Goal: Task Accomplishment & Management: Use online tool/utility

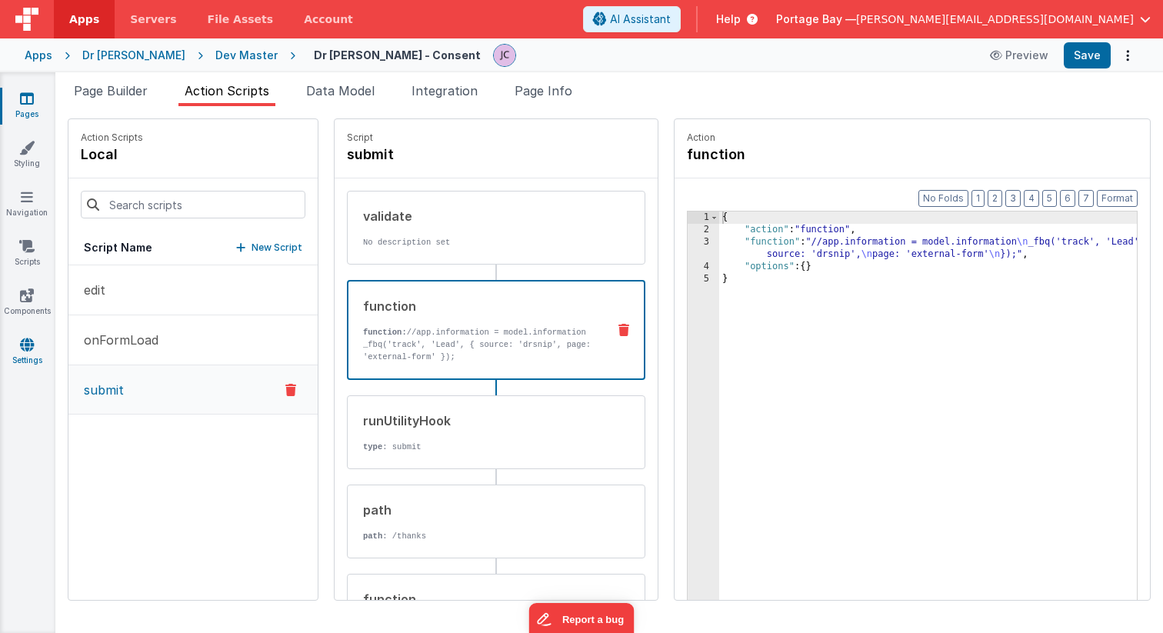
click at [25, 348] on icon at bounding box center [27, 344] width 14 height 15
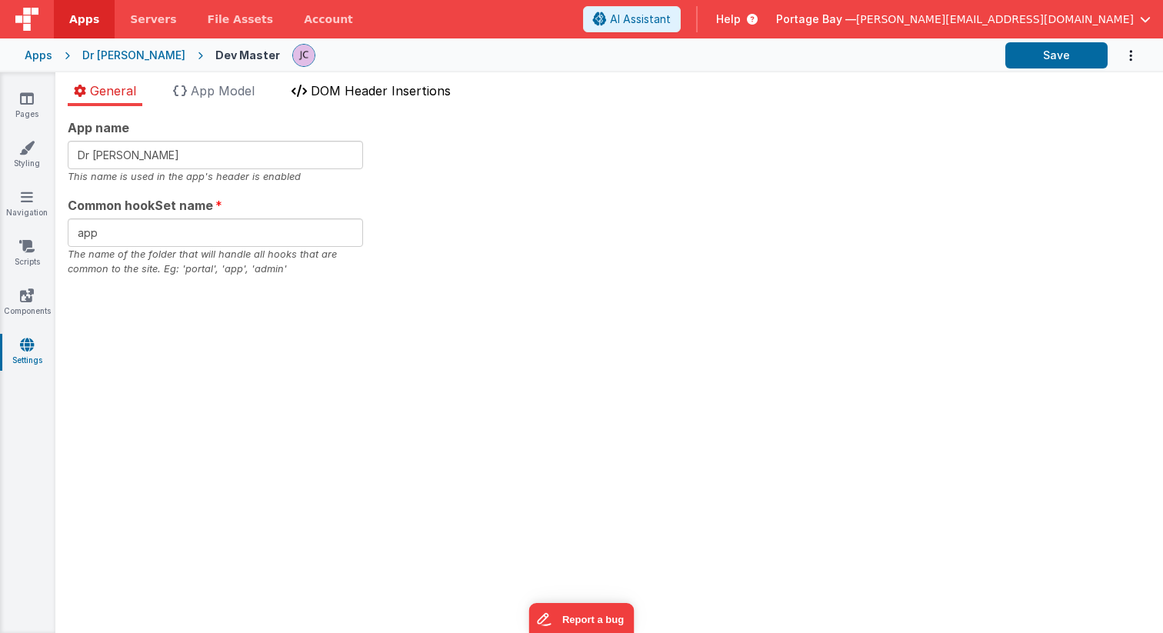
click at [367, 93] on span "DOM Header Insertions" at bounding box center [381, 90] width 140 height 15
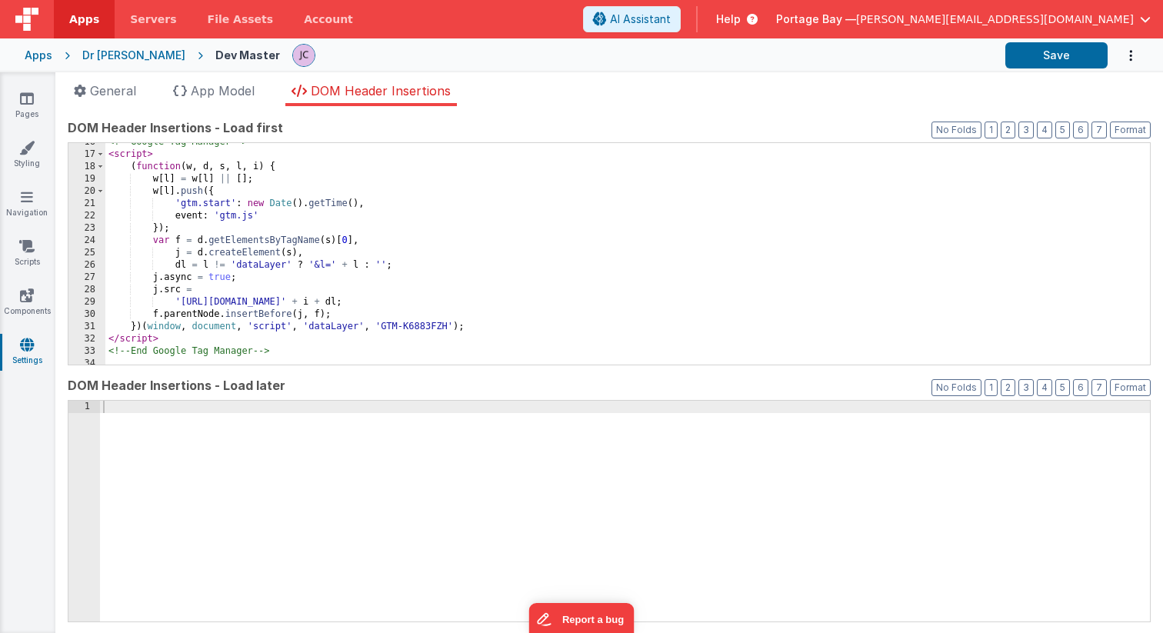
scroll to position [308, 0]
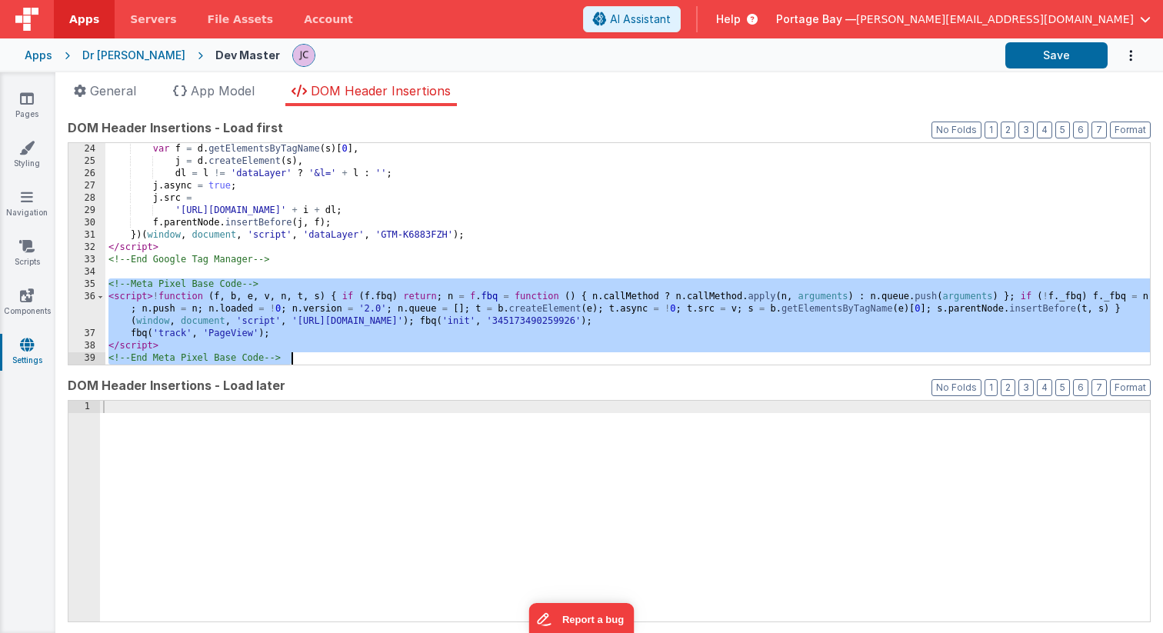
drag, startPoint x: 110, startPoint y: 281, endPoint x: 351, endPoint y: 366, distance: 255.2
click at [351, 366] on div "DOM Header Insertions - Load first Format 7 6 5 4 3 2 1 No Folds 24 25 26 27 28…" at bounding box center [609, 369] width 1083 height 502
click at [305, 355] on div "var f = d . getElementsByTagName ( s ) [ 0 ] , j = d . createElement ( s ) , dl…" at bounding box center [627, 266] width 1044 height 246
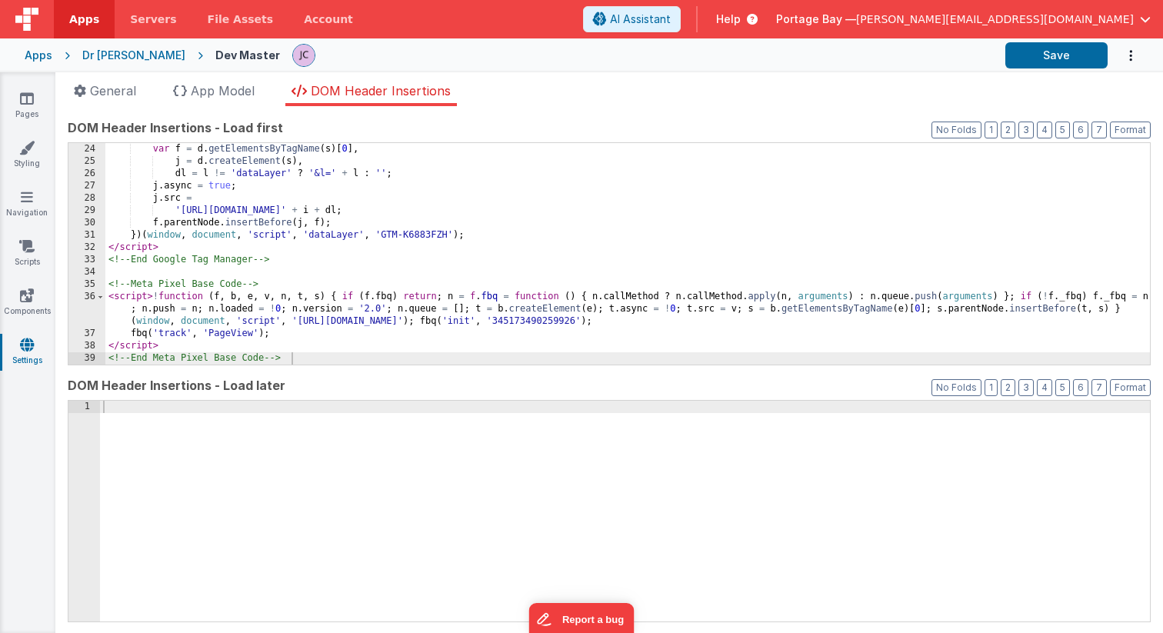
click at [105, 55] on div "Dr [PERSON_NAME]" at bounding box center [133, 55] width 103 height 15
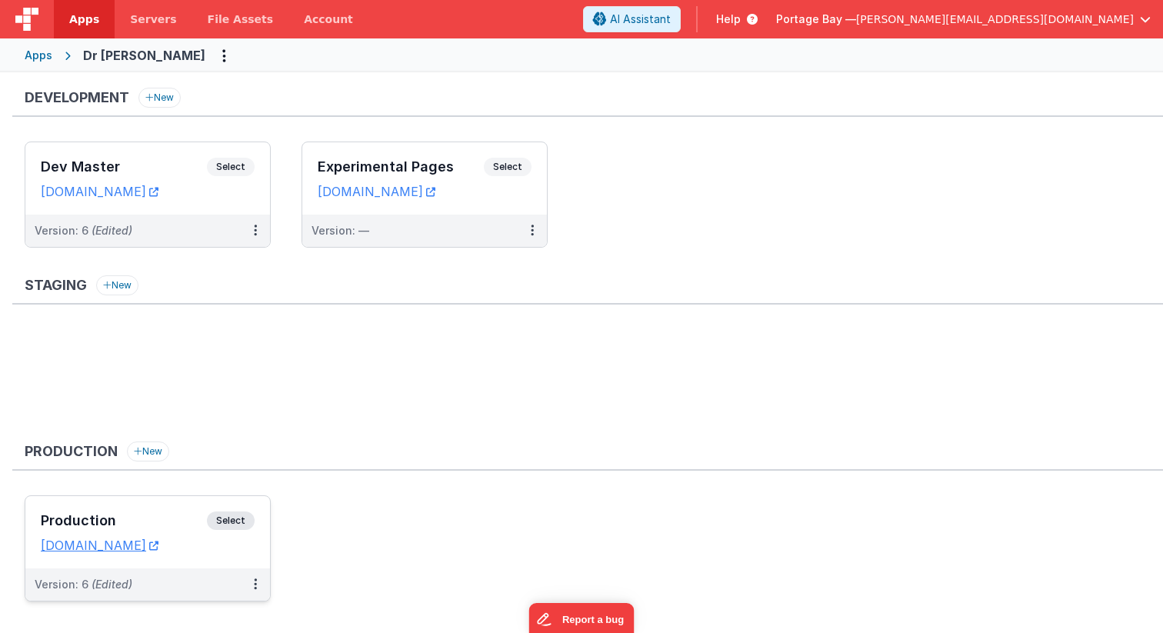
click at [236, 520] on span "Select" at bounding box center [231, 520] width 48 height 18
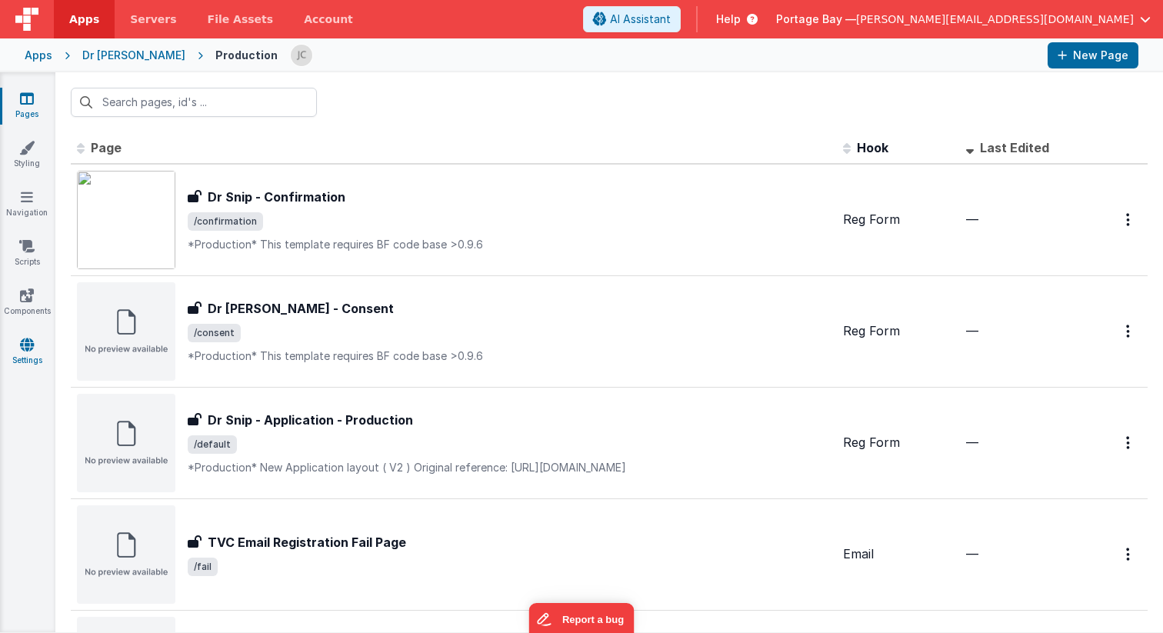
click at [29, 346] on icon at bounding box center [27, 344] width 14 height 15
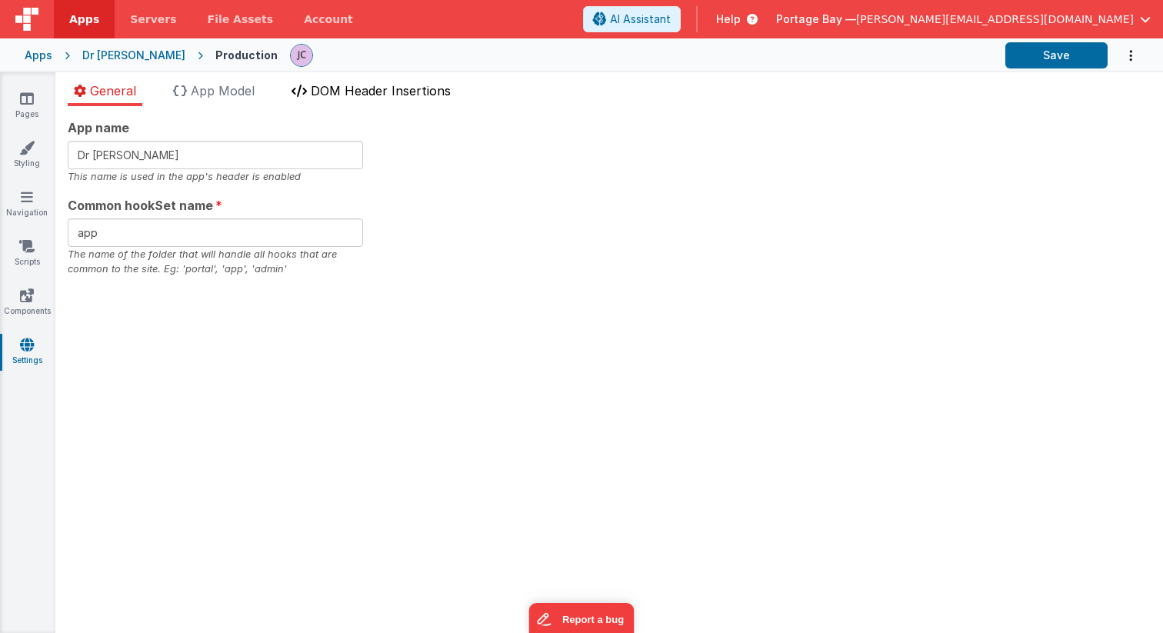
click at [393, 88] on span "DOM Header Insertions" at bounding box center [381, 90] width 140 height 15
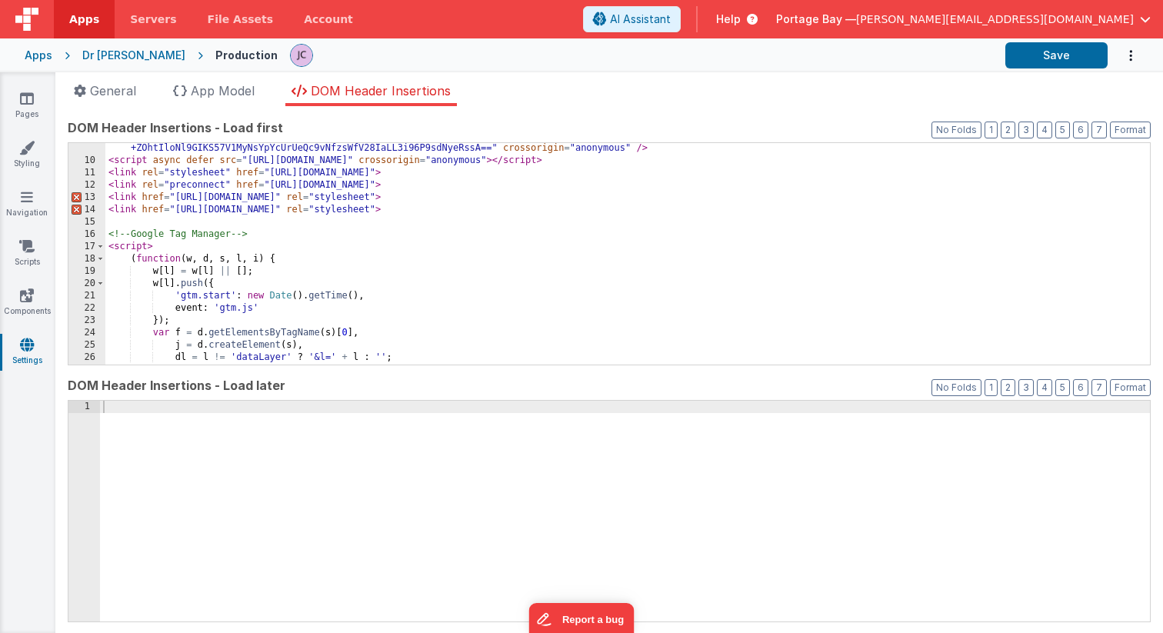
scroll to position [234, 0]
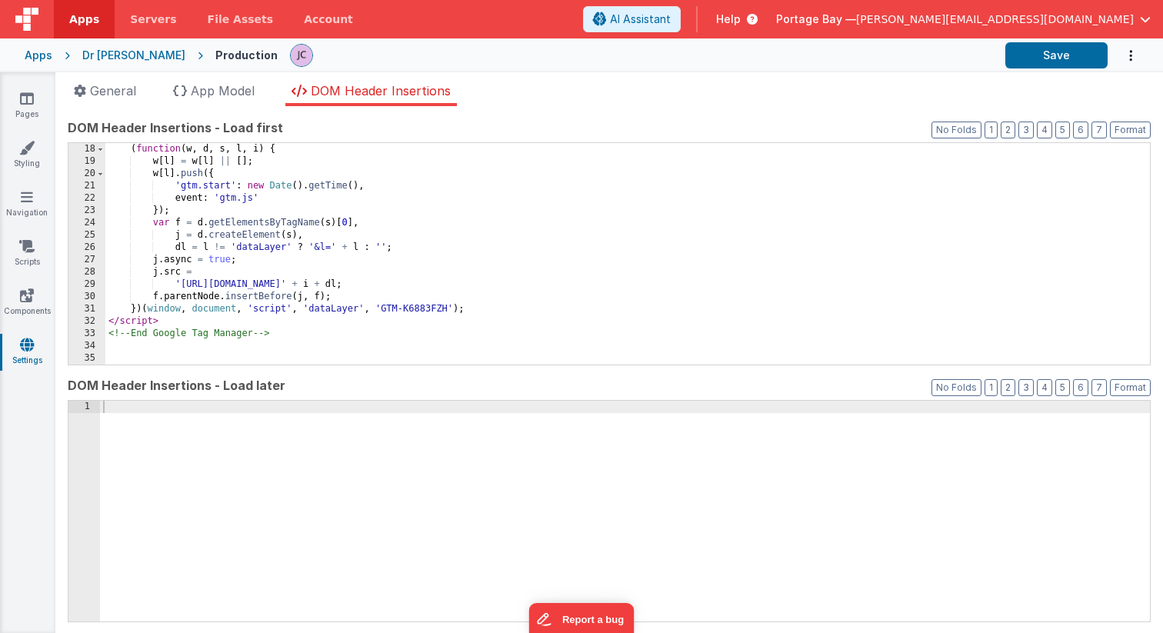
click at [137, 355] on div "( function ( w , d , s , l , i ) { w [ l ] = w [ l ] || [ ] ; w [ l ] . push ({…" at bounding box center [627, 266] width 1044 height 246
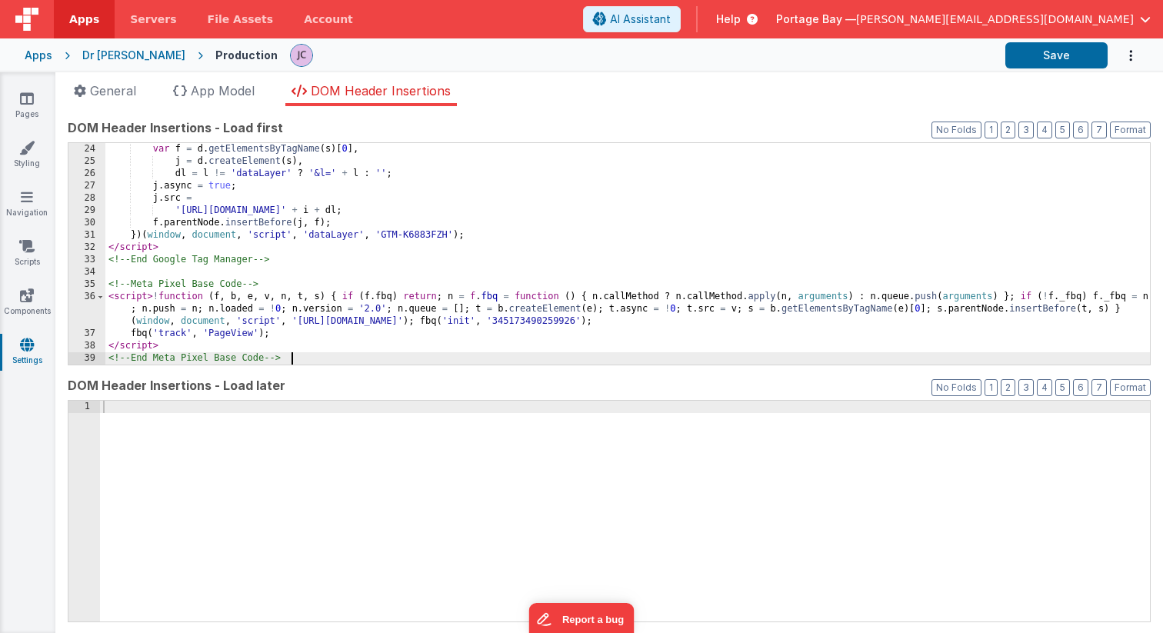
scroll to position [308, 0]
click at [1058, 57] on button "Save" at bounding box center [1056, 55] width 102 height 26
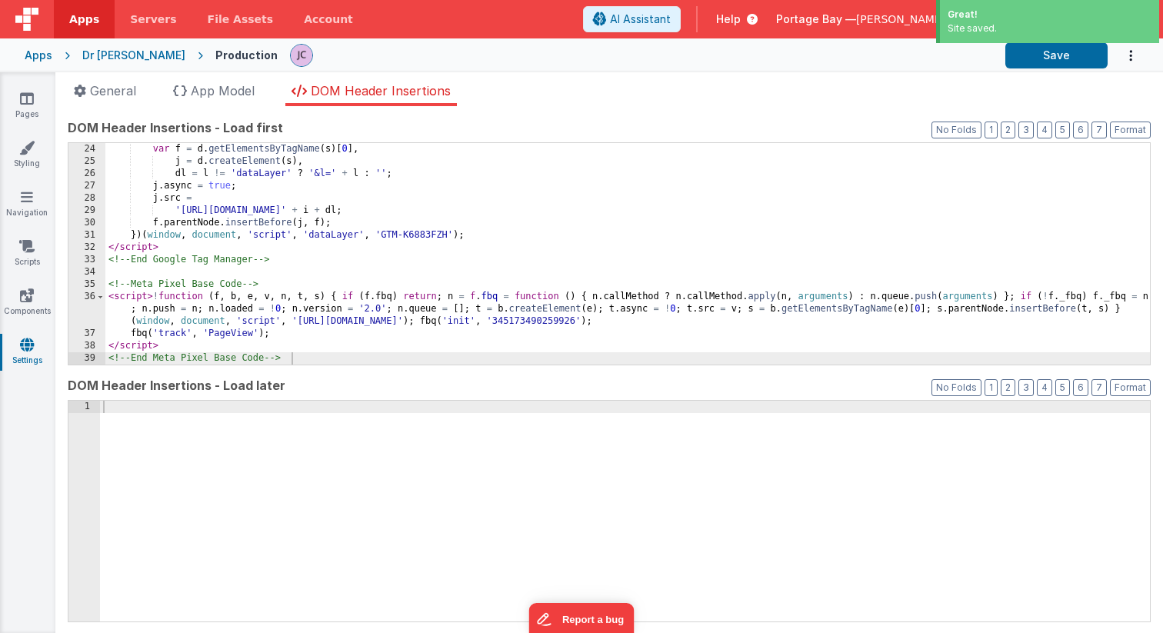
click at [97, 56] on div "Dr [PERSON_NAME]" at bounding box center [133, 55] width 103 height 15
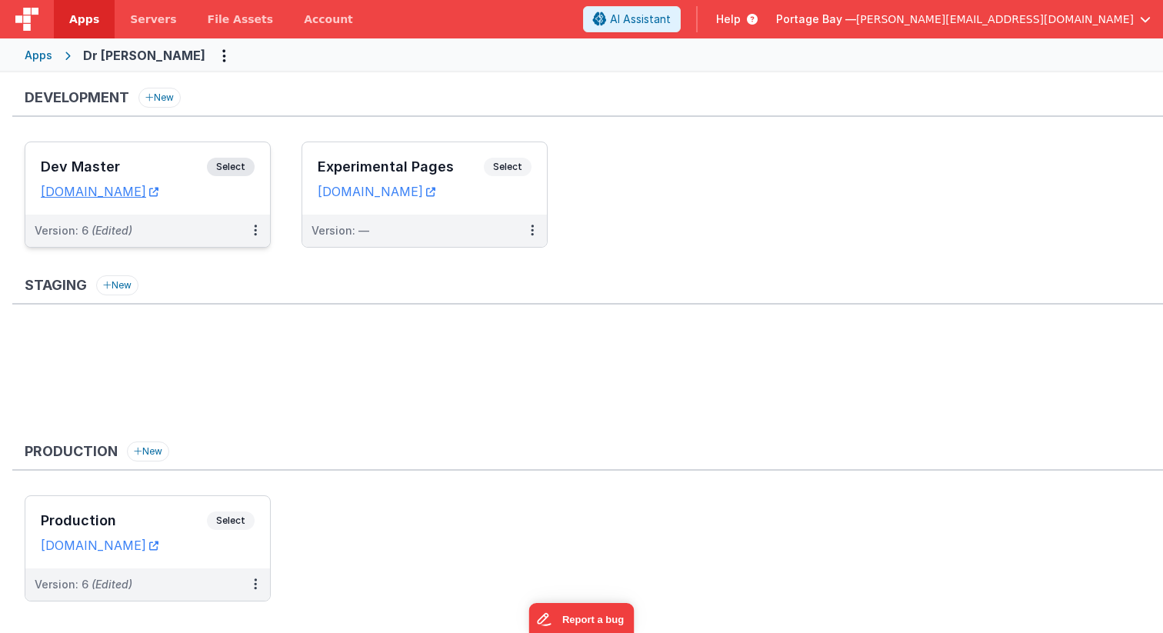
click at [228, 169] on span "Select" at bounding box center [231, 167] width 48 height 18
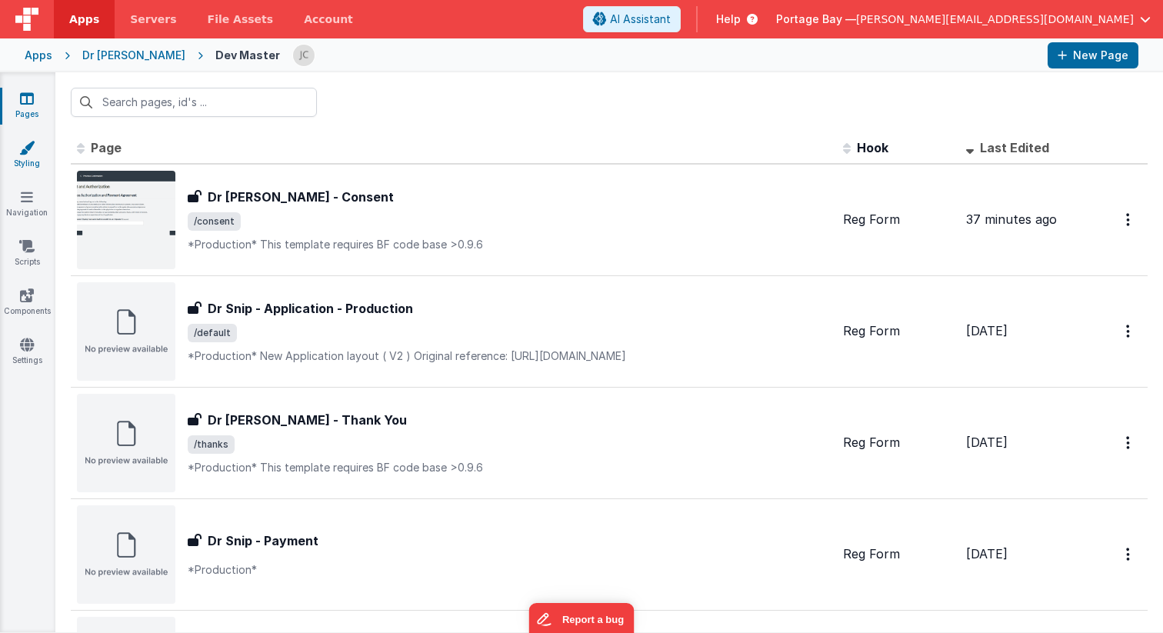
click at [32, 142] on icon at bounding box center [26, 147] width 15 height 15
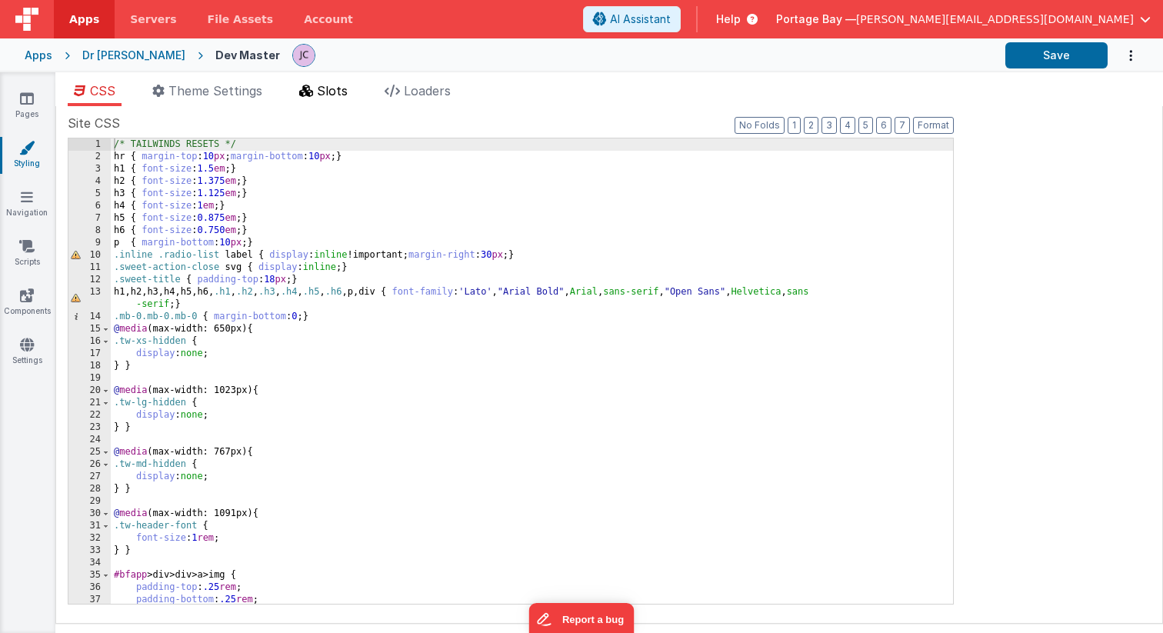
click at [336, 90] on span "Slots" at bounding box center [332, 90] width 31 height 15
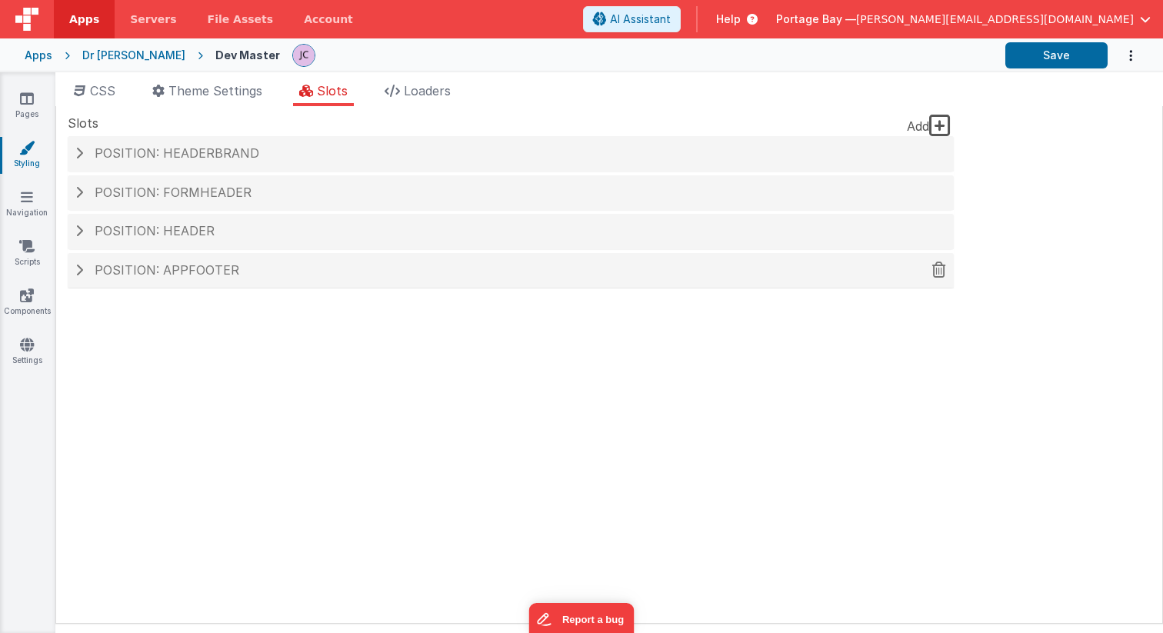
click at [80, 274] on span at bounding box center [79, 270] width 8 height 12
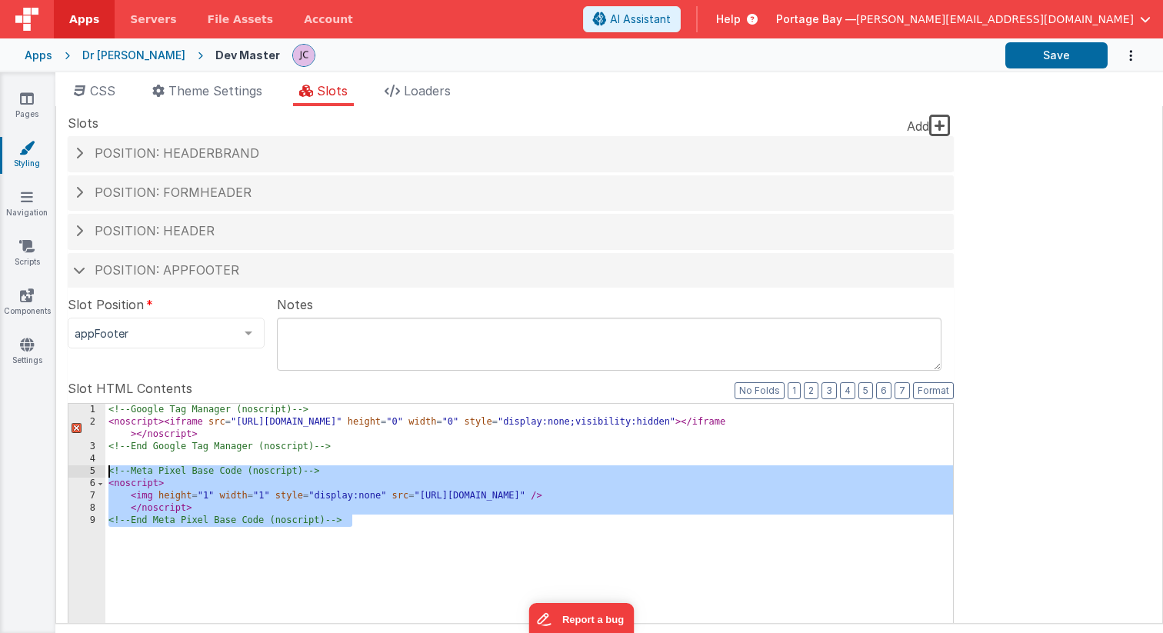
drag, startPoint x: 358, startPoint y: 521, endPoint x: 103, endPoint y: 475, distance: 258.9
click at [94, 53] on div "Dr [PERSON_NAME]" at bounding box center [133, 55] width 103 height 15
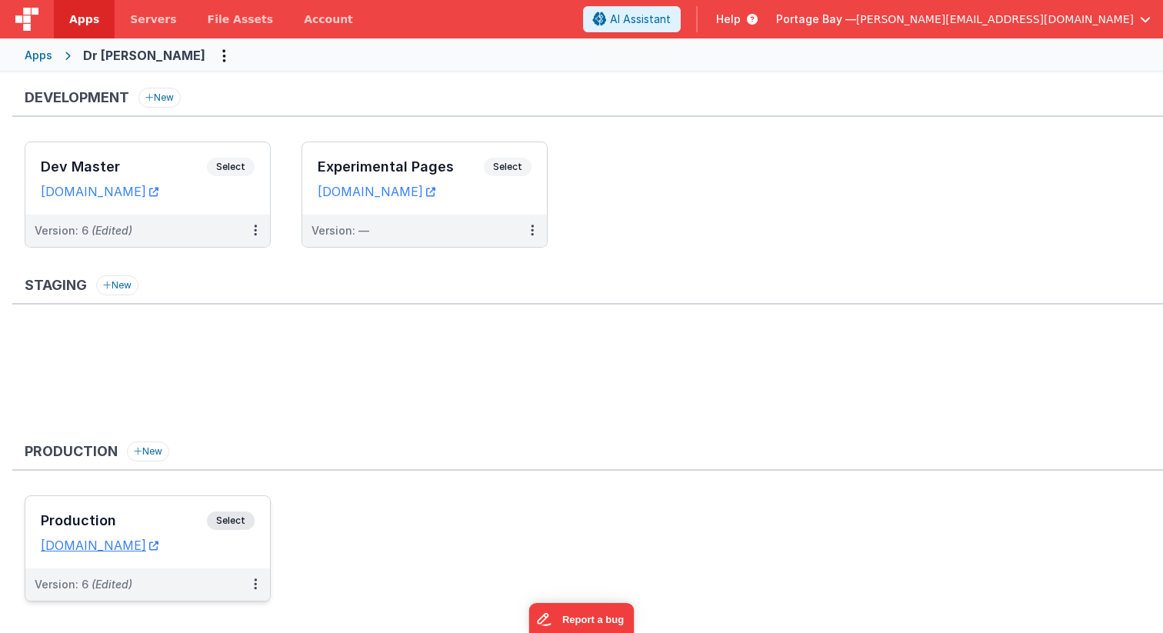
click at [238, 516] on span "Select" at bounding box center [231, 520] width 48 height 18
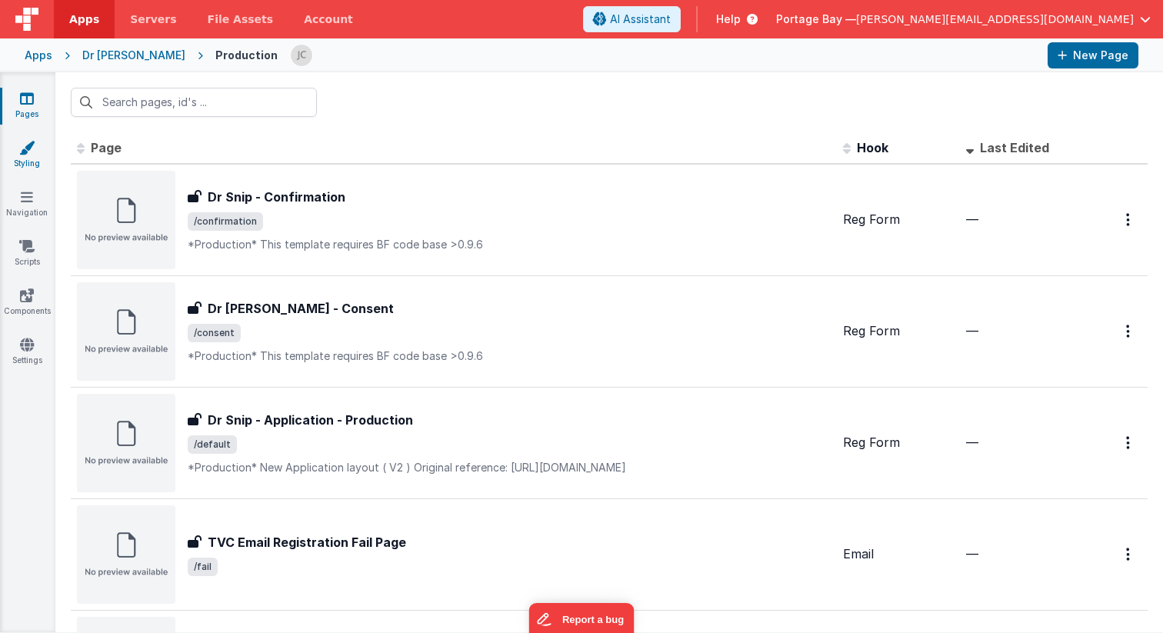
click at [38, 153] on link "Styling" at bounding box center [26, 155] width 55 height 31
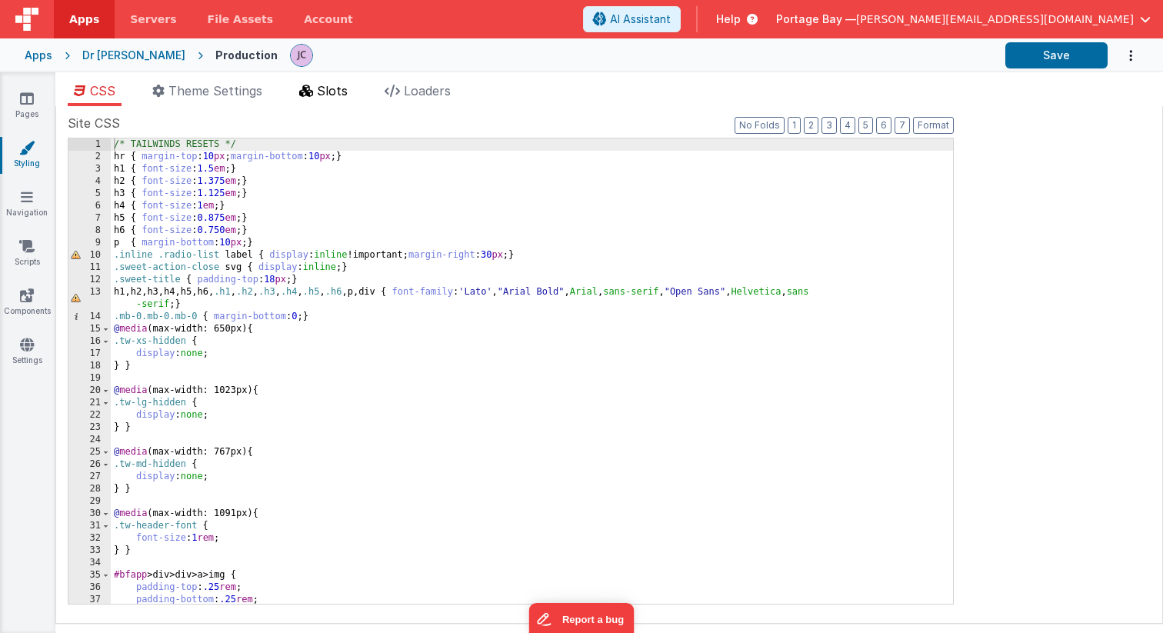
click at [344, 88] on span "Slots" at bounding box center [332, 90] width 31 height 15
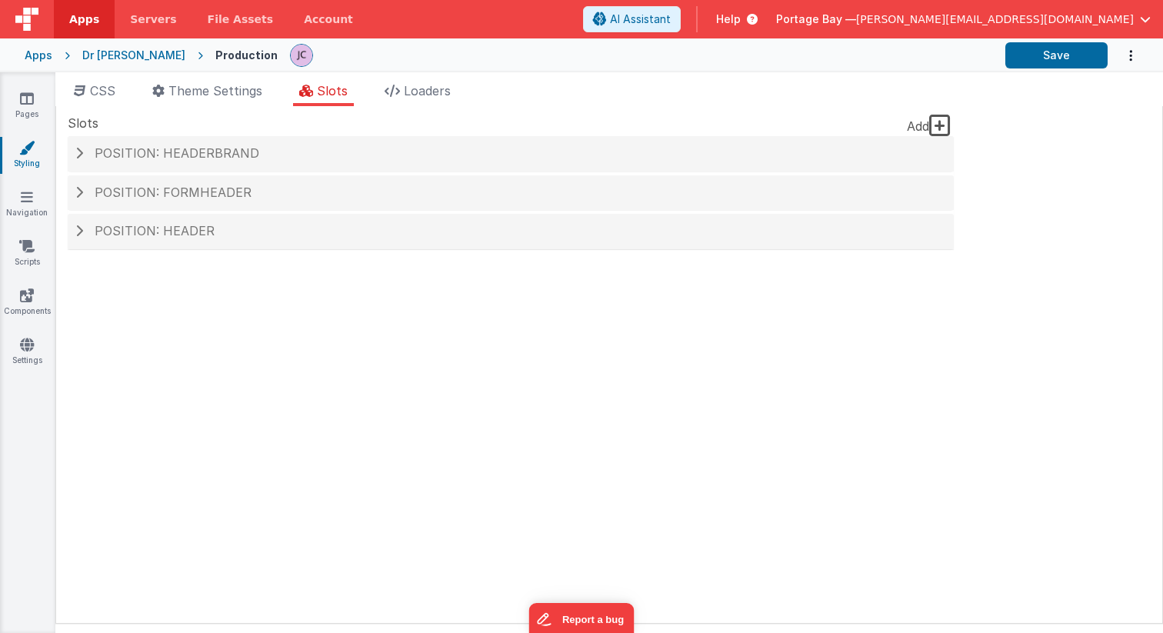
click at [937, 122] on icon at bounding box center [940, 125] width 22 height 25
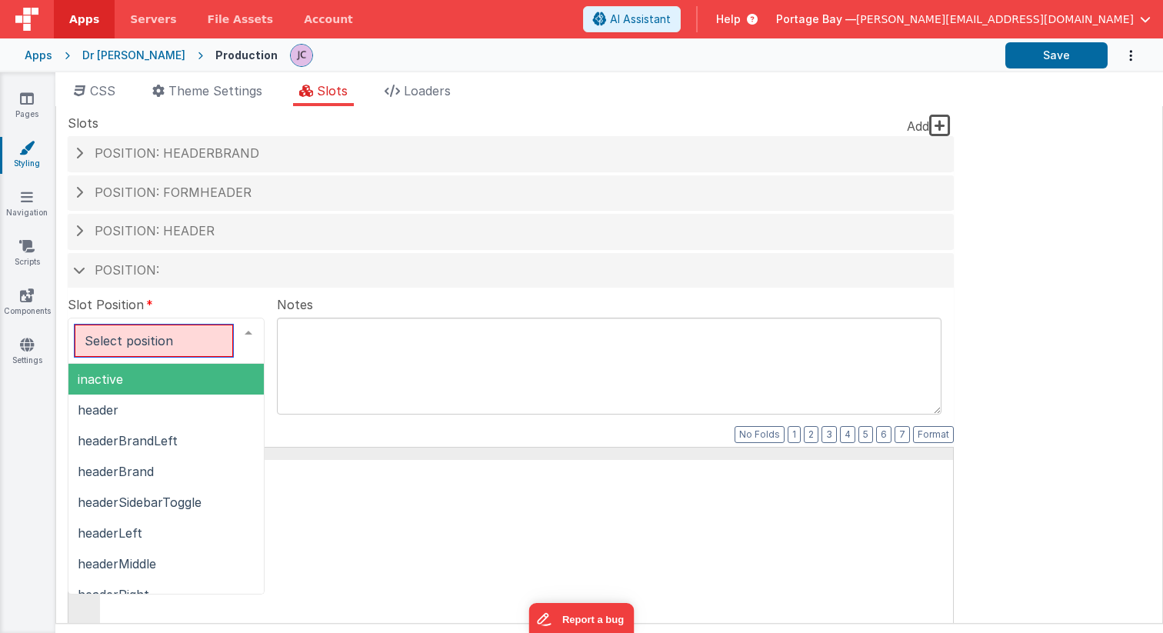
click at [170, 332] on div at bounding box center [166, 341] width 197 height 46
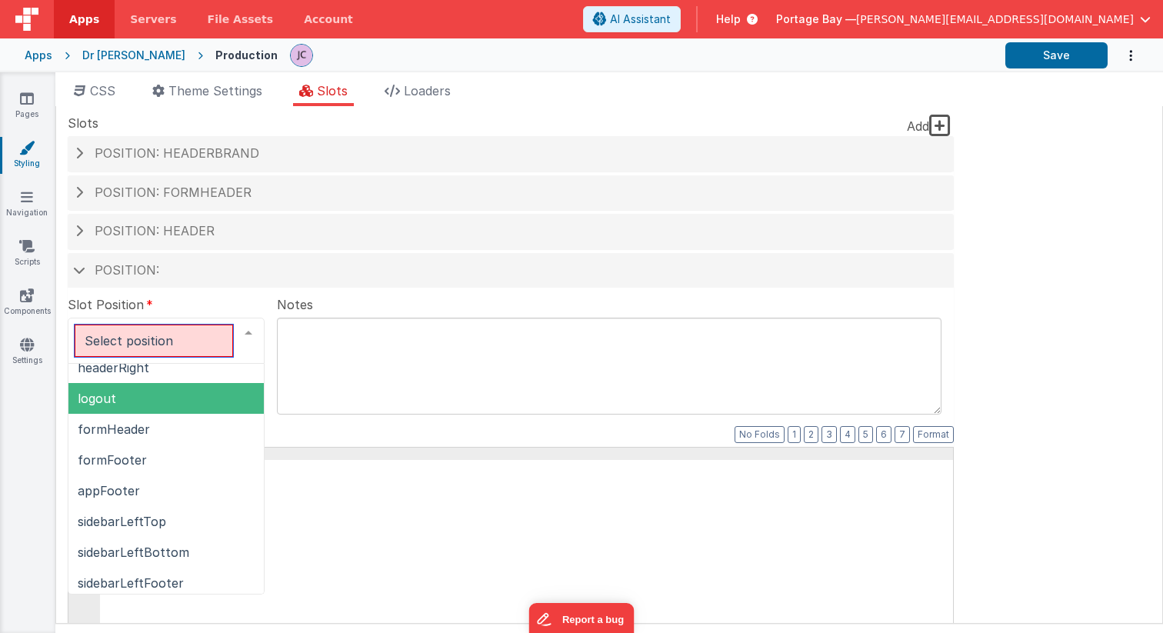
scroll to position [231, 0]
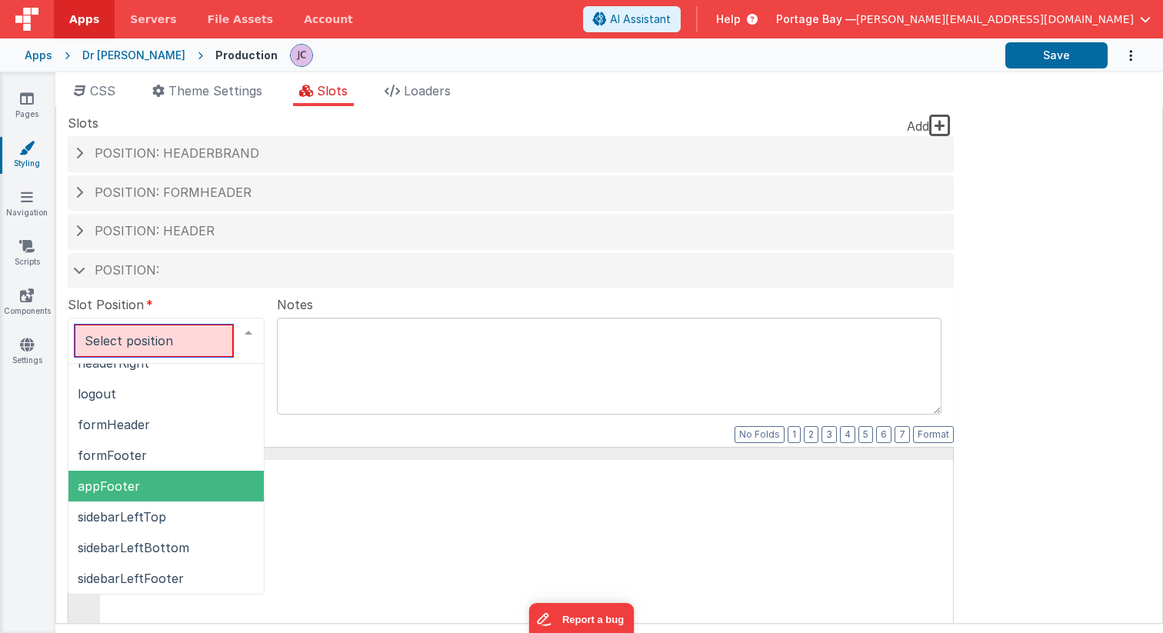
click at [116, 482] on span "appFooter" at bounding box center [109, 485] width 62 height 15
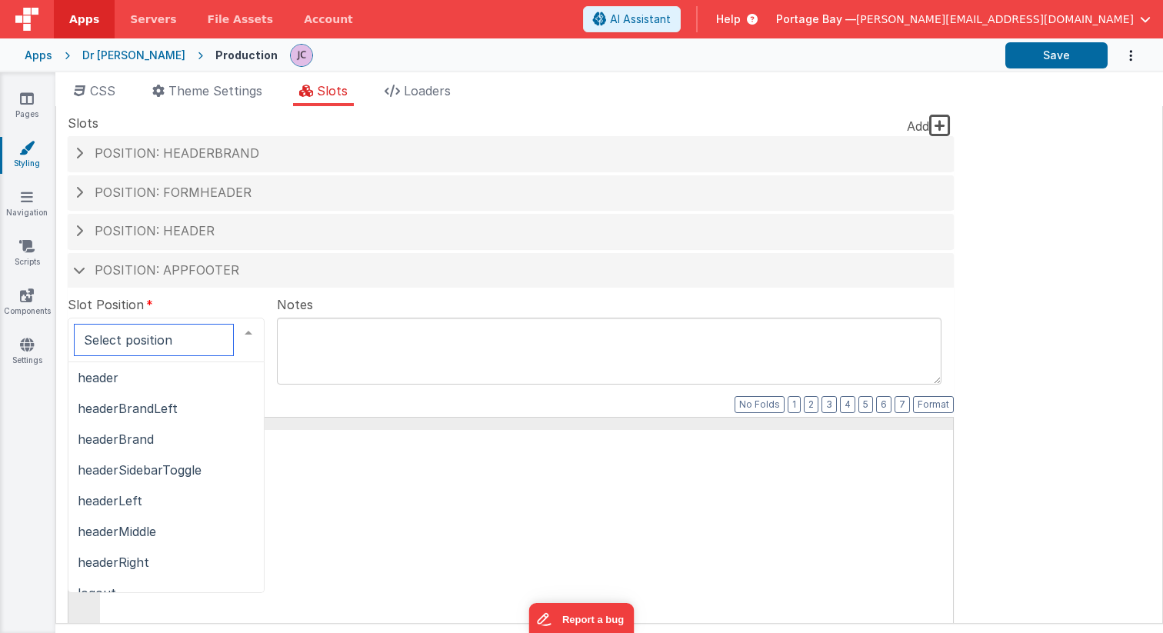
scroll to position [0, 0]
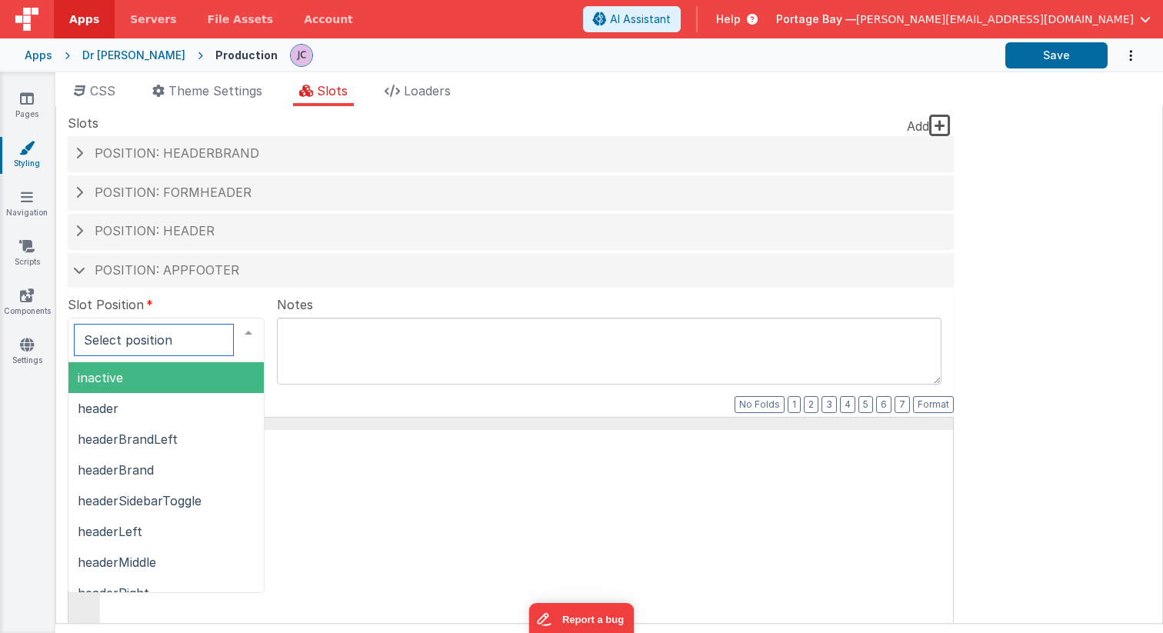
click at [130, 368] on span "inactive" at bounding box center [165, 377] width 195 height 31
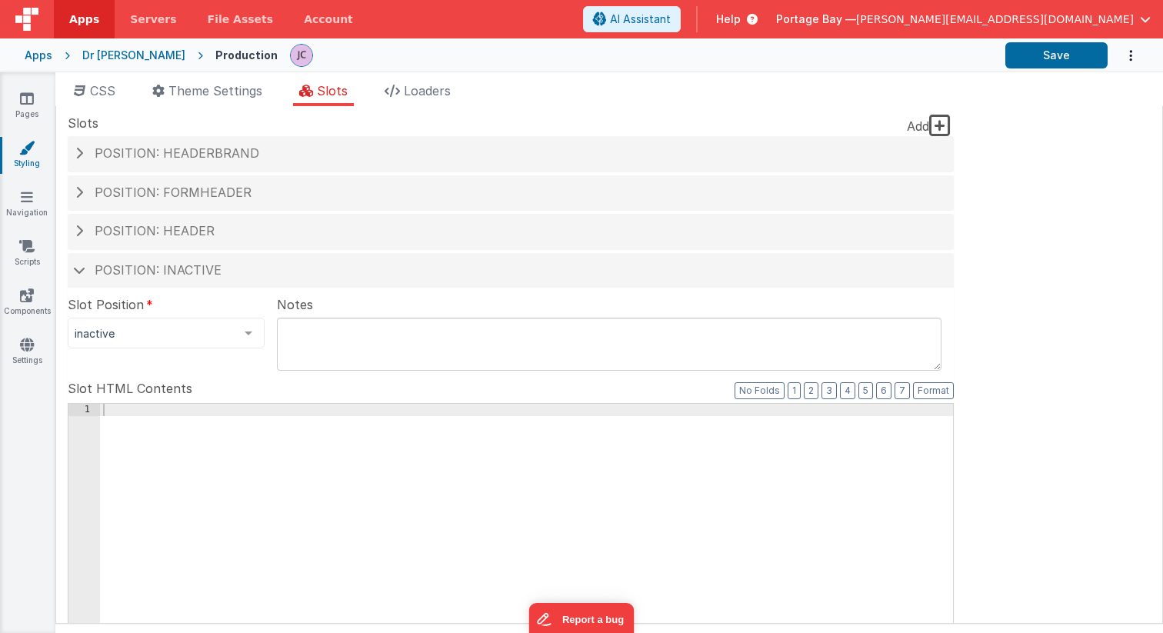
click at [238, 358] on fieldset "Slot Position inactive inactive header headerBrandLeft headerBrand headerSideba…" at bounding box center [511, 605] width 886 height 620
click at [75, 269] on span at bounding box center [79, 270] width 12 height 8
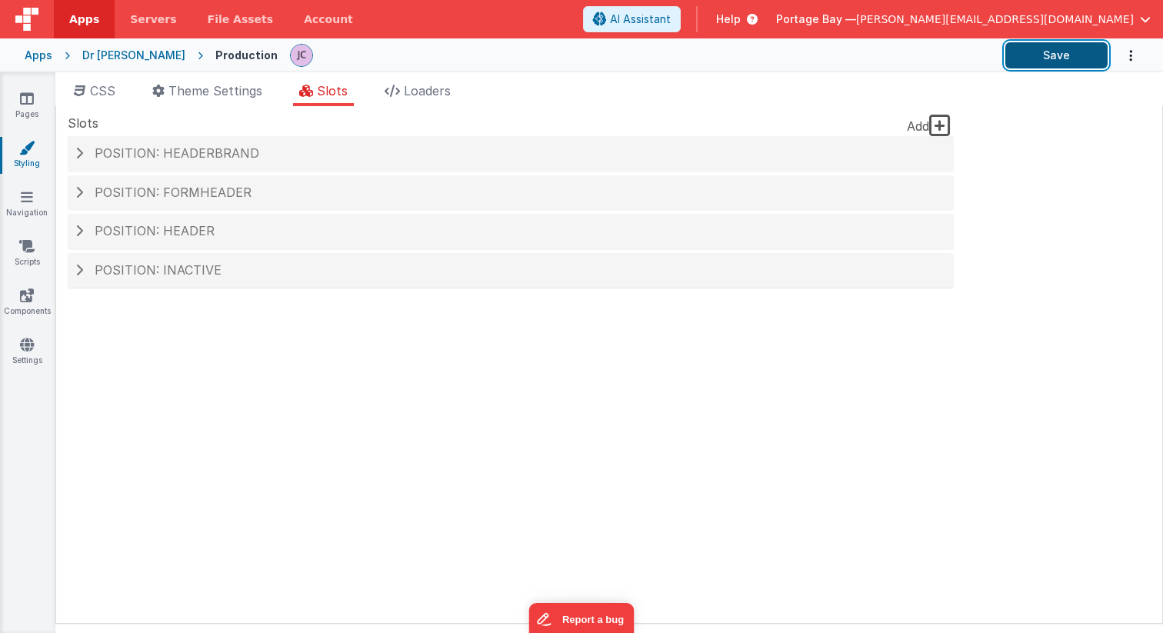
click at [1073, 49] on button "Save" at bounding box center [1056, 55] width 102 height 26
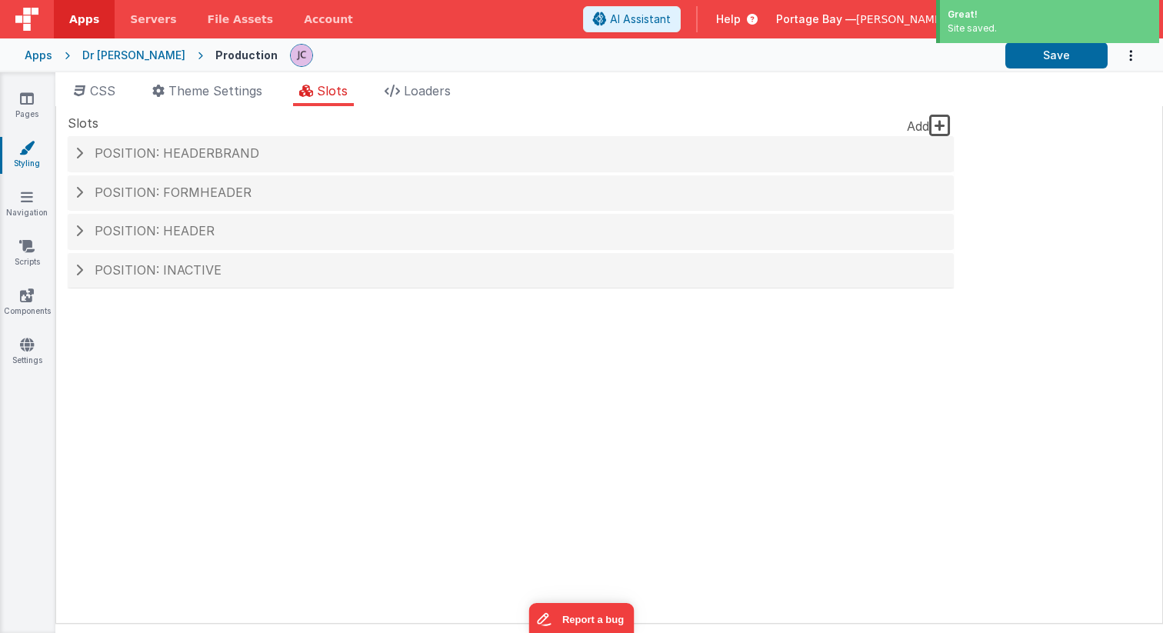
click at [90, 52] on div "Dr [PERSON_NAME]" at bounding box center [133, 55] width 103 height 15
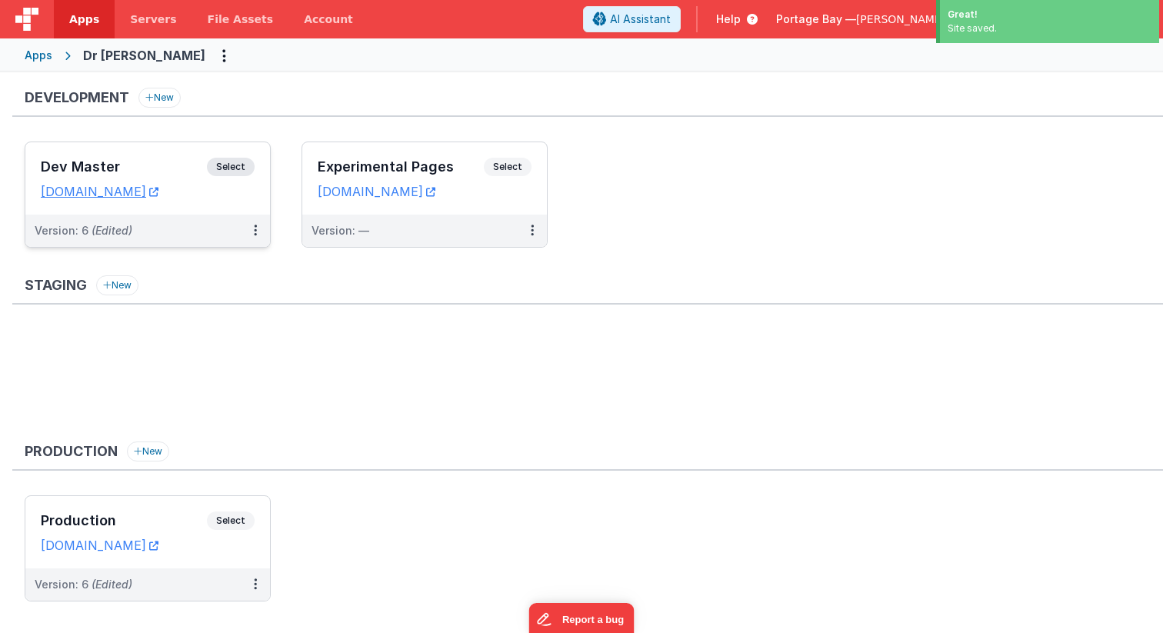
click at [235, 162] on span "Select" at bounding box center [231, 167] width 48 height 18
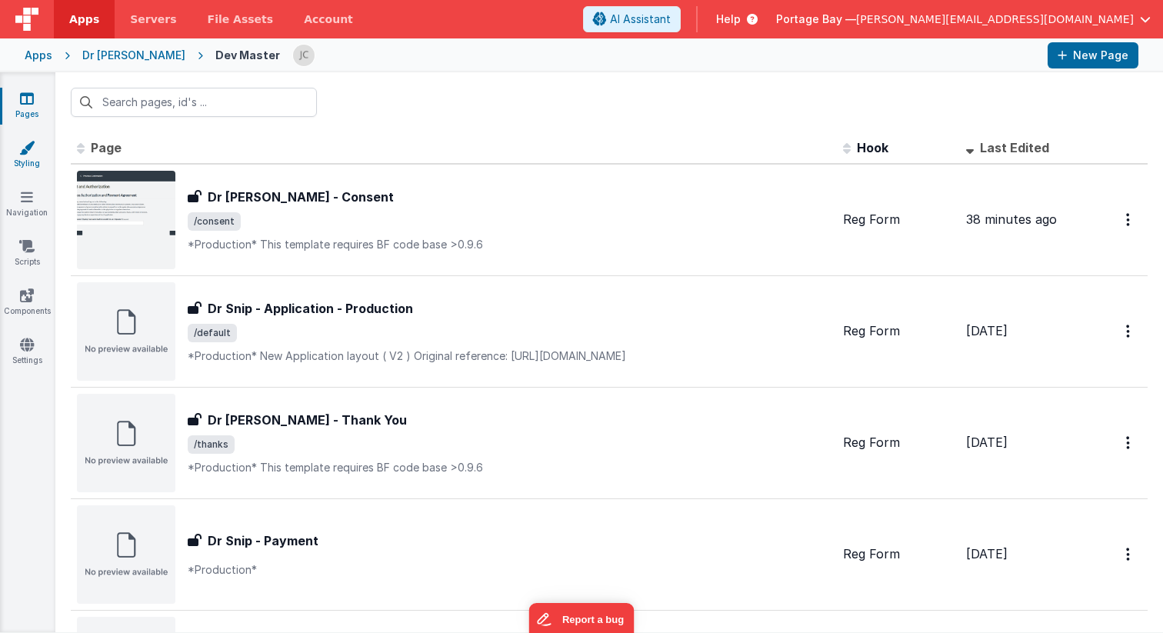
click at [19, 151] on icon at bounding box center [26, 147] width 15 height 15
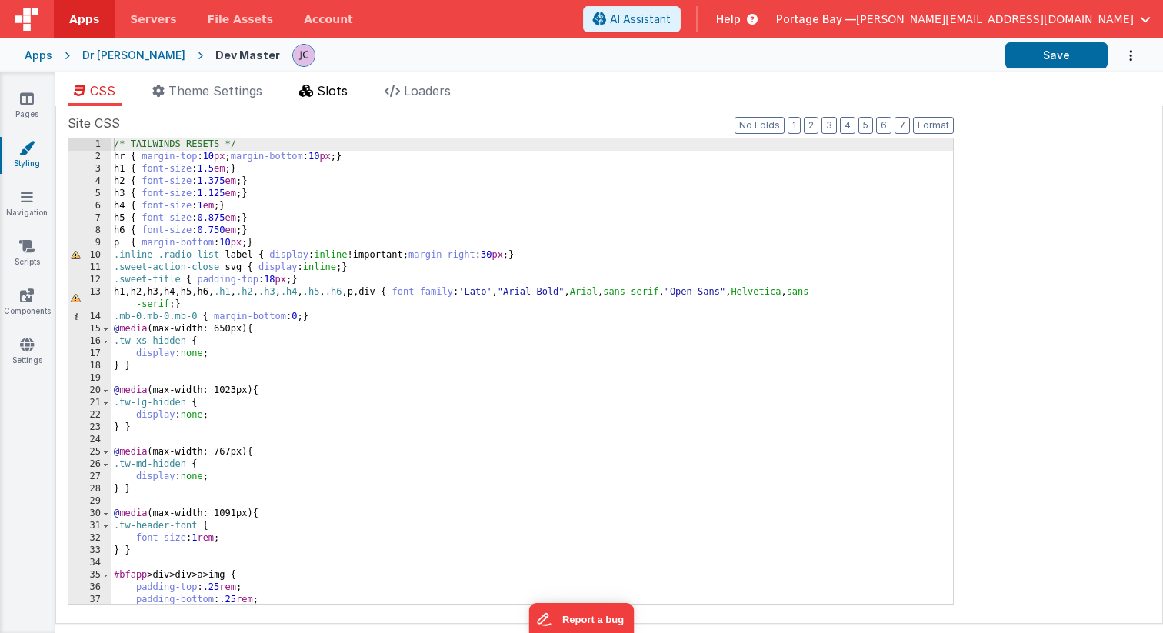
click at [340, 85] on span "Slots" at bounding box center [332, 90] width 31 height 15
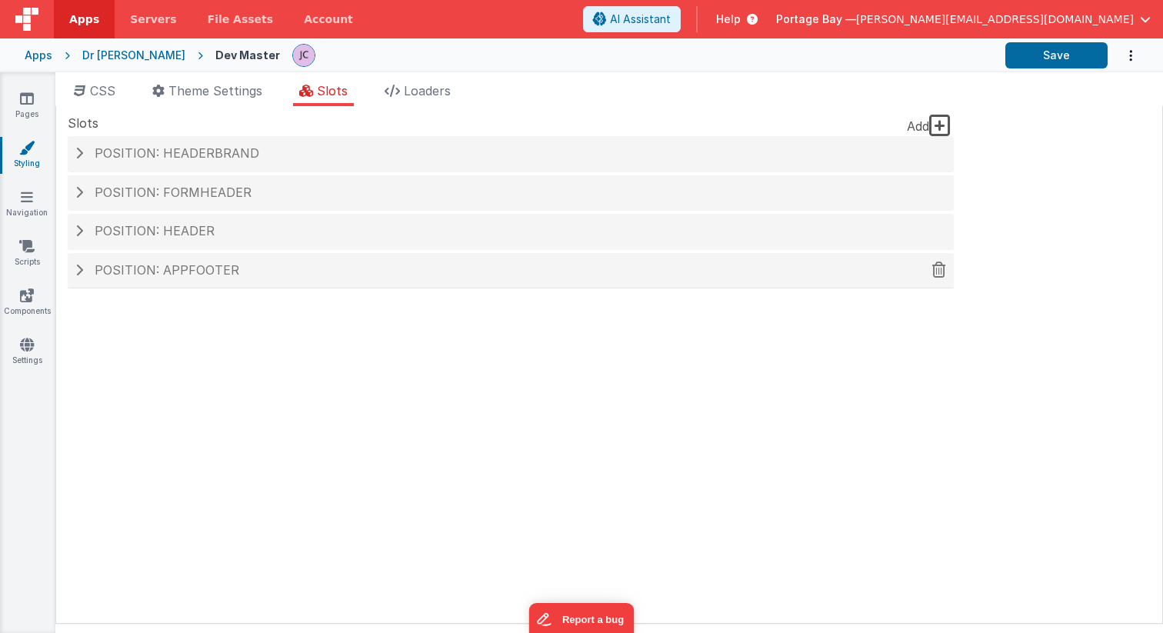
click at [82, 268] on span at bounding box center [79, 270] width 8 height 12
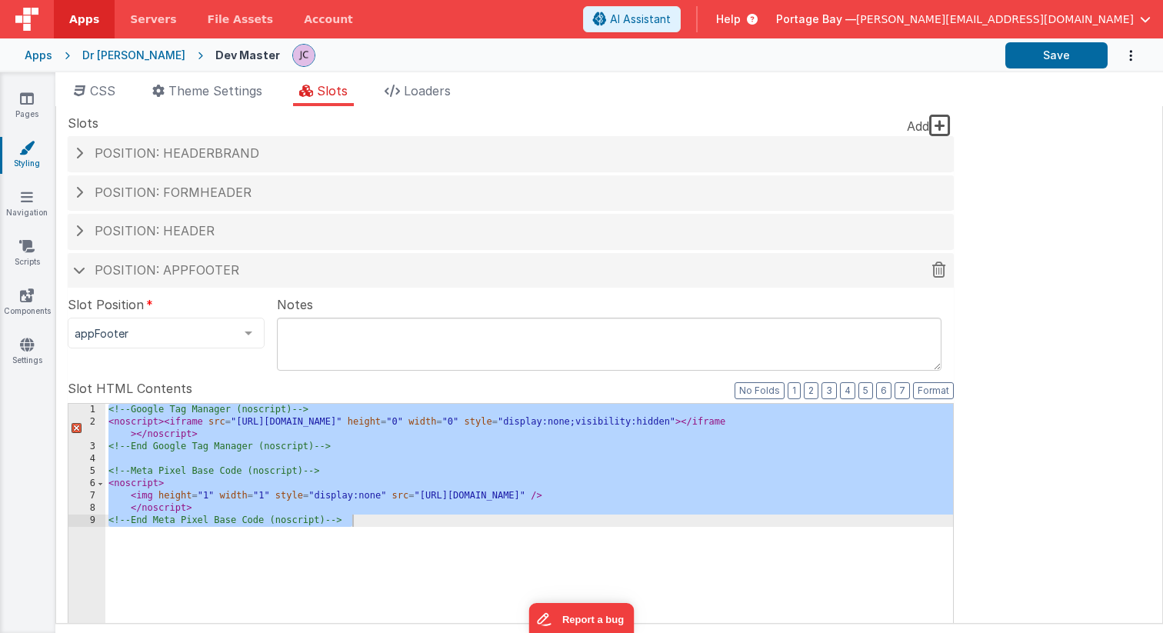
click at [80, 269] on span at bounding box center [79, 270] width 12 height 8
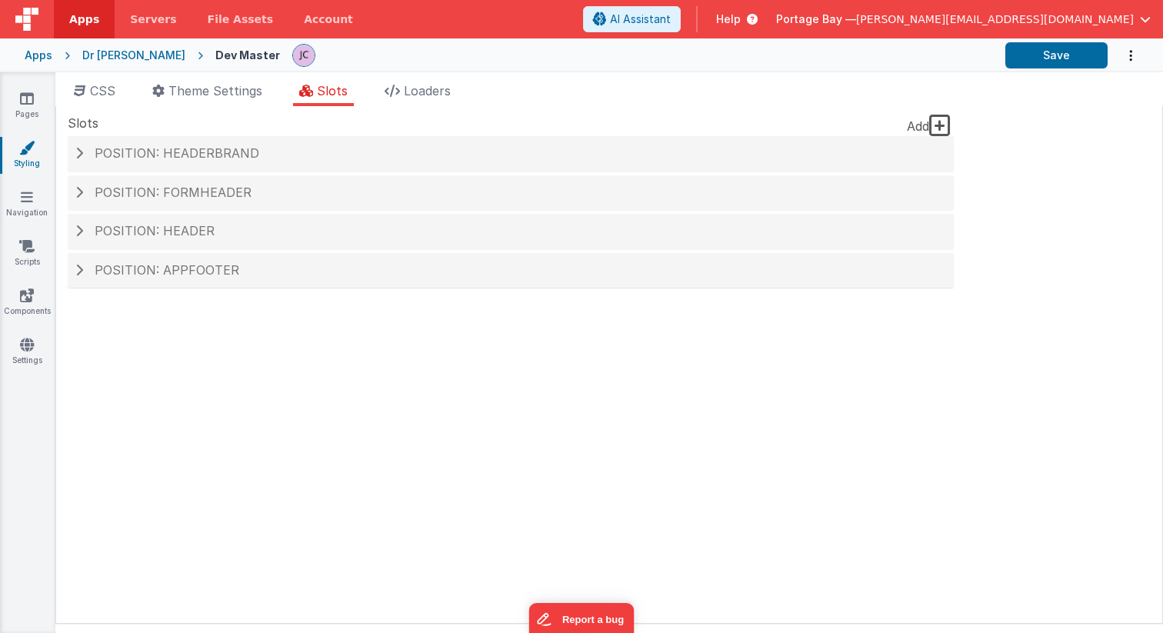
click at [102, 58] on div "Dr [PERSON_NAME]" at bounding box center [133, 55] width 103 height 15
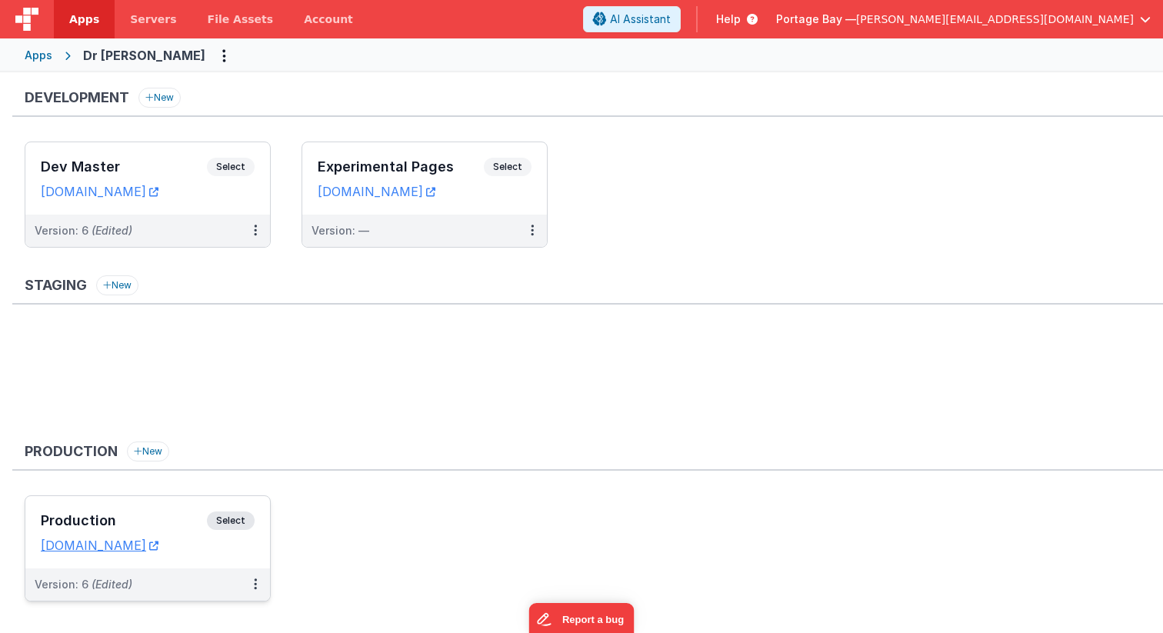
click at [241, 517] on span "Select" at bounding box center [231, 520] width 48 height 18
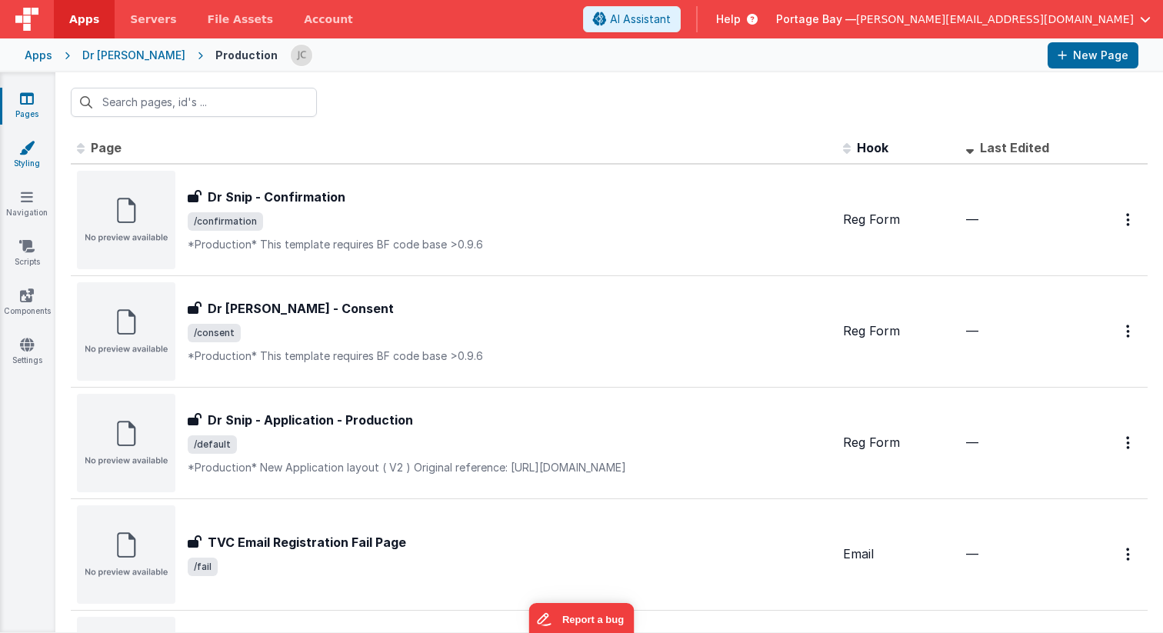
click at [20, 155] on link "Styling" at bounding box center [26, 155] width 55 height 31
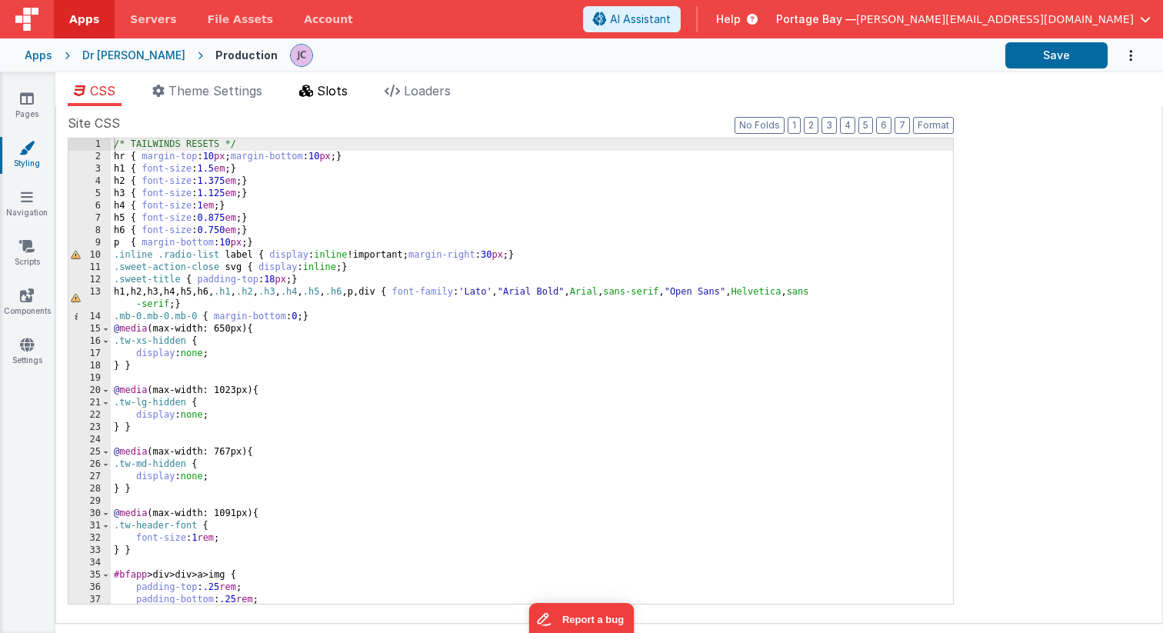
click at [351, 90] on li "Slots" at bounding box center [323, 94] width 61 height 25
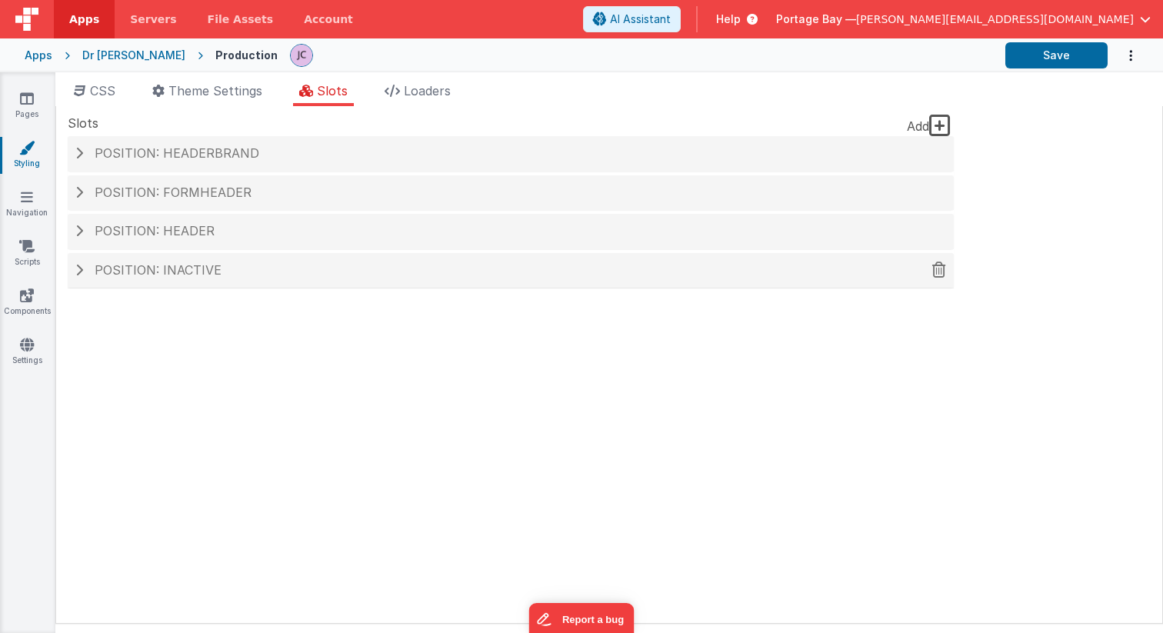
click at [75, 269] on span at bounding box center [79, 270] width 8 height 12
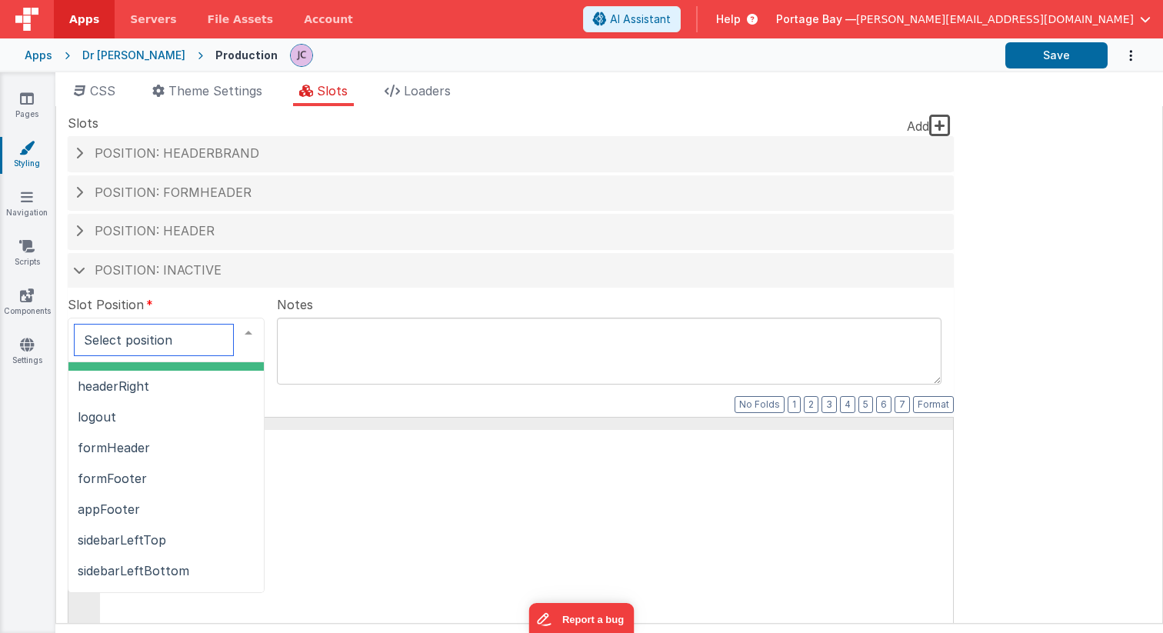
scroll to position [231, 0]
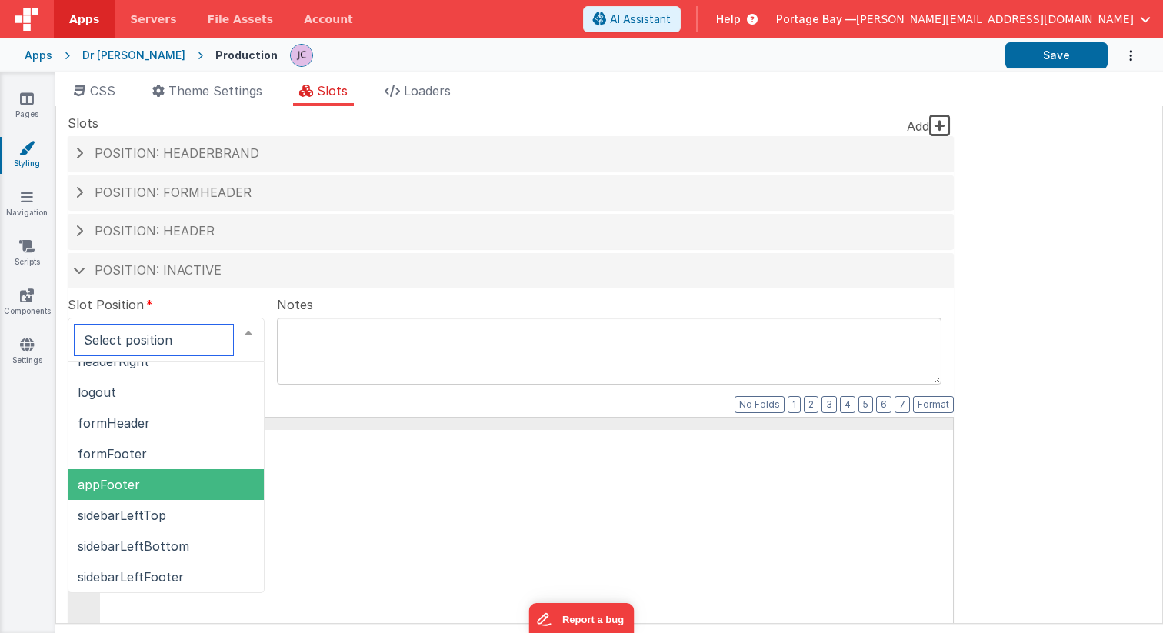
click at [133, 481] on span "appFooter" at bounding box center [109, 484] width 62 height 15
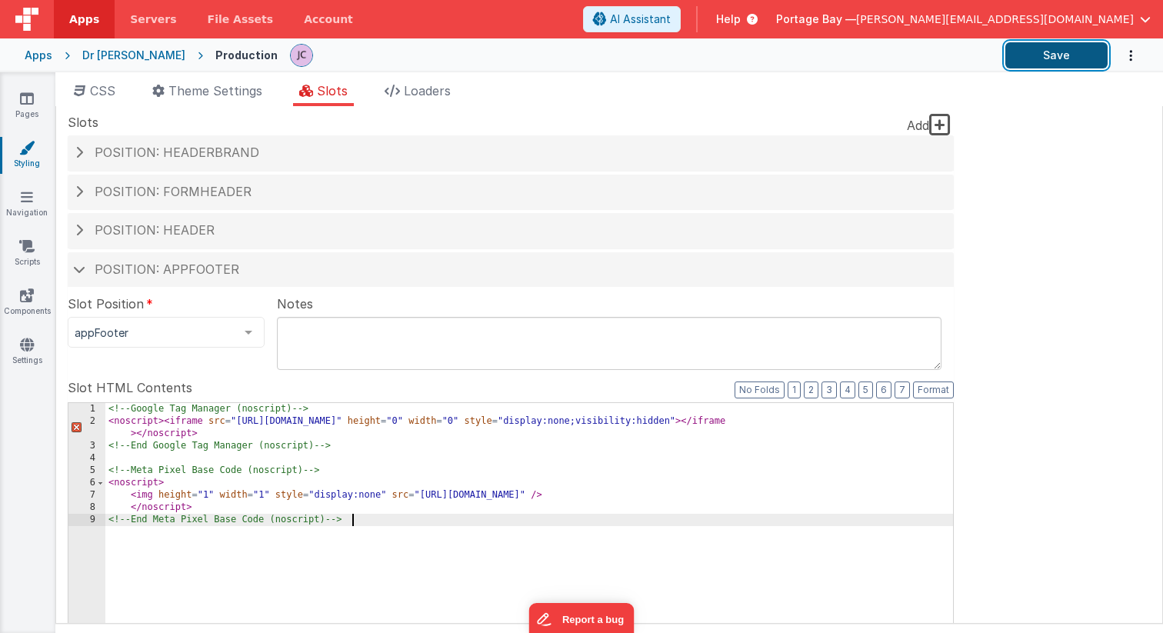
click at [1050, 59] on button "Save" at bounding box center [1056, 55] width 102 height 26
click at [109, 52] on div "Dr [PERSON_NAME]" at bounding box center [133, 55] width 103 height 15
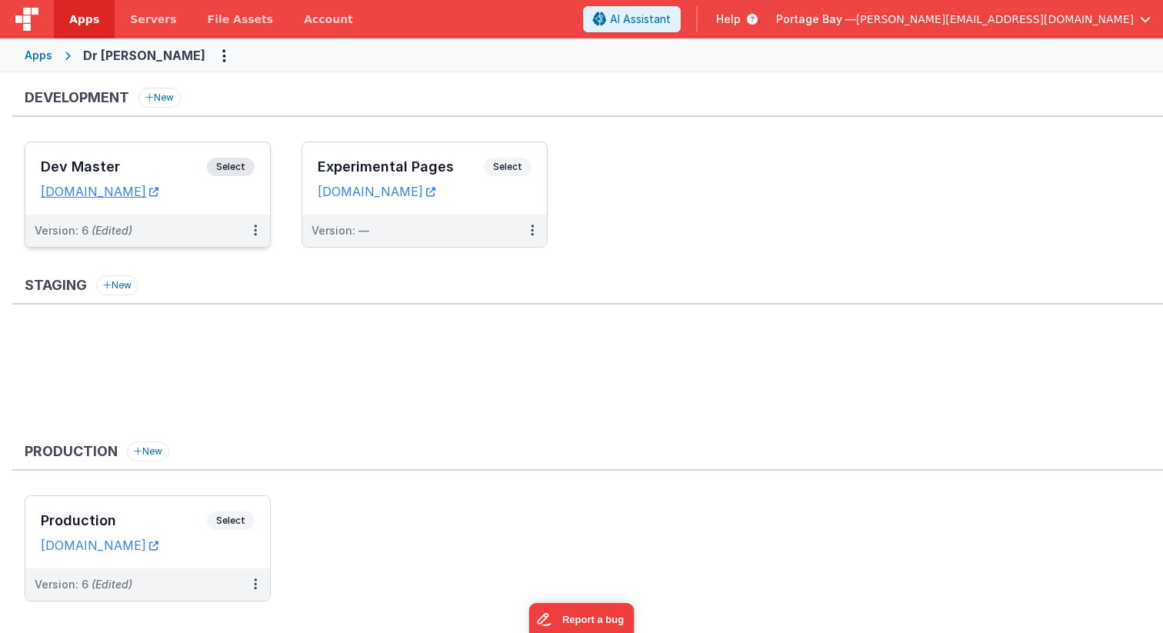
click at [245, 165] on span "Select" at bounding box center [231, 167] width 48 height 18
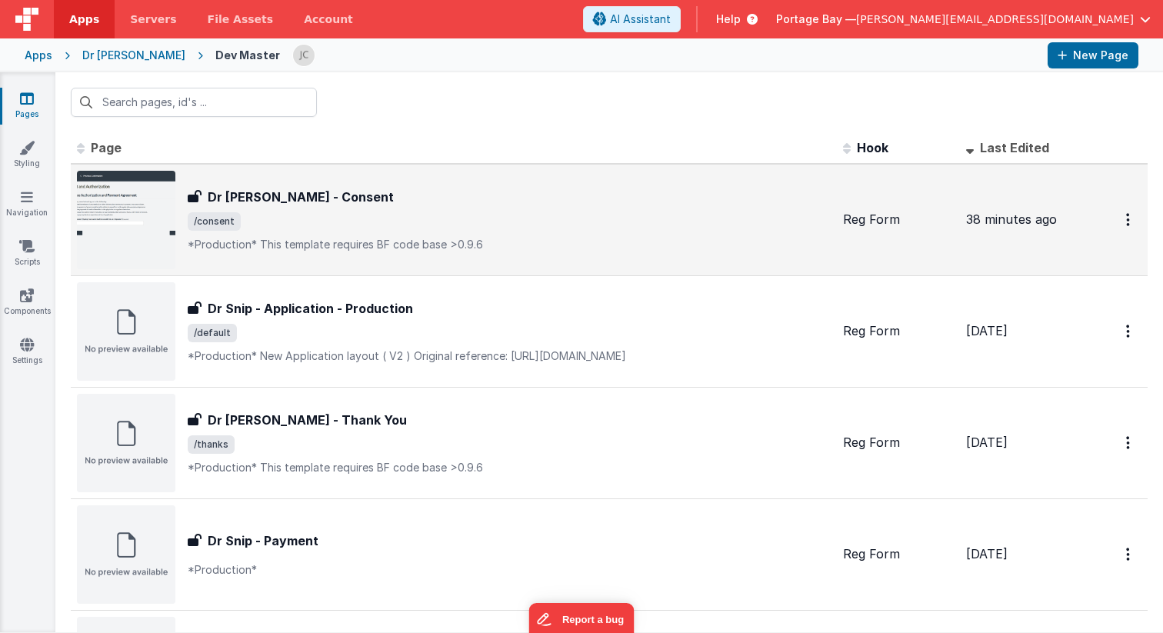
click at [303, 205] on h3 "Dr [PERSON_NAME] - Consent" at bounding box center [301, 197] width 186 height 18
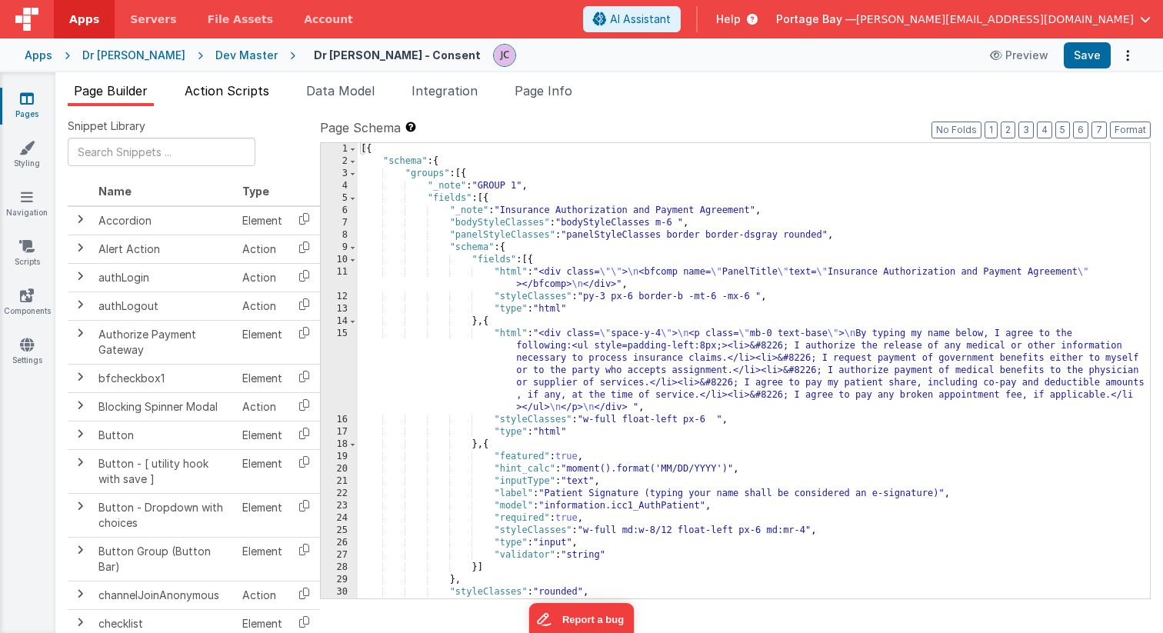
click at [241, 95] on span "Action Scripts" at bounding box center [227, 90] width 85 height 15
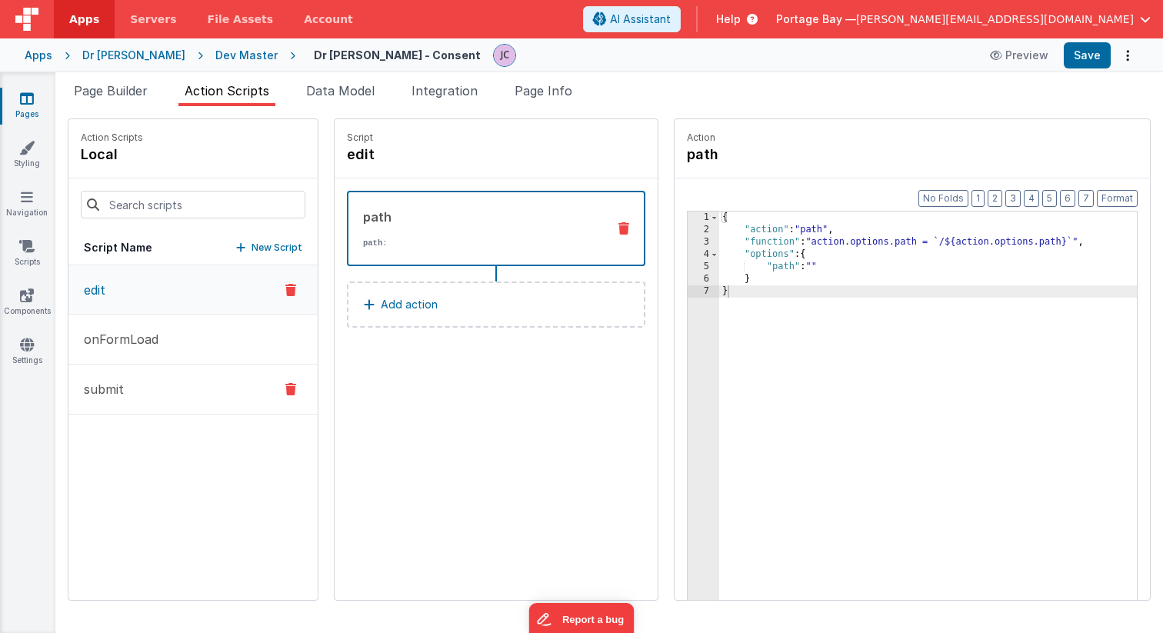
click at [167, 388] on button "submit" at bounding box center [192, 390] width 249 height 50
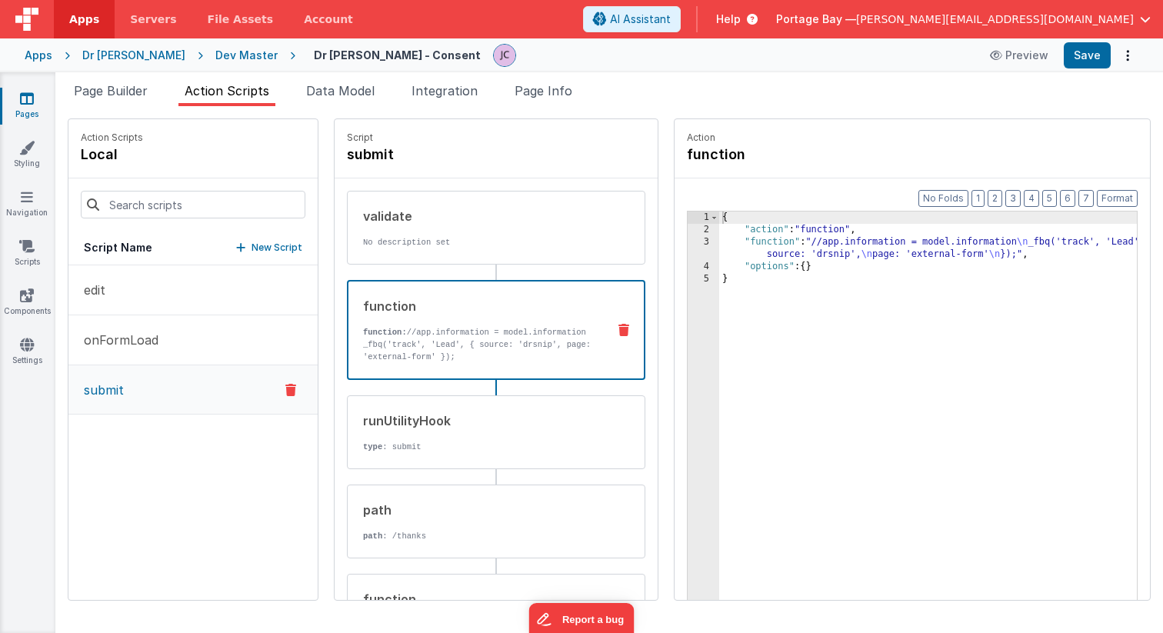
click at [442, 335] on p "function: //app.information = model.information _fbq('track', 'Lead', { source:…" at bounding box center [478, 344] width 231 height 37
click at [719, 240] on div "{ "action" : "function" , "function" : "//app.information = model.information \…" at bounding box center [948, 441] width 458 height 461
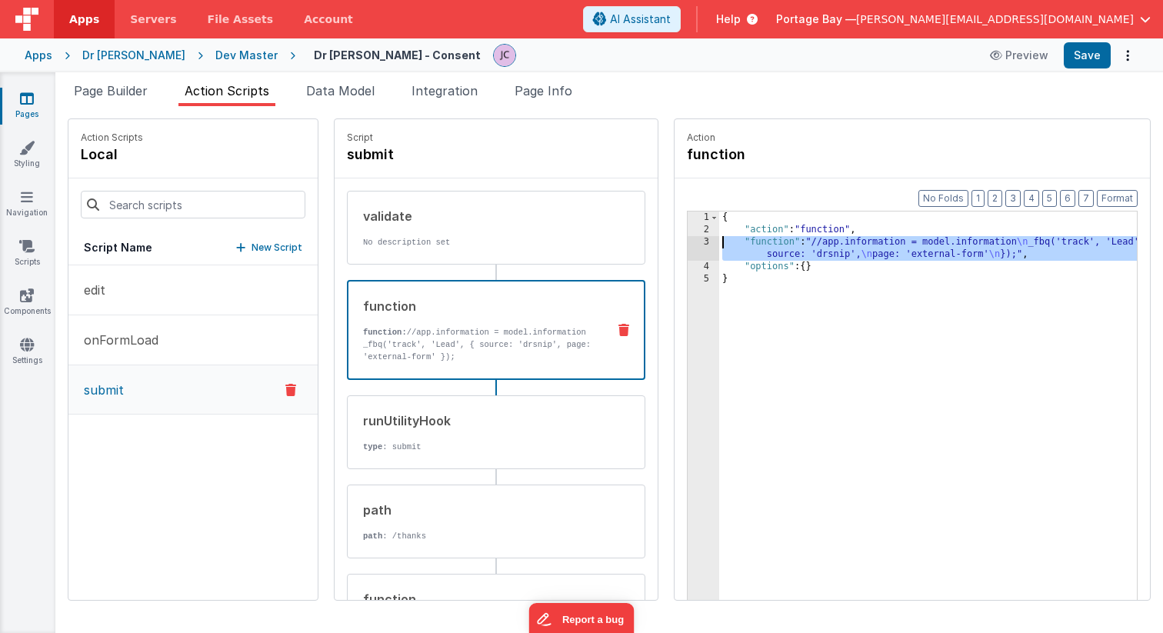
click at [688, 241] on div "3" at bounding box center [704, 248] width 32 height 25
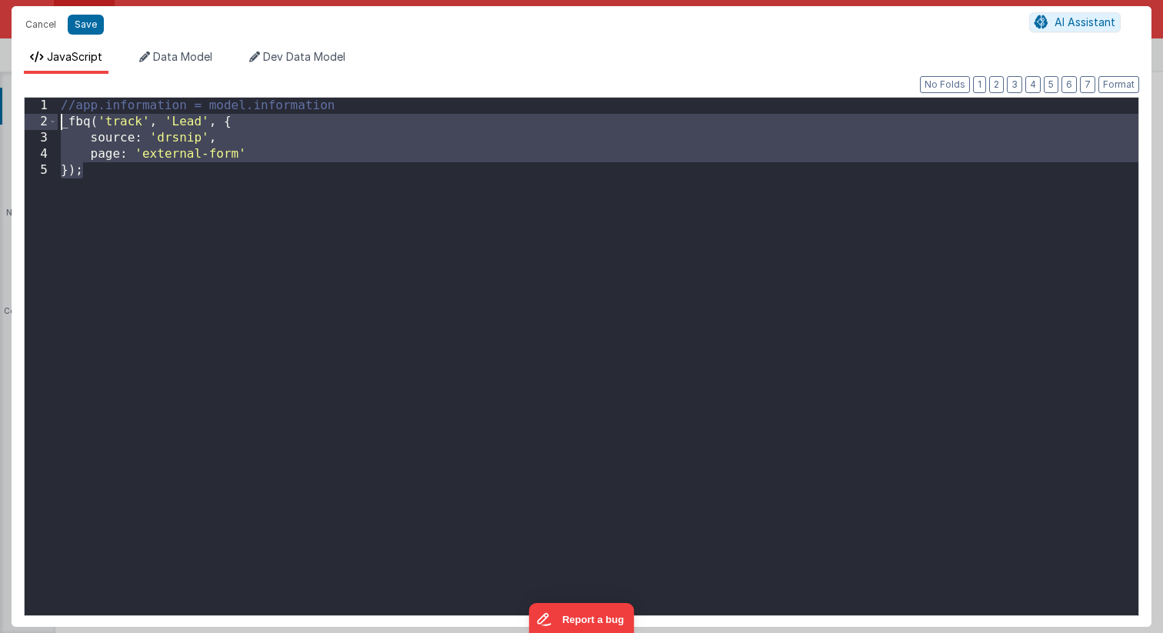
drag, startPoint x: 86, startPoint y: 172, endPoint x: 28, endPoint y: 125, distance: 74.4
click at [28, 125] on div "1 2 3 4 5 //app.information = model.information _fbq ( 'track' , 'Lead' , { sou…" at bounding box center [581, 356] width 1115 height 519
click at [43, 25] on button "Cancel" at bounding box center [41, 25] width 46 height 22
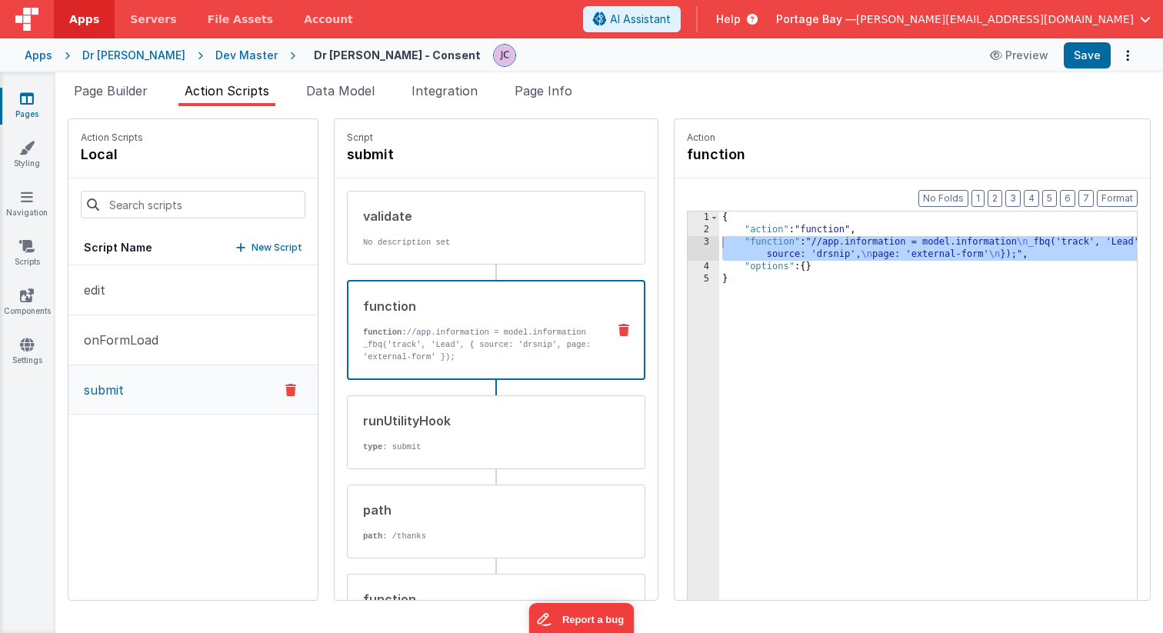
click at [95, 54] on div "Dr [PERSON_NAME]" at bounding box center [133, 55] width 103 height 15
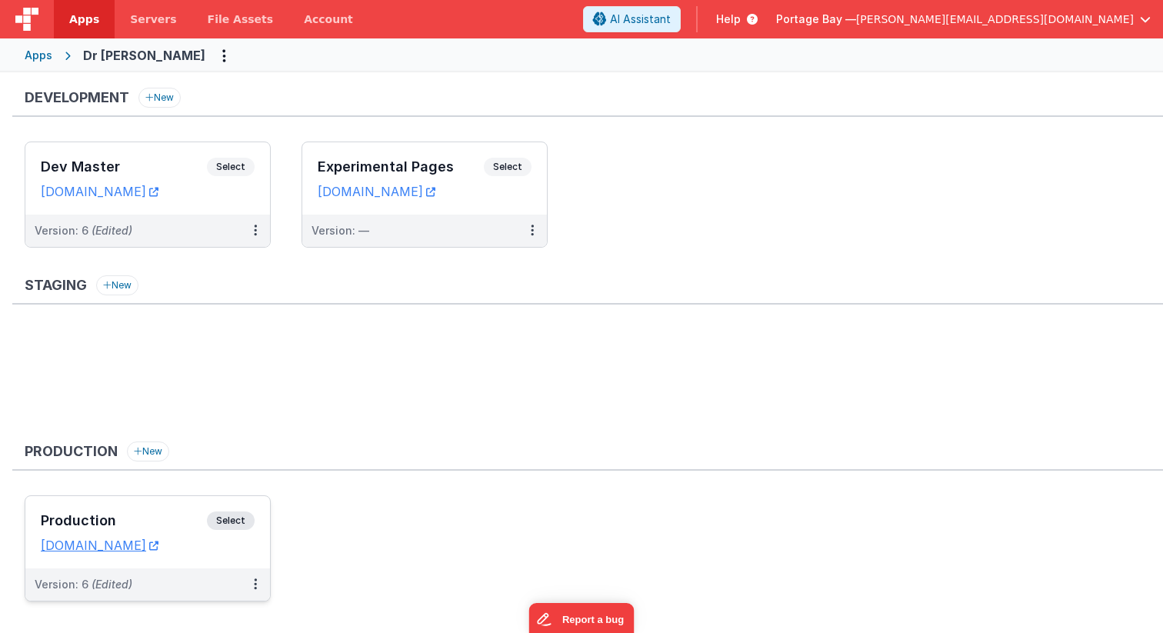
click at [240, 518] on span "Select" at bounding box center [231, 520] width 48 height 18
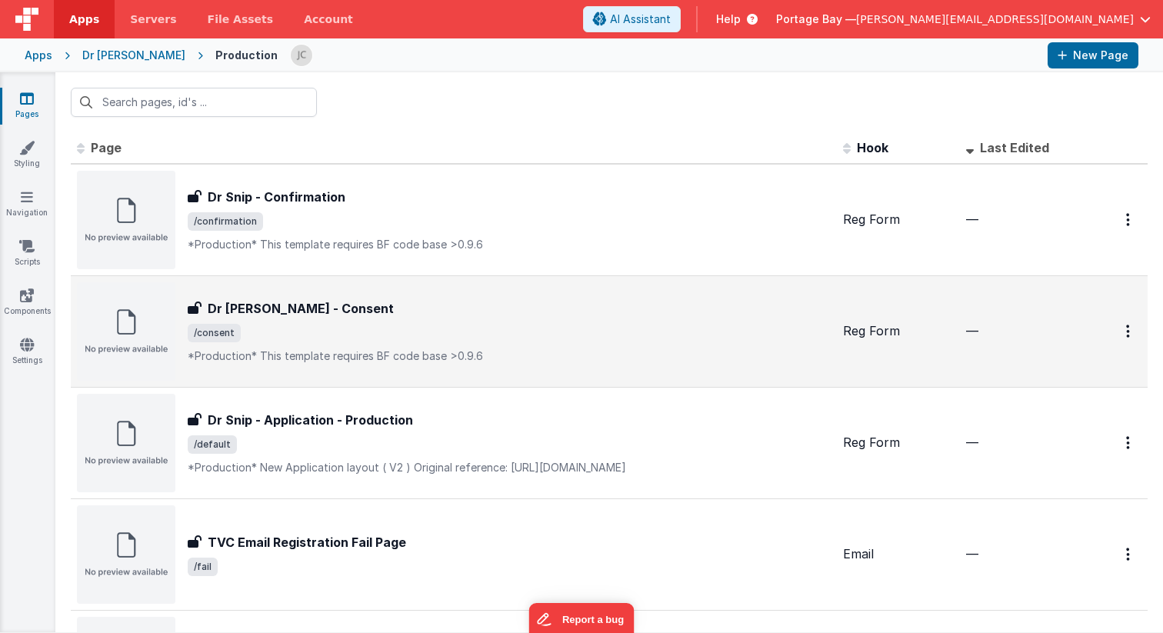
click at [405, 326] on span "/consent" at bounding box center [509, 333] width 643 height 18
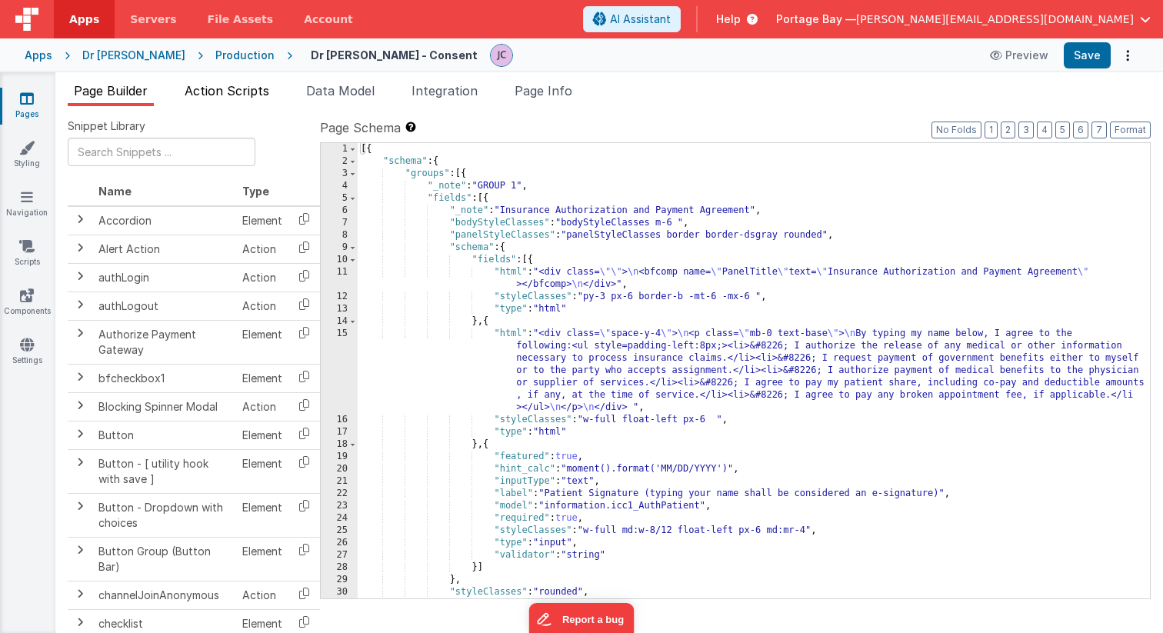
click at [235, 92] on span "Action Scripts" at bounding box center [227, 90] width 85 height 15
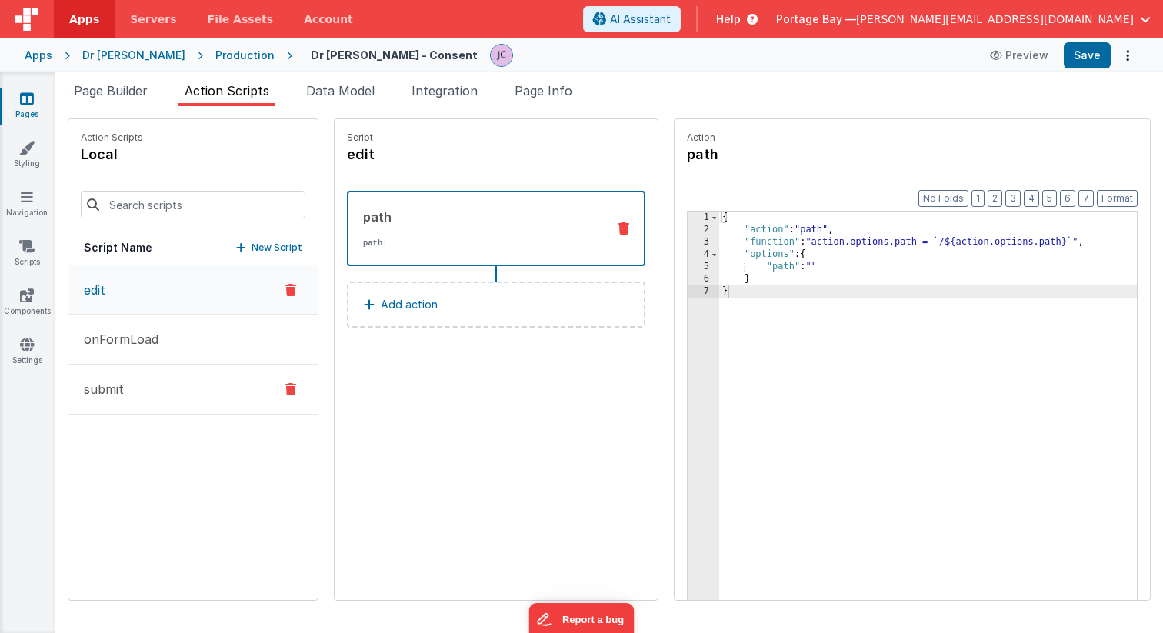
click at [165, 395] on button "submit" at bounding box center [192, 390] width 249 height 50
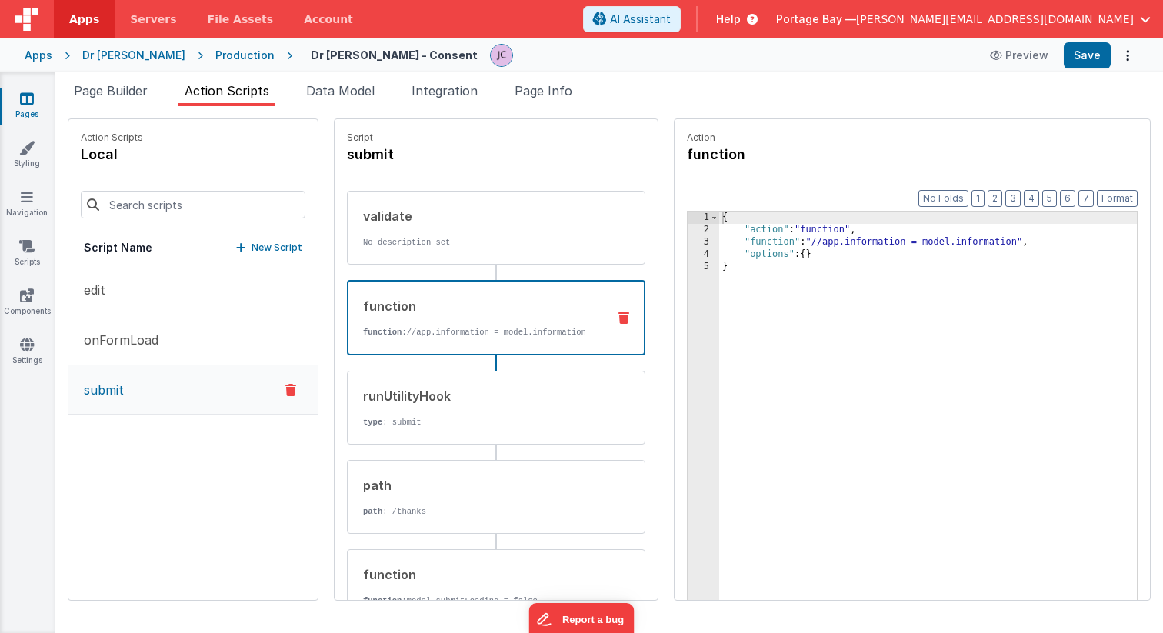
click at [485, 306] on div "function" at bounding box center [478, 306] width 231 height 18
click at [727, 238] on div "{ "action" : "function" , "function" : "//app.information = model.information" …" at bounding box center [948, 441] width 458 height 461
click at [688, 241] on div "3" at bounding box center [704, 242] width 32 height 12
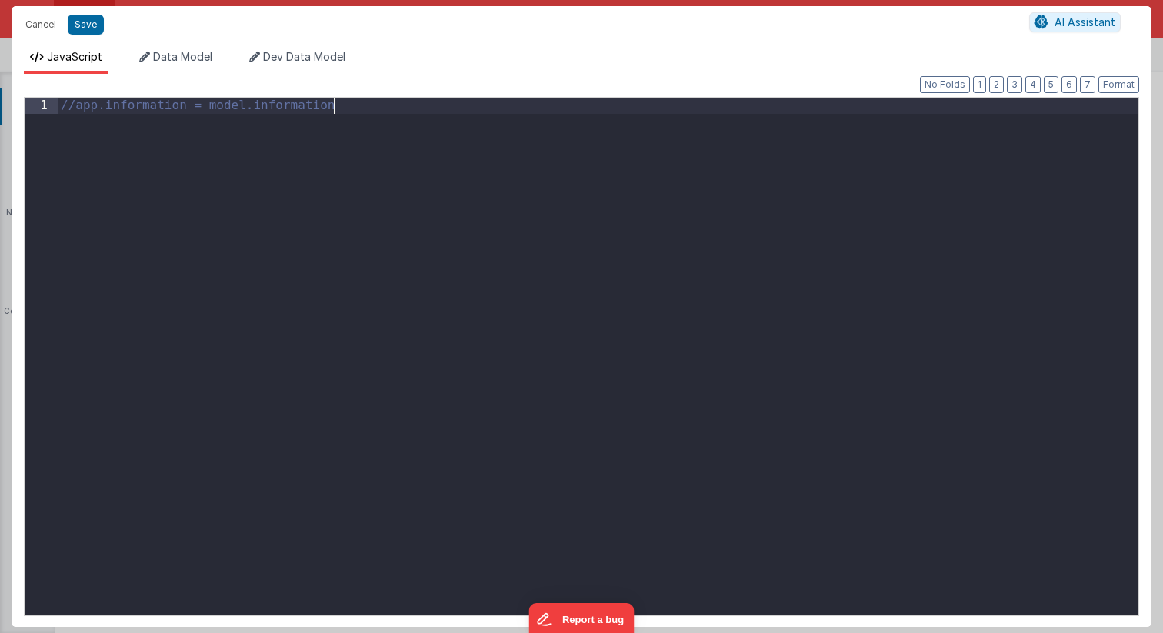
click at [357, 107] on div "//app.information = model.information" at bounding box center [598, 373] width 1081 height 550
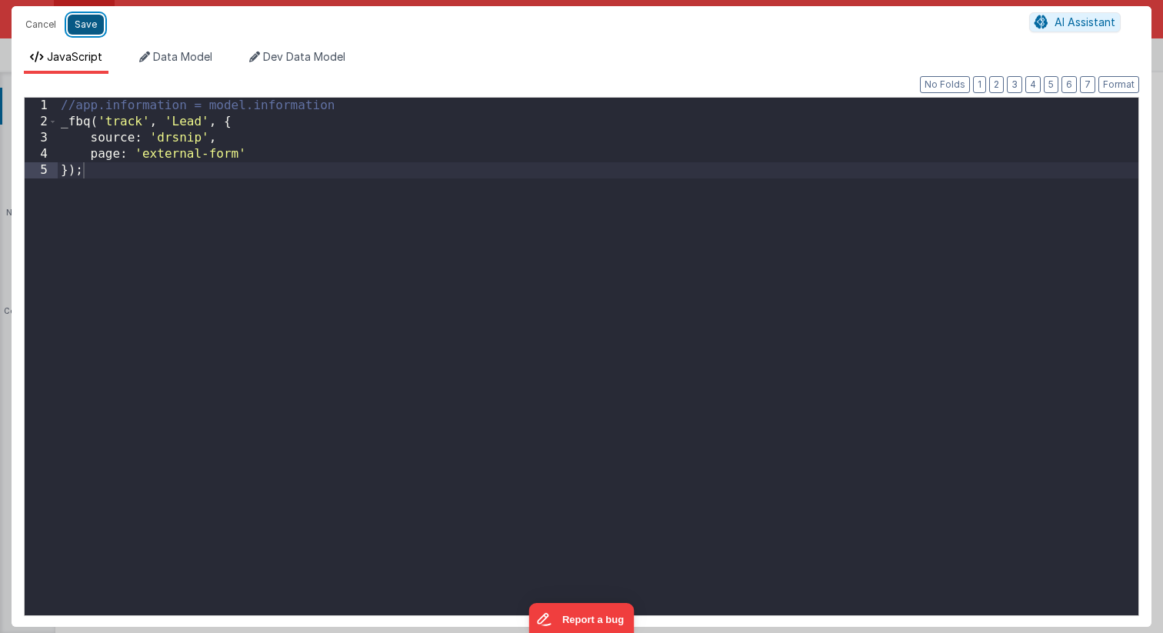
click at [85, 24] on button "Save" at bounding box center [86, 25] width 36 height 20
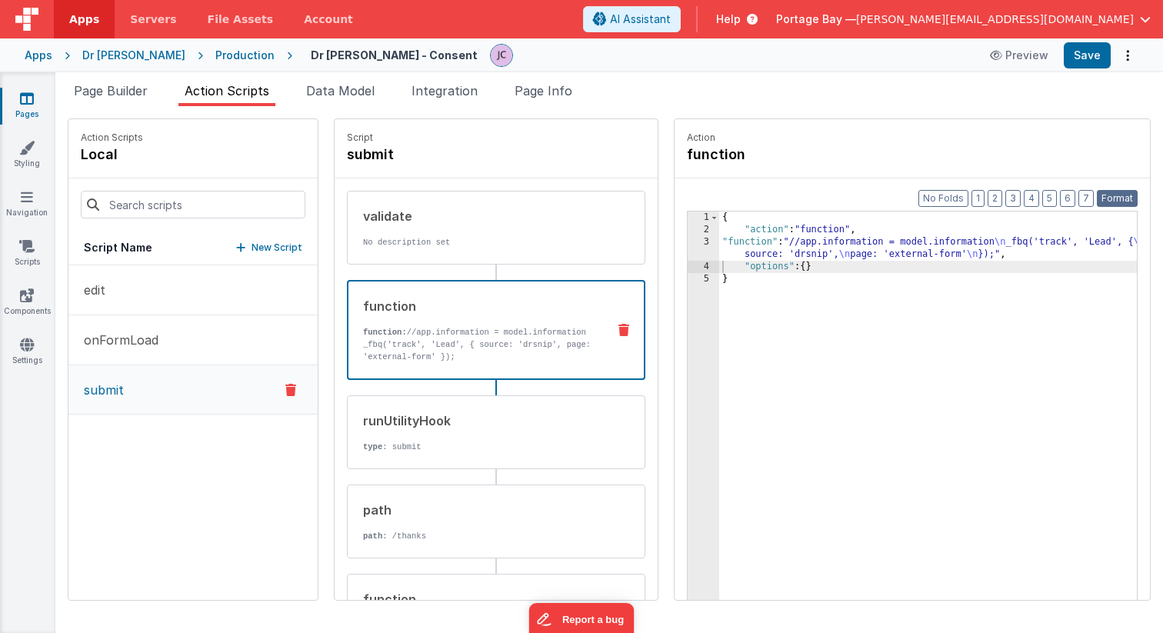
click at [1117, 198] on button "Format" at bounding box center [1117, 198] width 41 height 17
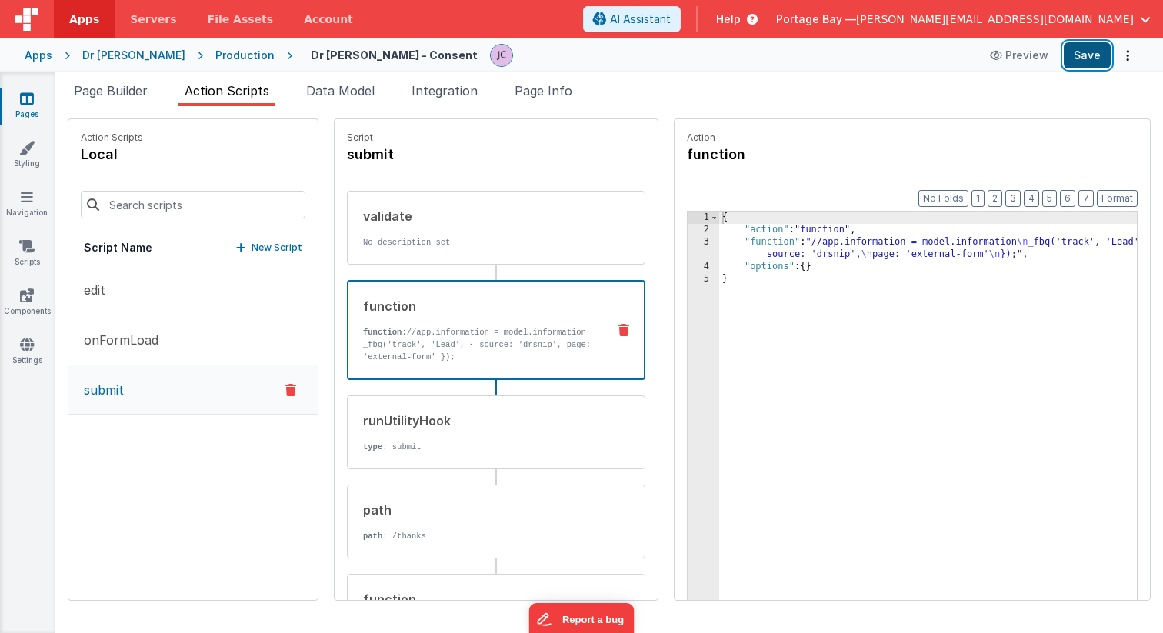
click at [1091, 57] on button "Save" at bounding box center [1087, 55] width 47 height 26
click at [91, 55] on div "Dr [PERSON_NAME]" at bounding box center [133, 55] width 103 height 15
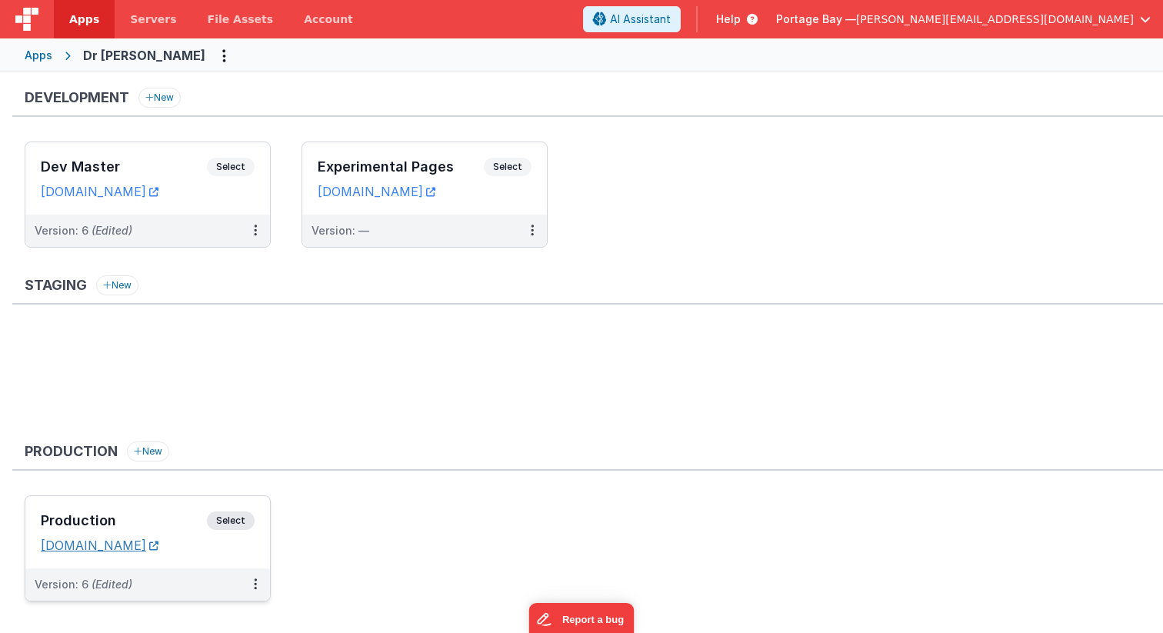
click at [81, 544] on link "[DOMAIN_NAME]" at bounding box center [100, 545] width 118 height 15
click at [86, 17] on span "Apps" at bounding box center [84, 19] width 30 height 15
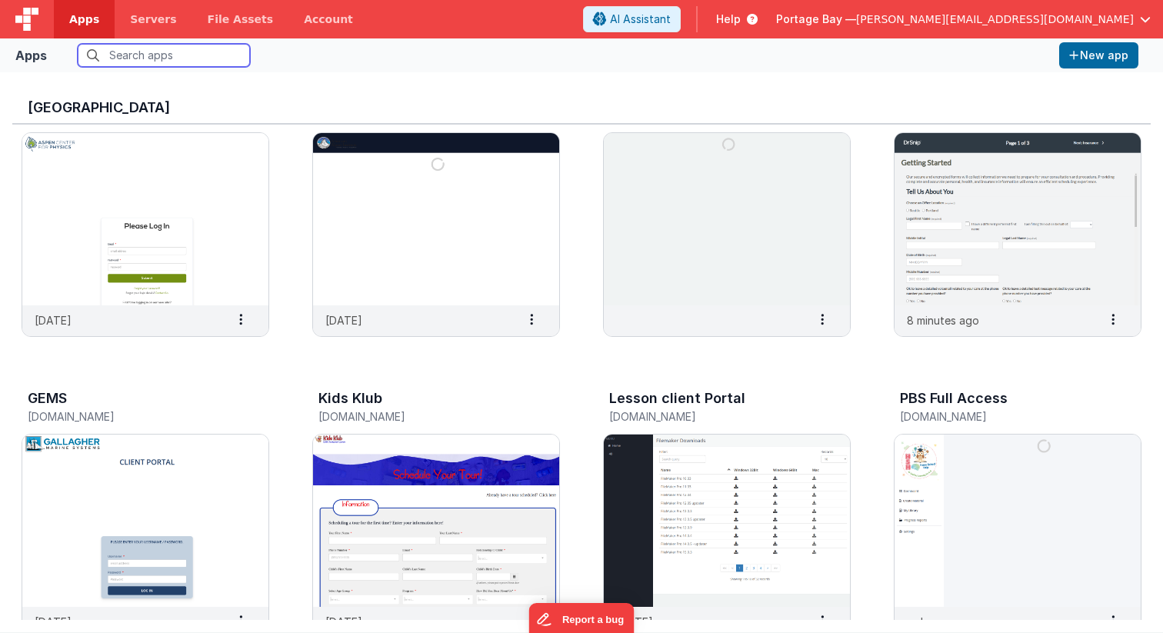
scroll to position [69, 0]
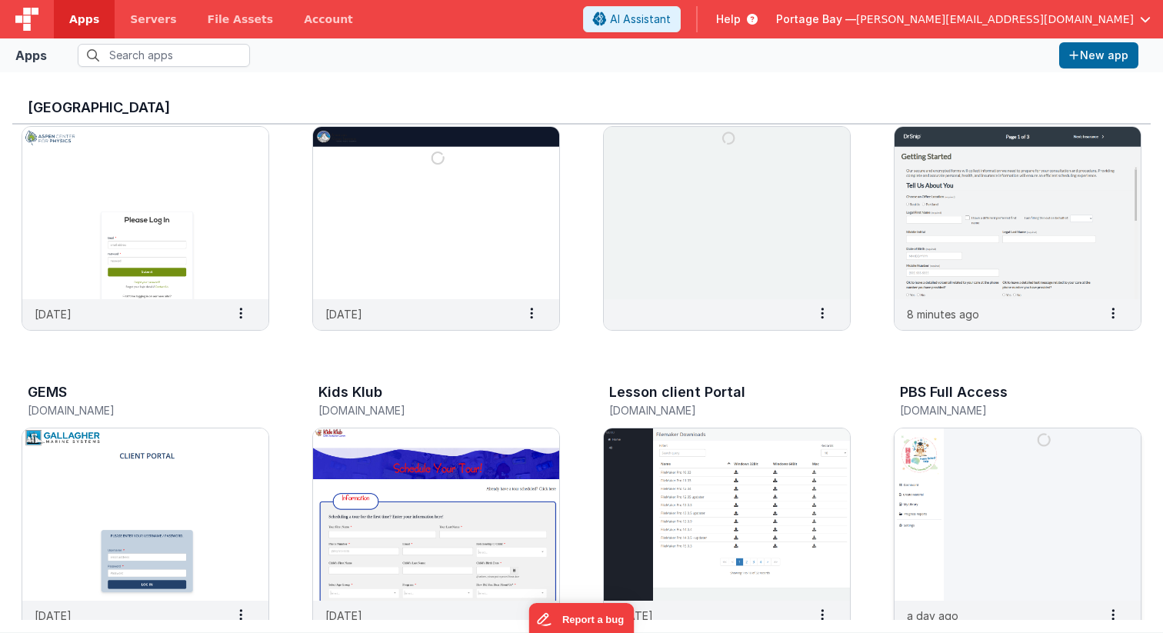
click at [1019, 491] on img at bounding box center [1017, 514] width 246 height 172
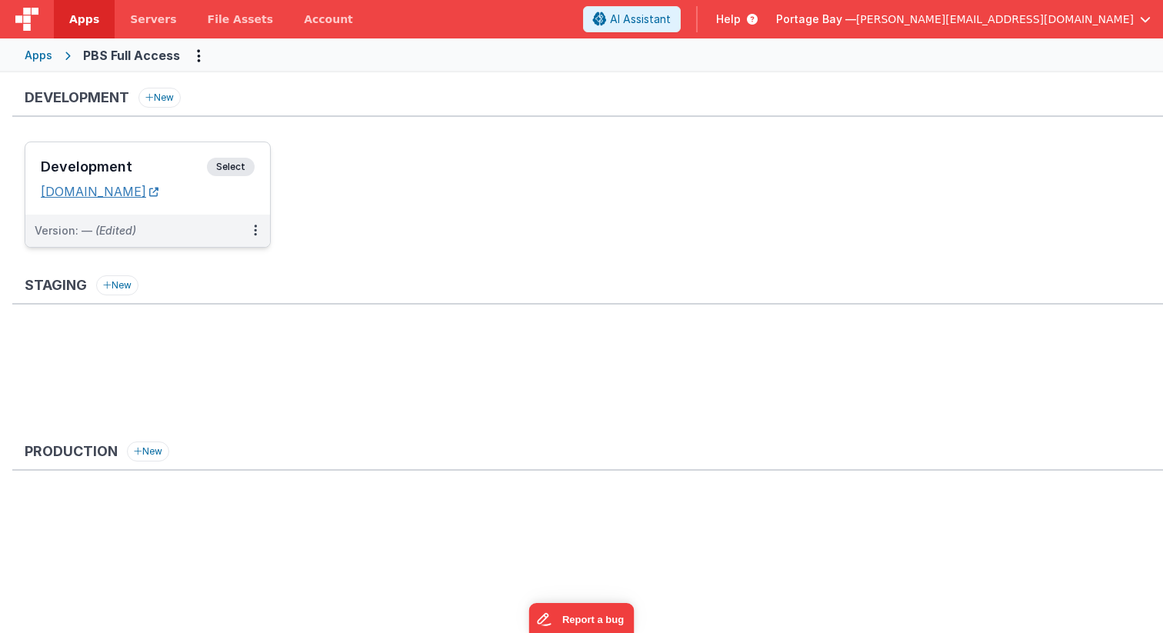
click at [145, 188] on link "[DOMAIN_NAME]" at bounding box center [100, 191] width 118 height 15
click at [80, 12] on span "Apps" at bounding box center [84, 19] width 30 height 15
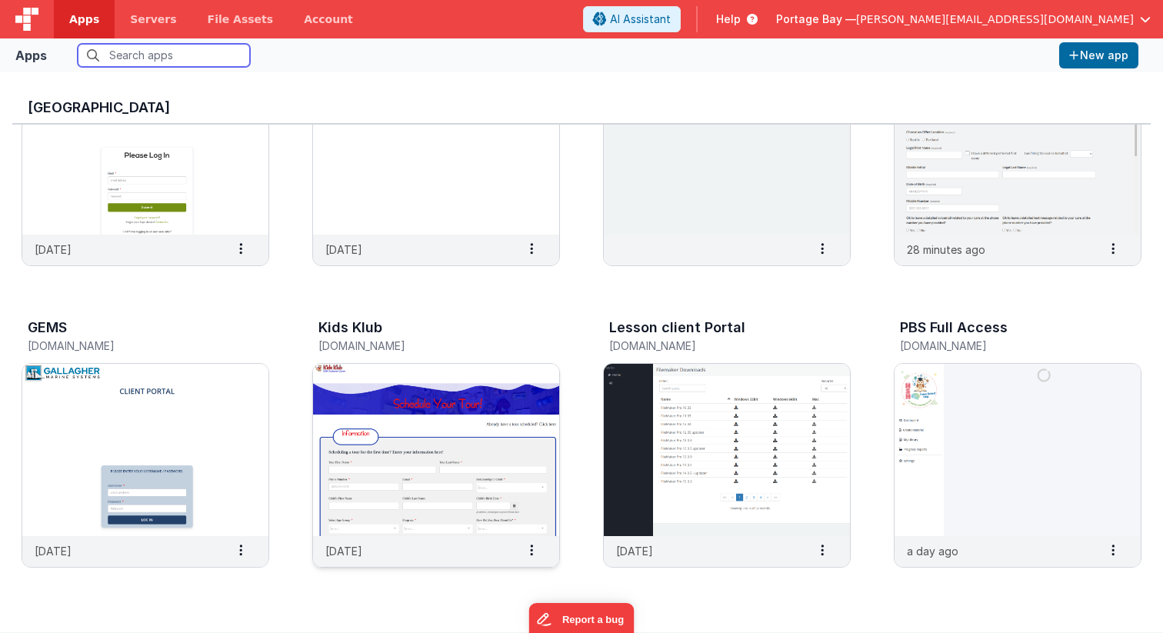
scroll to position [142, 0]
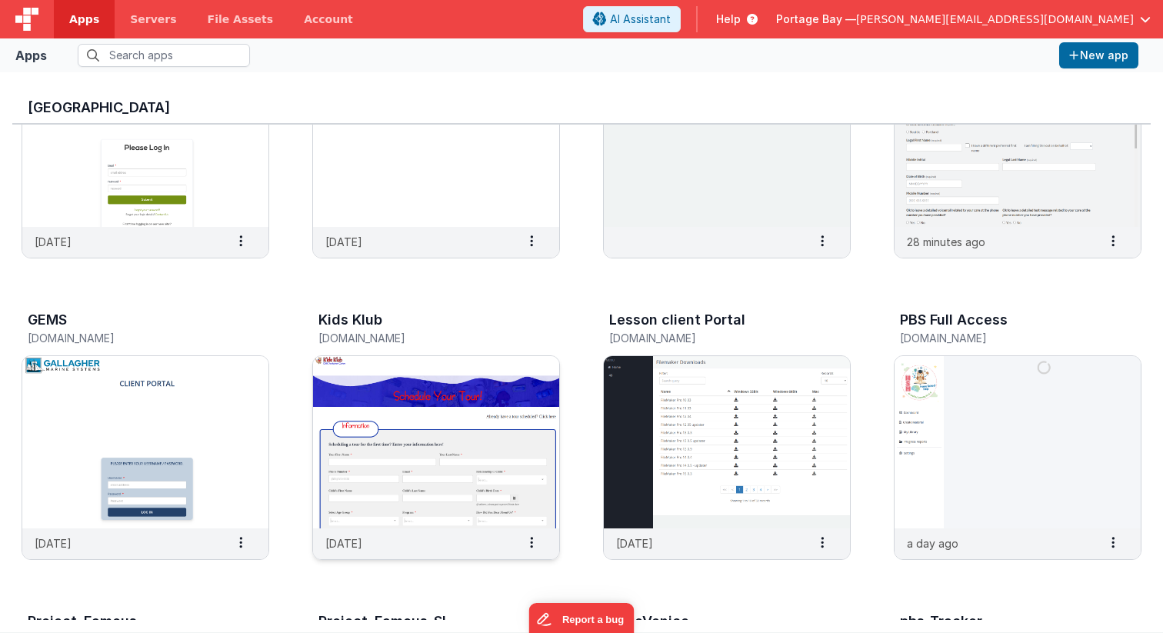
click at [437, 422] on img at bounding box center [436, 442] width 246 height 172
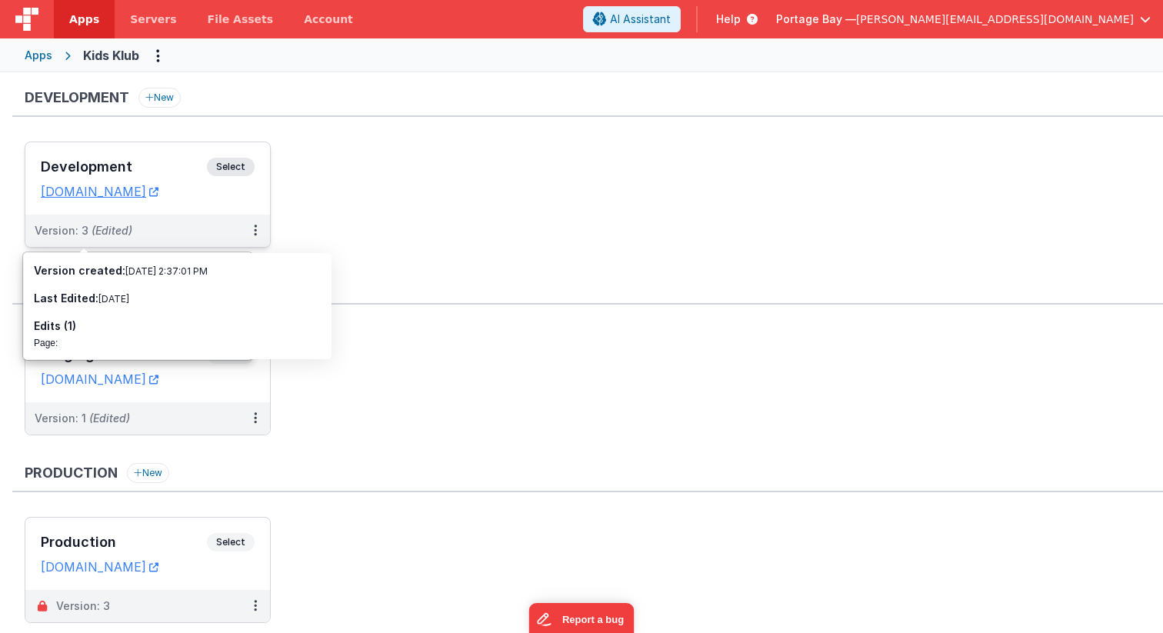
click at [246, 163] on span "Select" at bounding box center [231, 167] width 48 height 18
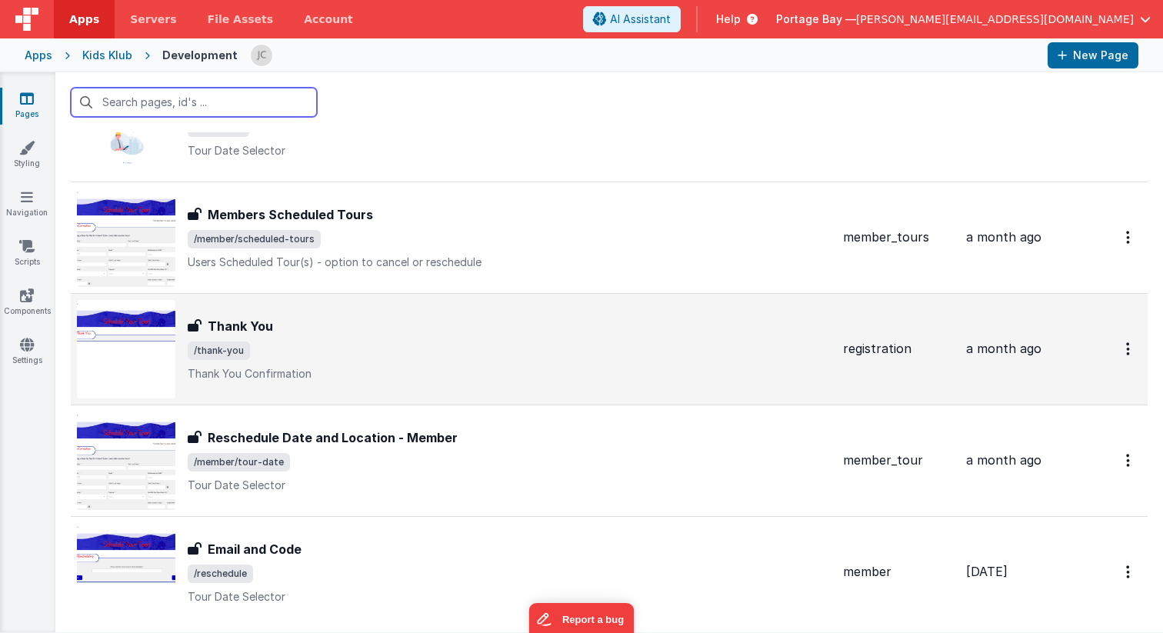
scroll to position [208, 0]
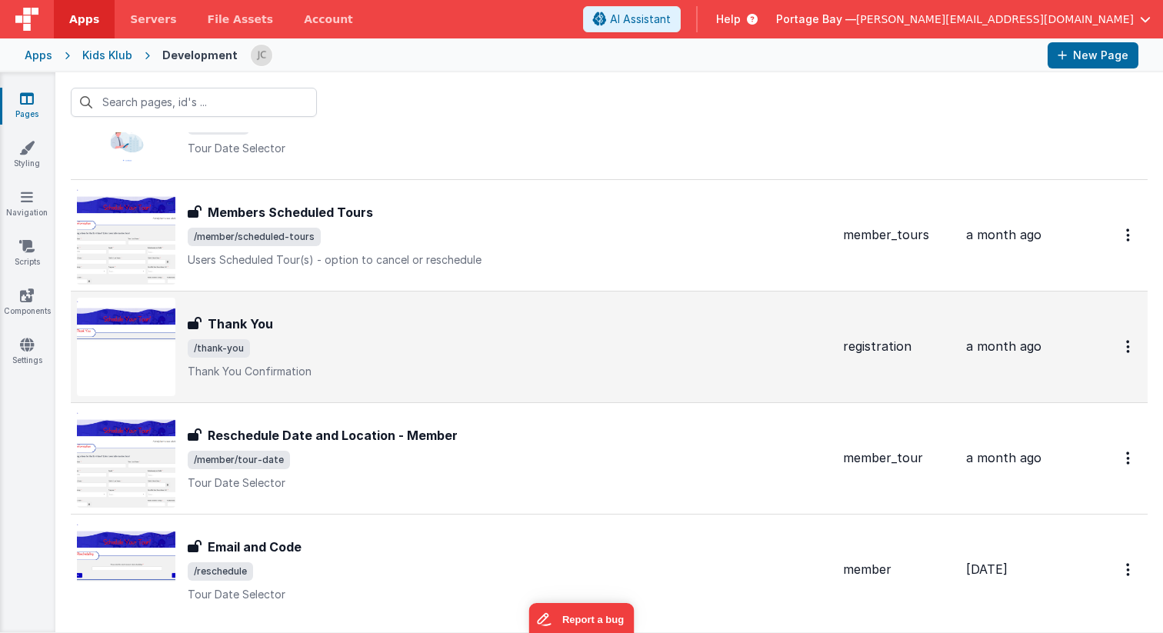
click at [498, 341] on span "/thank-you" at bounding box center [509, 348] width 643 height 18
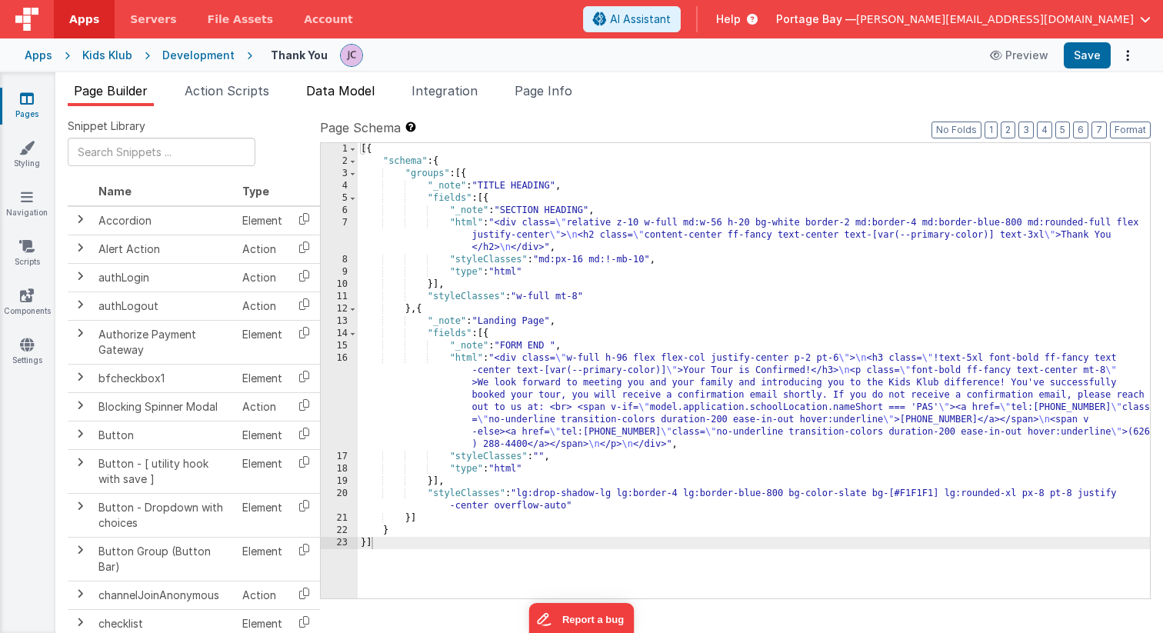
click at [346, 95] on span "Data Model" at bounding box center [340, 90] width 68 height 15
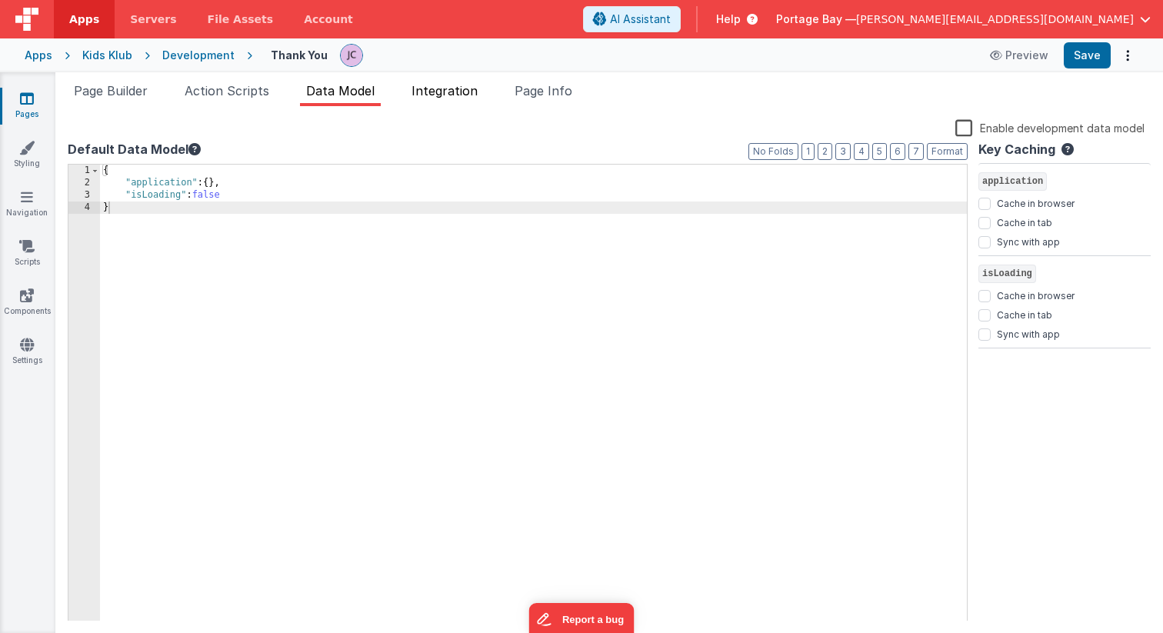
click at [445, 92] on span "Integration" at bounding box center [444, 90] width 66 height 15
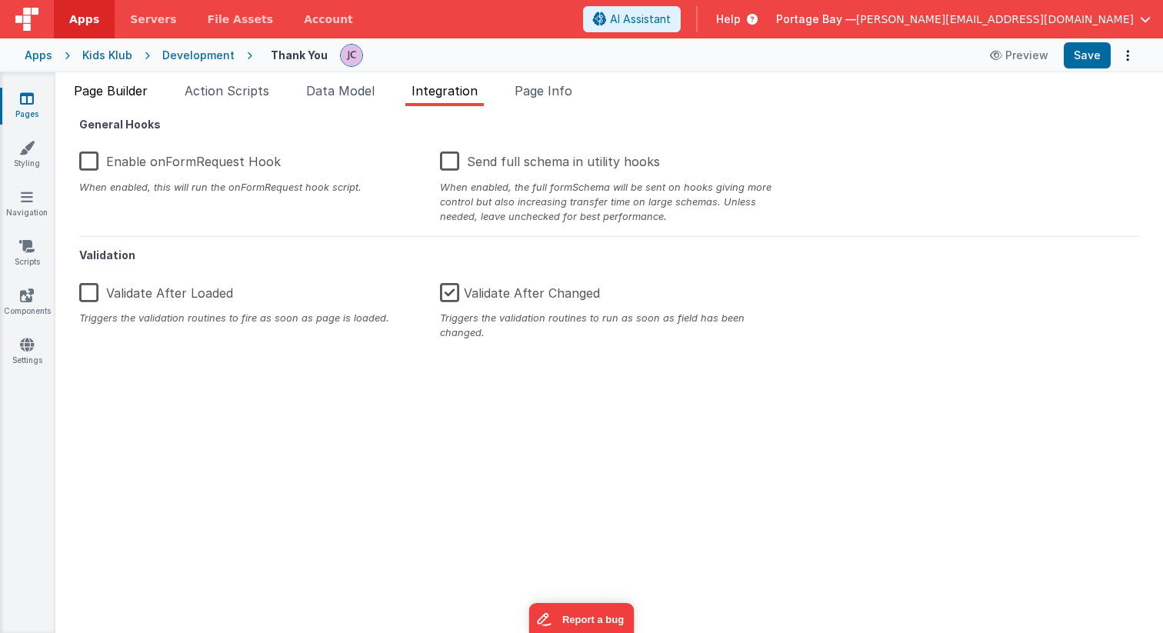
click at [125, 88] on span "Page Builder" at bounding box center [111, 90] width 74 height 15
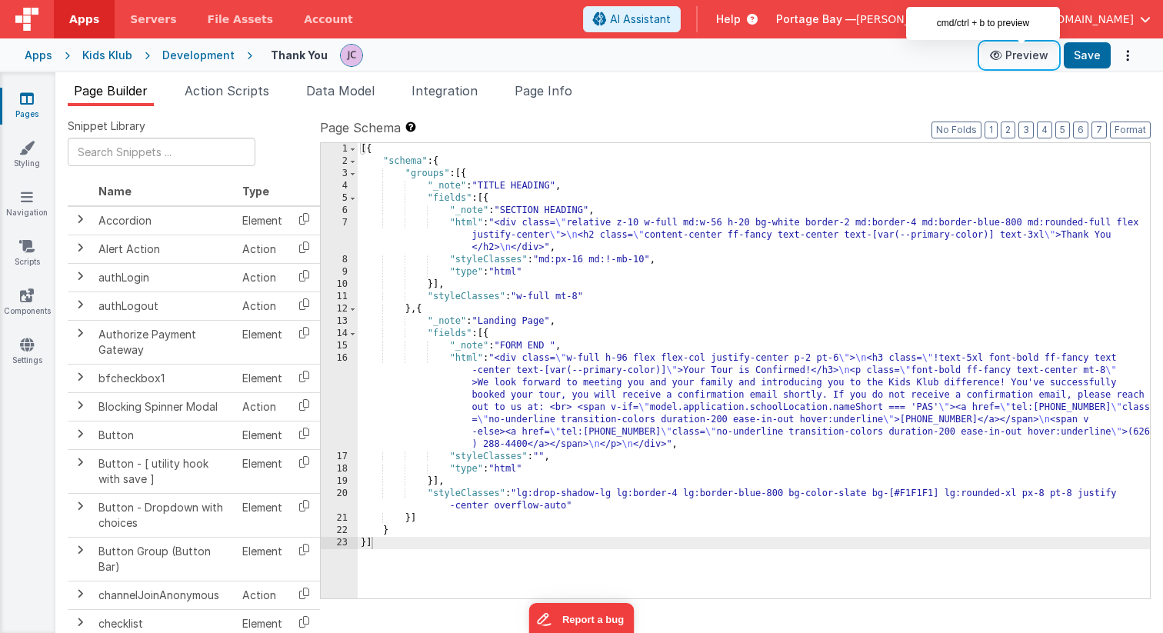
click at [1002, 58] on icon at bounding box center [997, 55] width 15 height 11
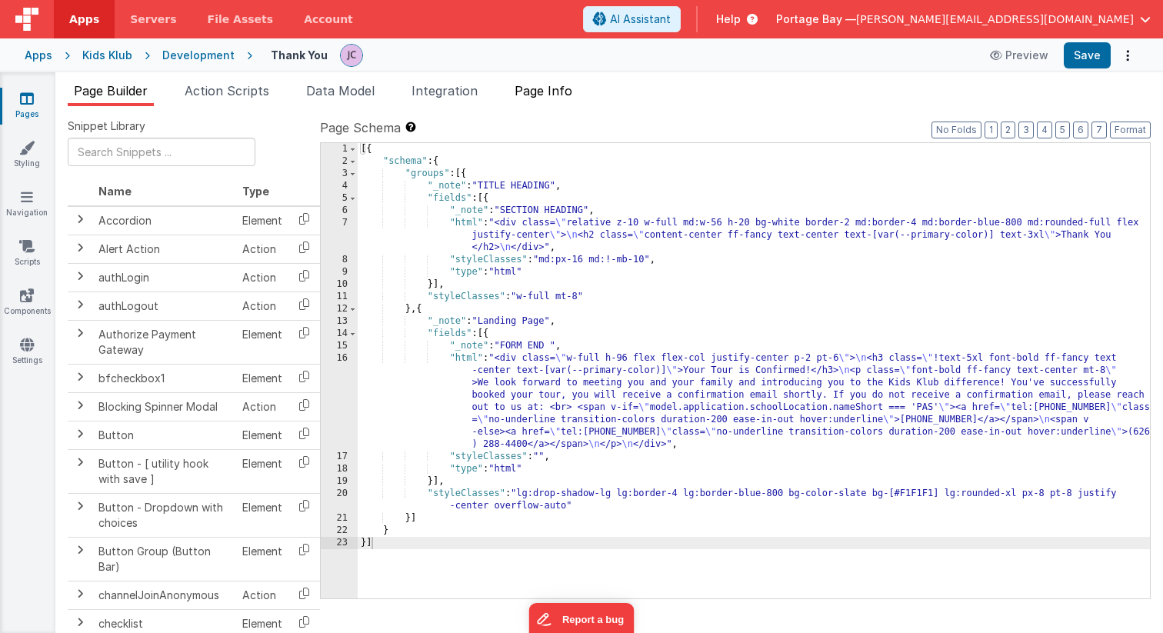
click at [572, 94] on span "Page Info" at bounding box center [544, 90] width 58 height 15
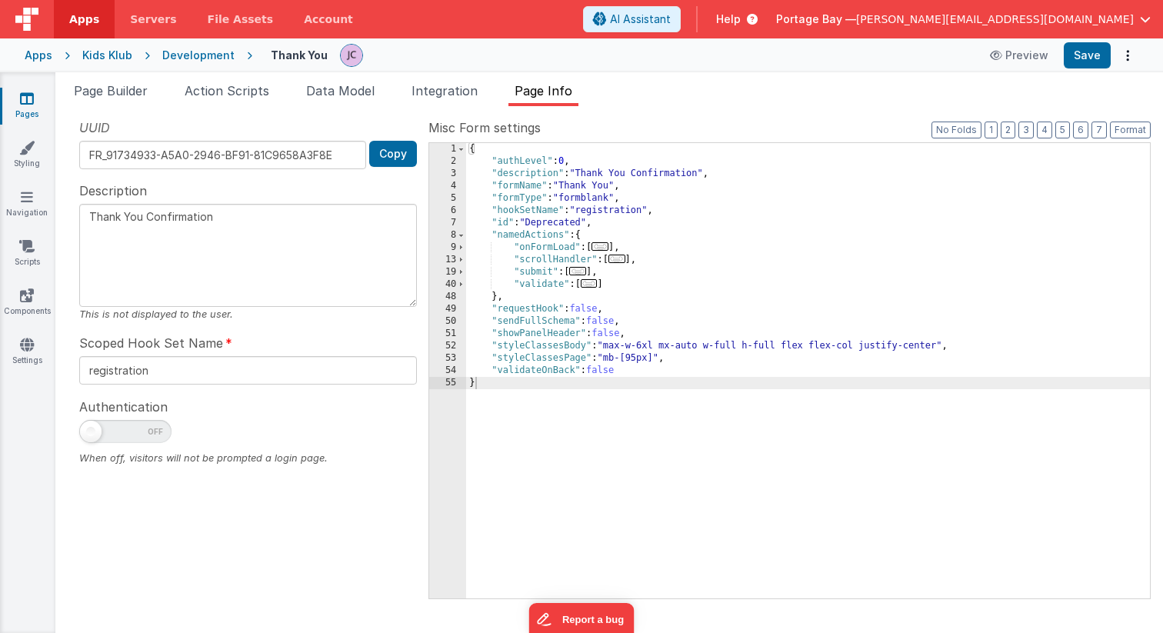
click at [183, 52] on div "Development" at bounding box center [198, 55] width 72 height 15
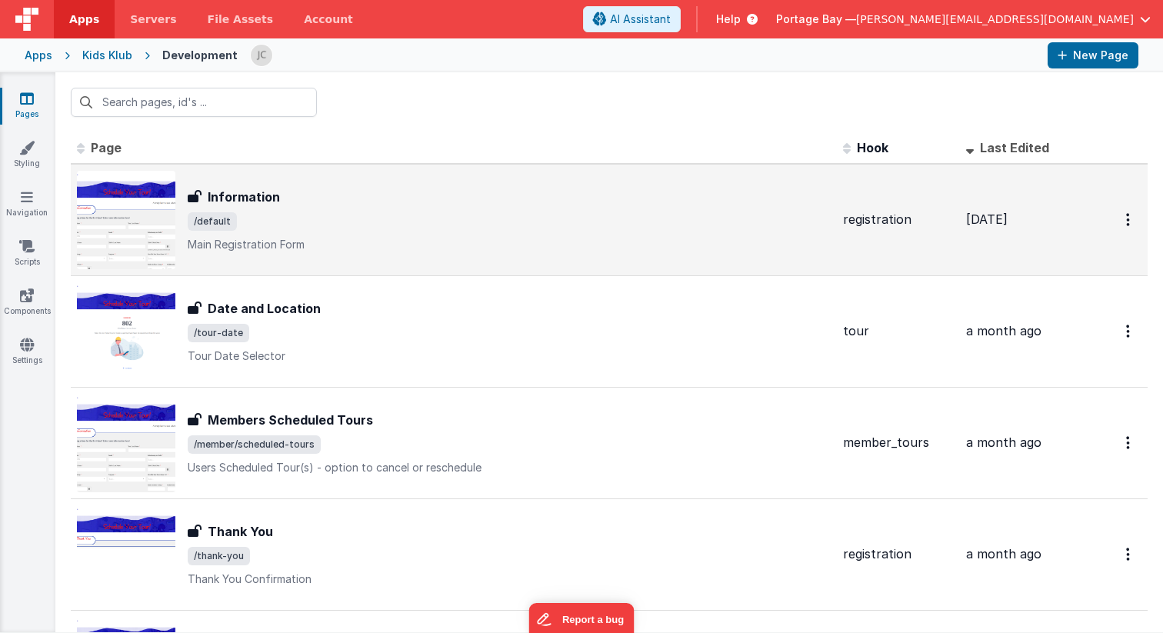
click at [478, 197] on div "Information" at bounding box center [509, 197] width 643 height 18
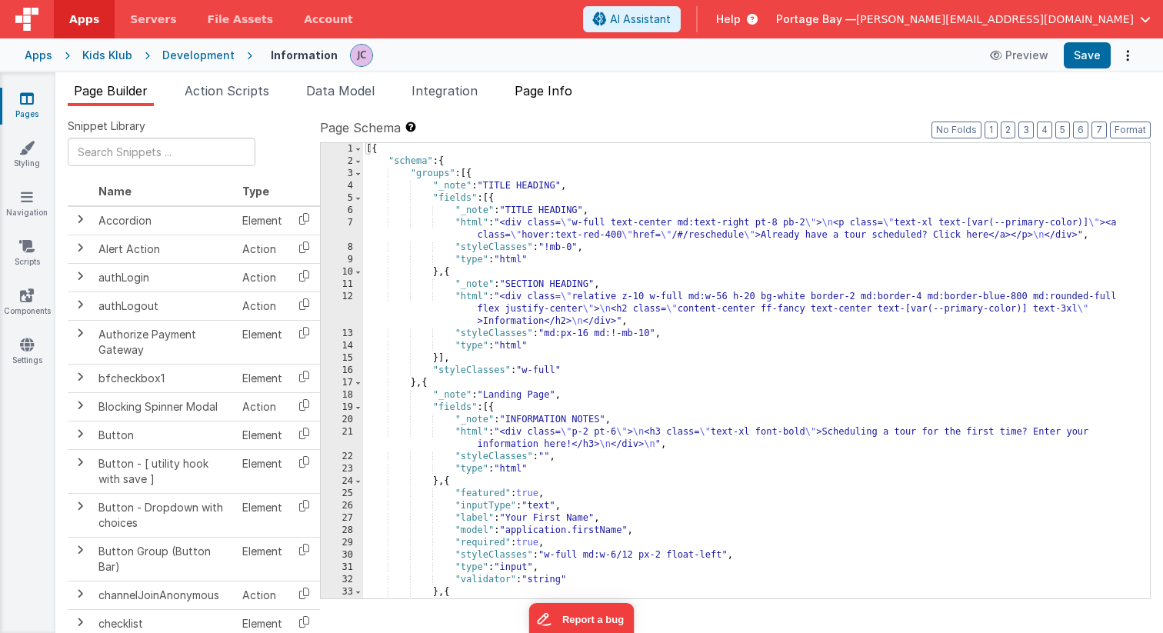
click at [558, 92] on span "Page Info" at bounding box center [544, 90] width 58 height 15
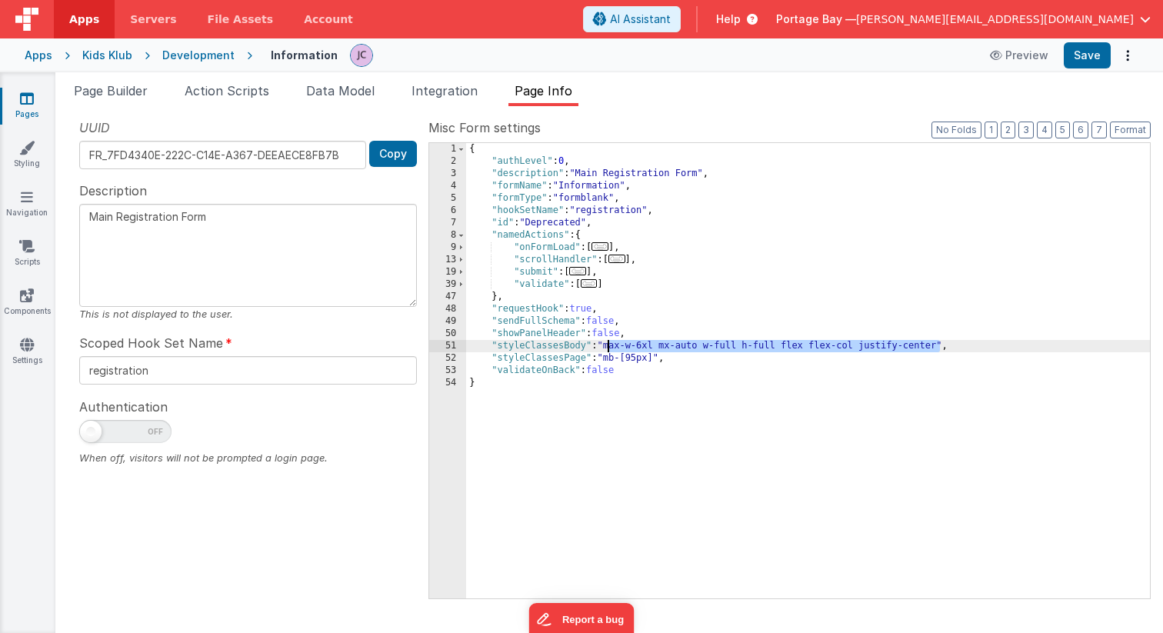
drag, startPoint x: 941, startPoint y: 344, endPoint x: 610, endPoint y: 344, distance: 330.7
click at [610, 344] on div "{ "authLevel" : 0 , "description" : "Main Registration Form" , "formName" : "In…" at bounding box center [808, 383] width 684 height 480
click at [188, 55] on div "Development" at bounding box center [198, 55] width 72 height 15
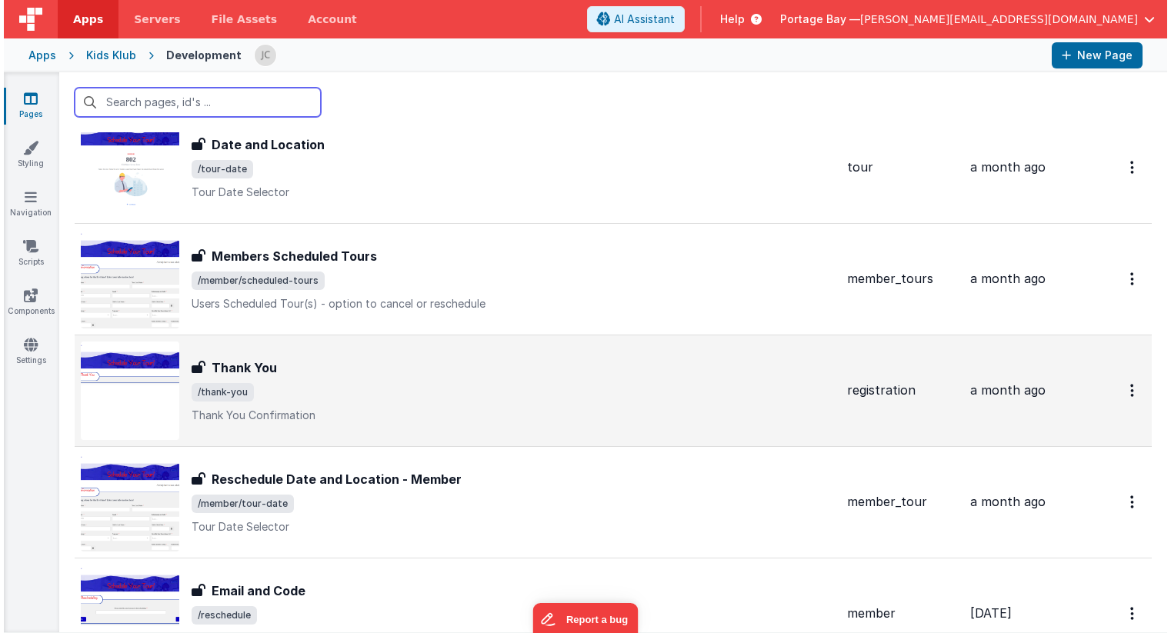
scroll to position [168, 0]
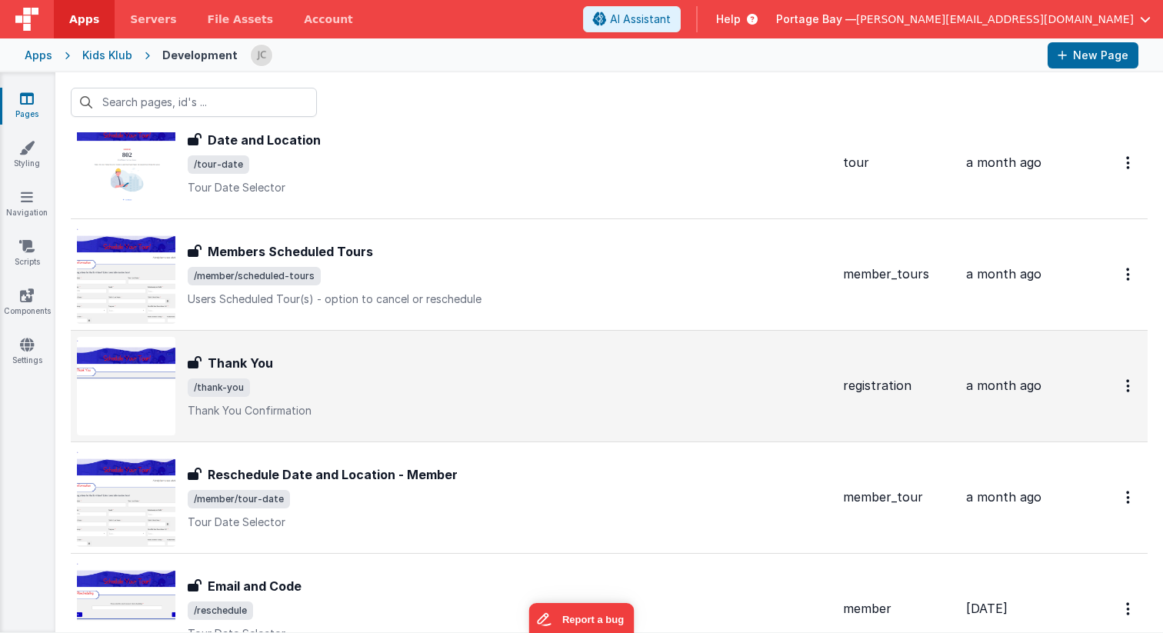
click at [432, 380] on span "/thank-you" at bounding box center [509, 387] width 643 height 18
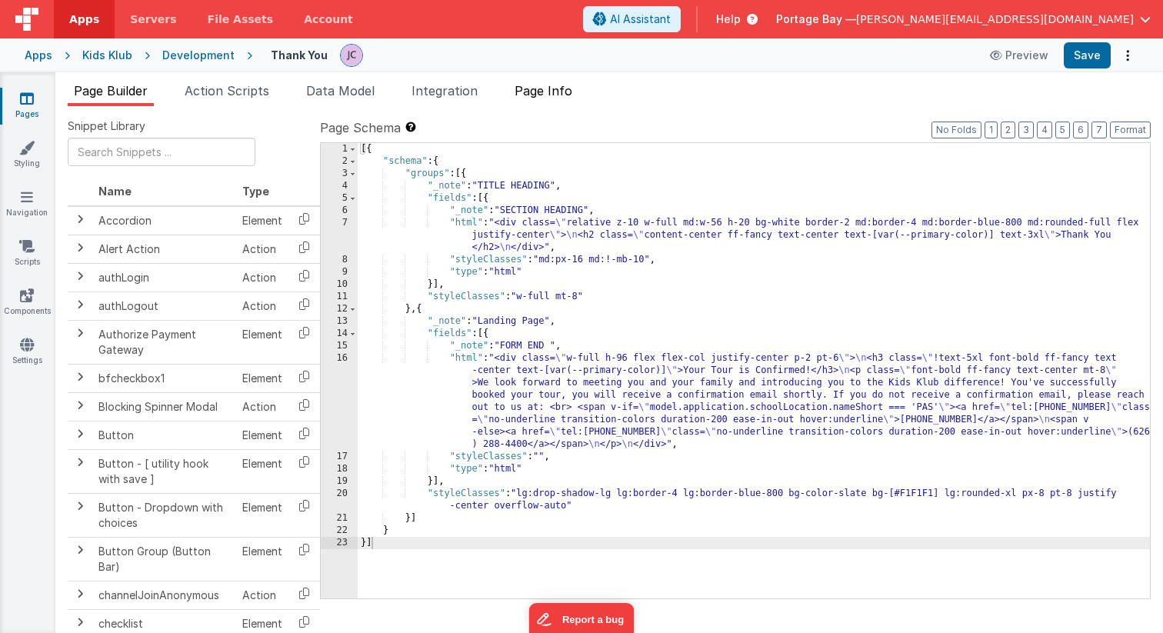
click at [562, 91] on span "Page Info" at bounding box center [544, 90] width 58 height 15
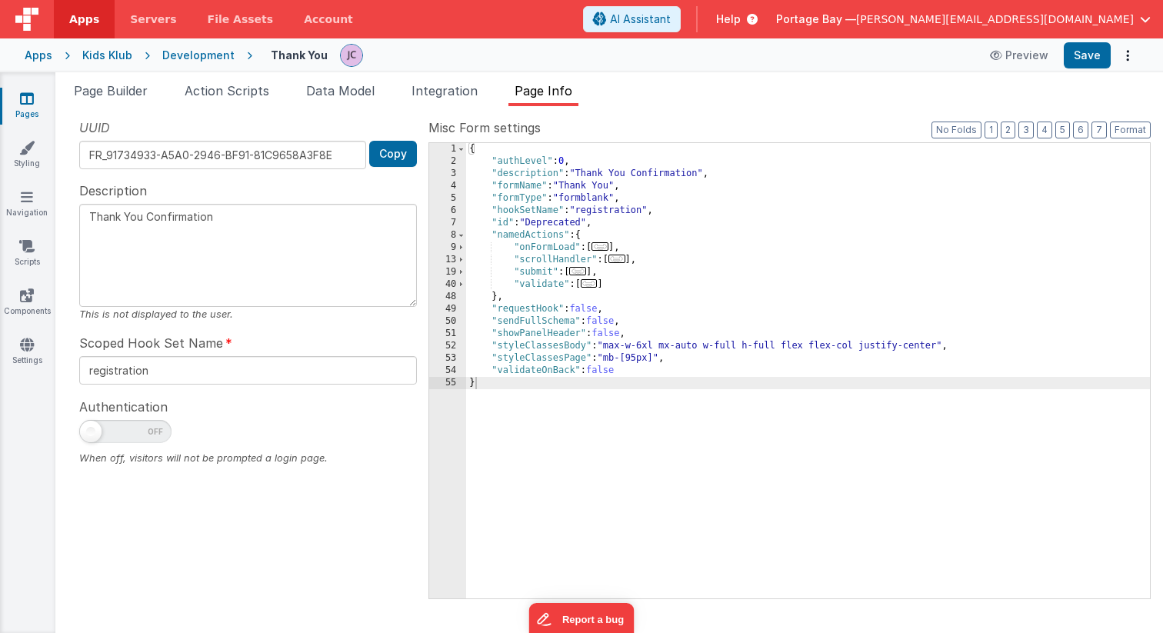
click at [990, 345] on div "{ "authLevel" : 0 , "description" : "Thank You Confirmation" , "formName" : "Th…" at bounding box center [808, 383] width 684 height 480
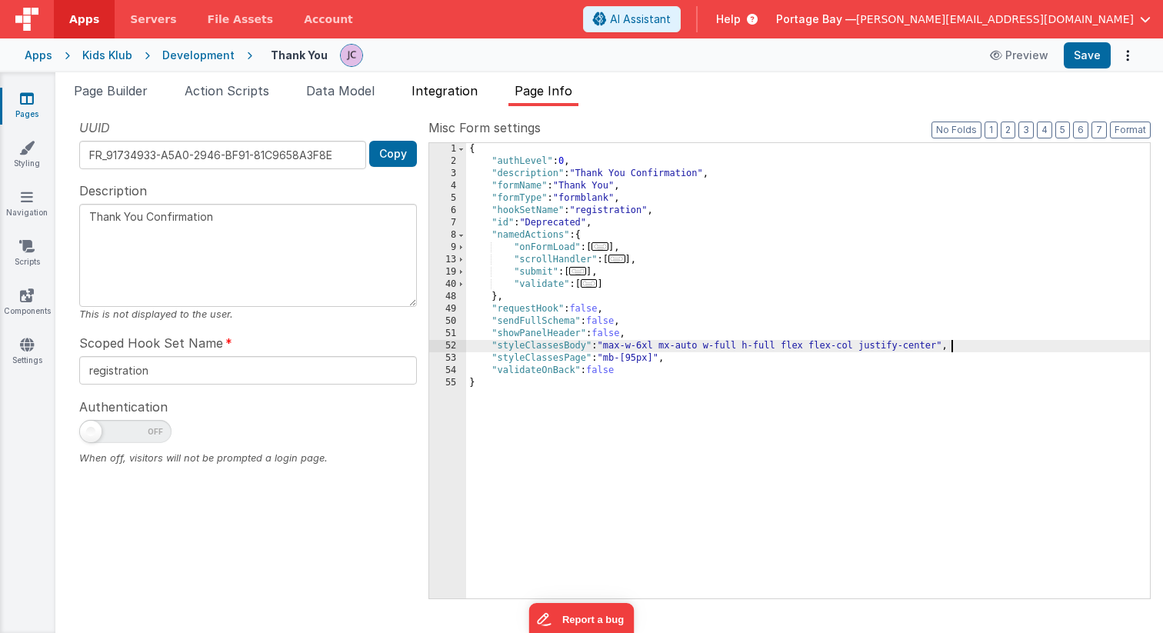
click at [453, 86] on span "Integration" at bounding box center [444, 90] width 66 height 15
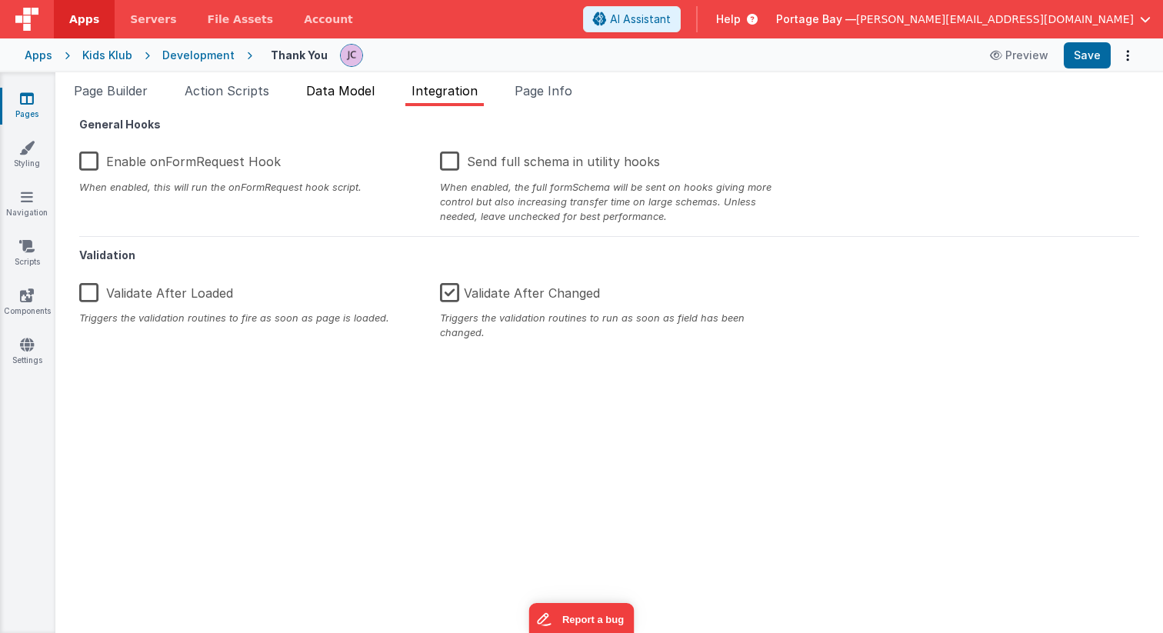
click at [353, 85] on span "Data Model" at bounding box center [340, 90] width 68 height 15
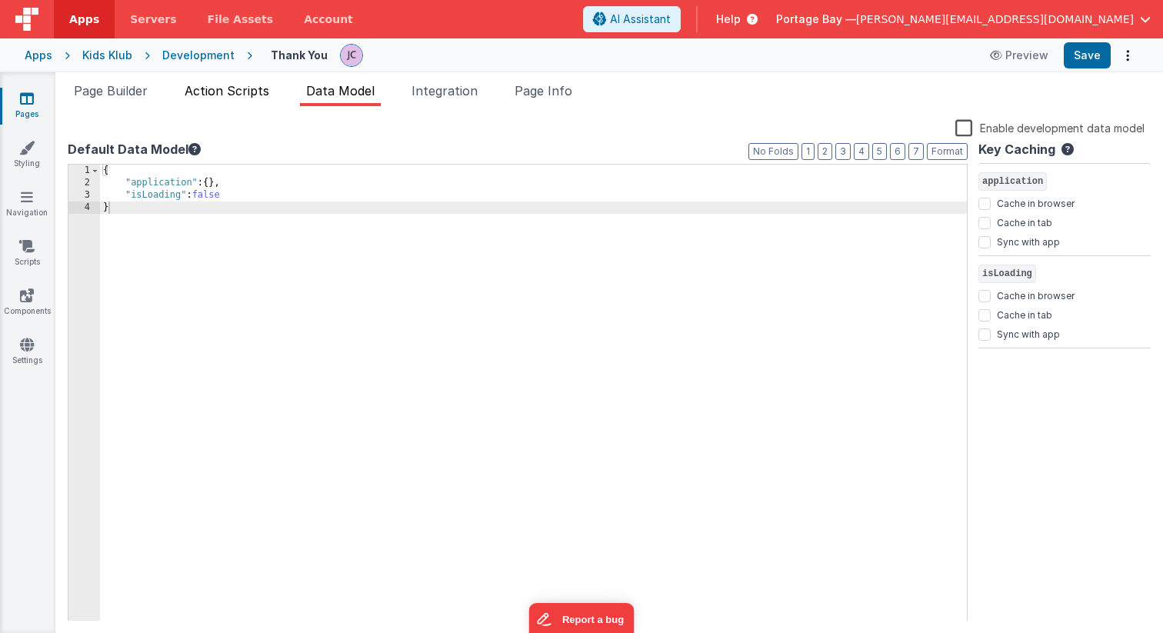
click at [223, 88] on span "Action Scripts" at bounding box center [227, 90] width 85 height 15
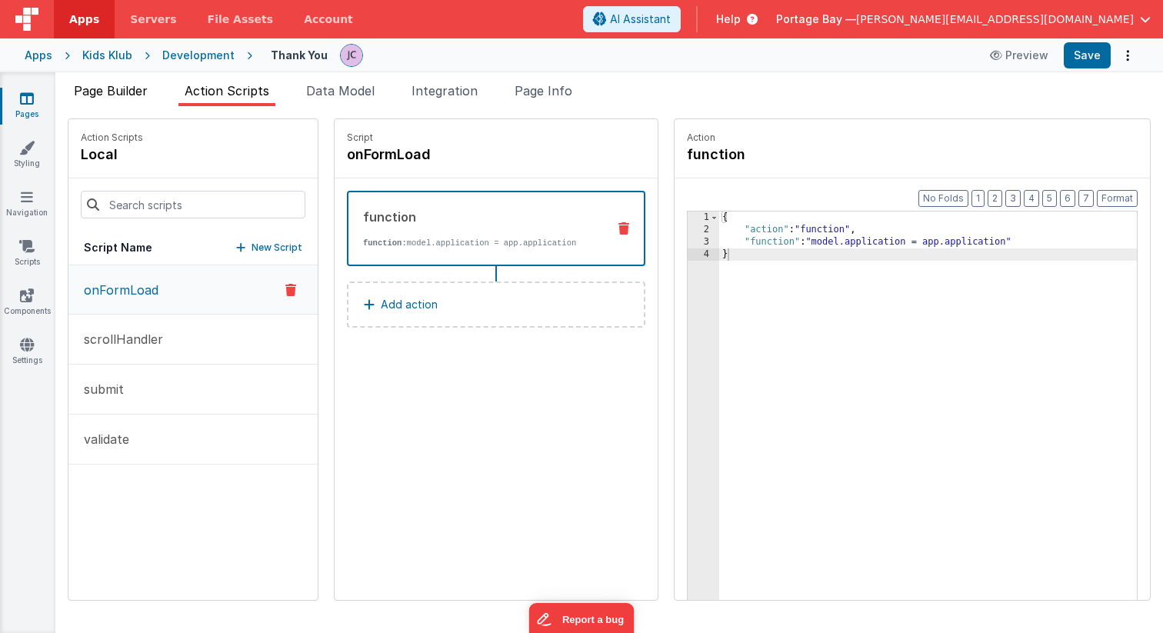
click at [103, 92] on span "Page Builder" at bounding box center [111, 90] width 74 height 15
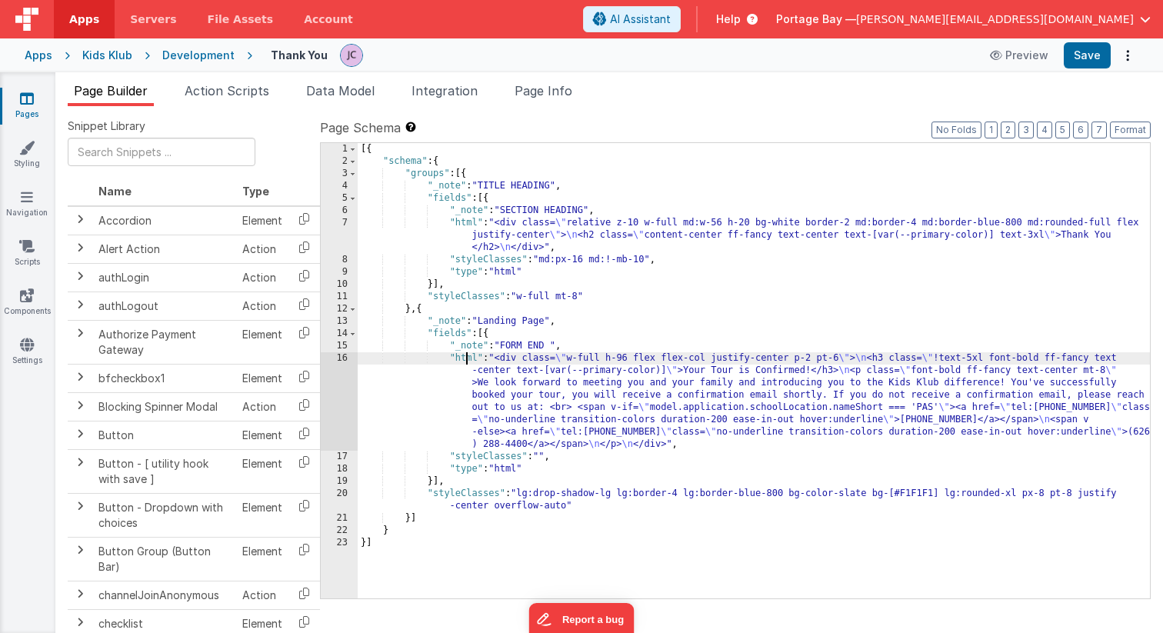
click at [465, 357] on div "[{ "schema" : { "groups" : [{ "_note" : "TITLE HEADING" , "fields" : [{ "_note"…" at bounding box center [754, 383] width 792 height 480
click at [339, 358] on div "16" at bounding box center [339, 401] width 37 height 98
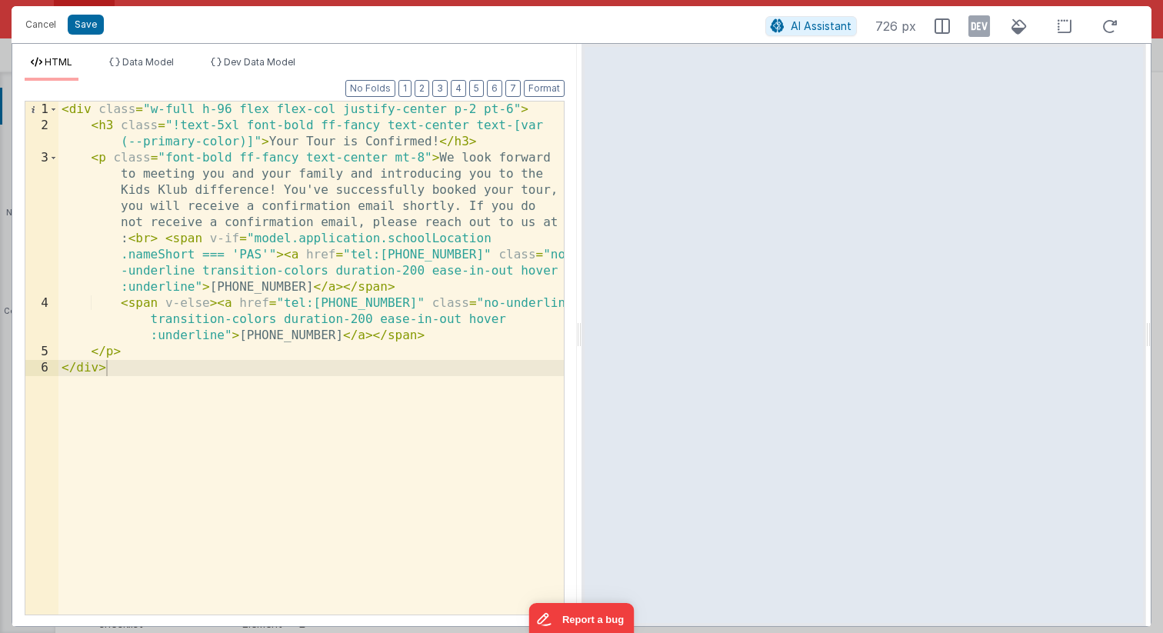
click at [203, 108] on div "< div class = "w-full h-96 flex flex-col justify-center p-2 pt-6" > < h3 class …" at bounding box center [310, 374] width 505 height 545
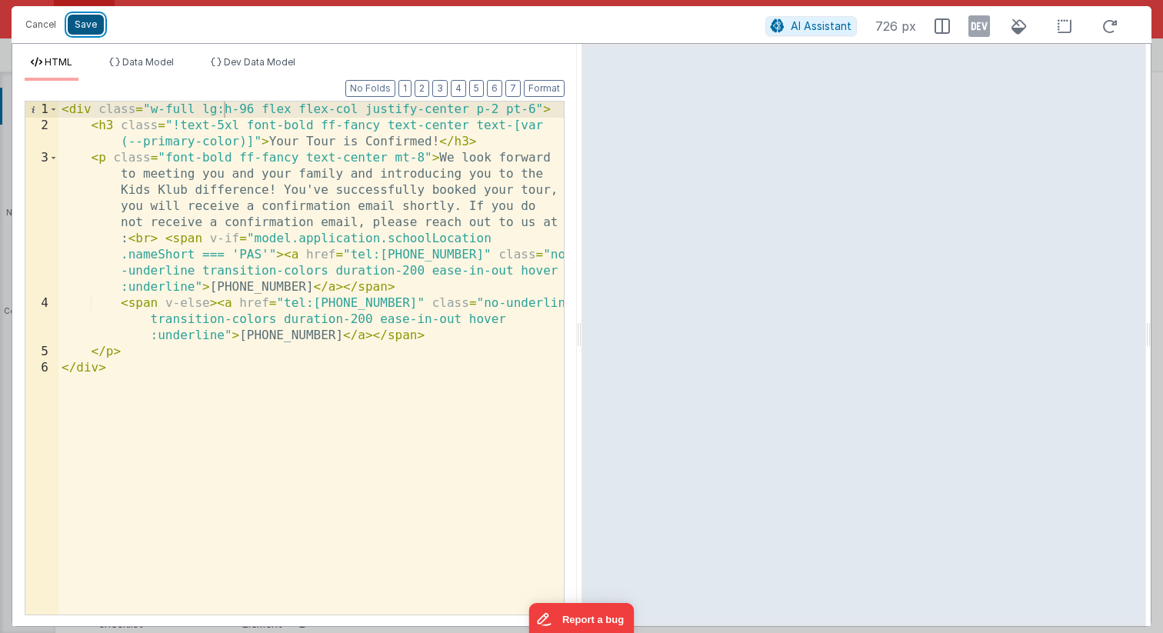
click at [90, 25] on button "Save" at bounding box center [86, 25] width 36 height 20
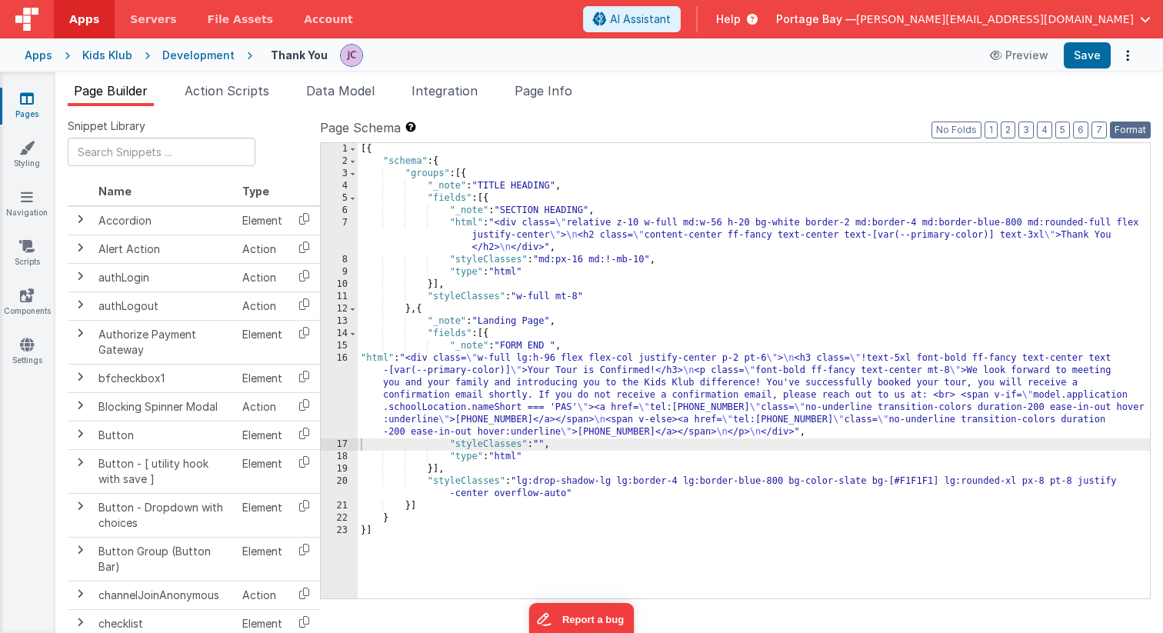
click at [1128, 127] on button "Format" at bounding box center [1130, 130] width 41 height 17
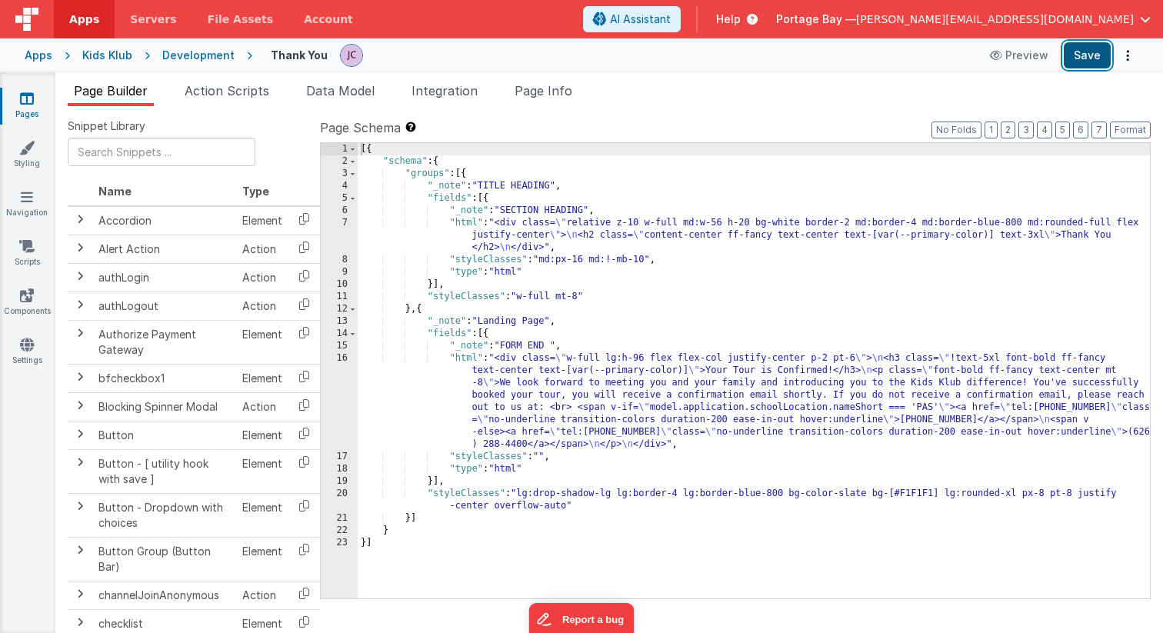
click at [1090, 56] on button "Save" at bounding box center [1087, 55] width 47 height 26
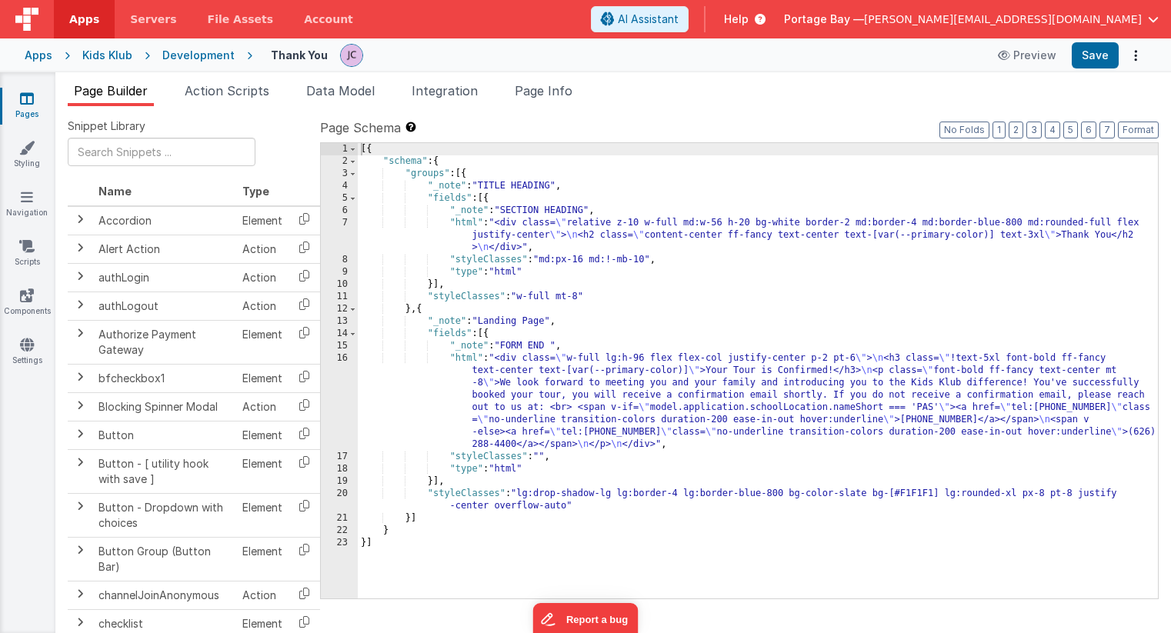
click at [85, 20] on span "Apps" at bounding box center [84, 19] width 30 height 15
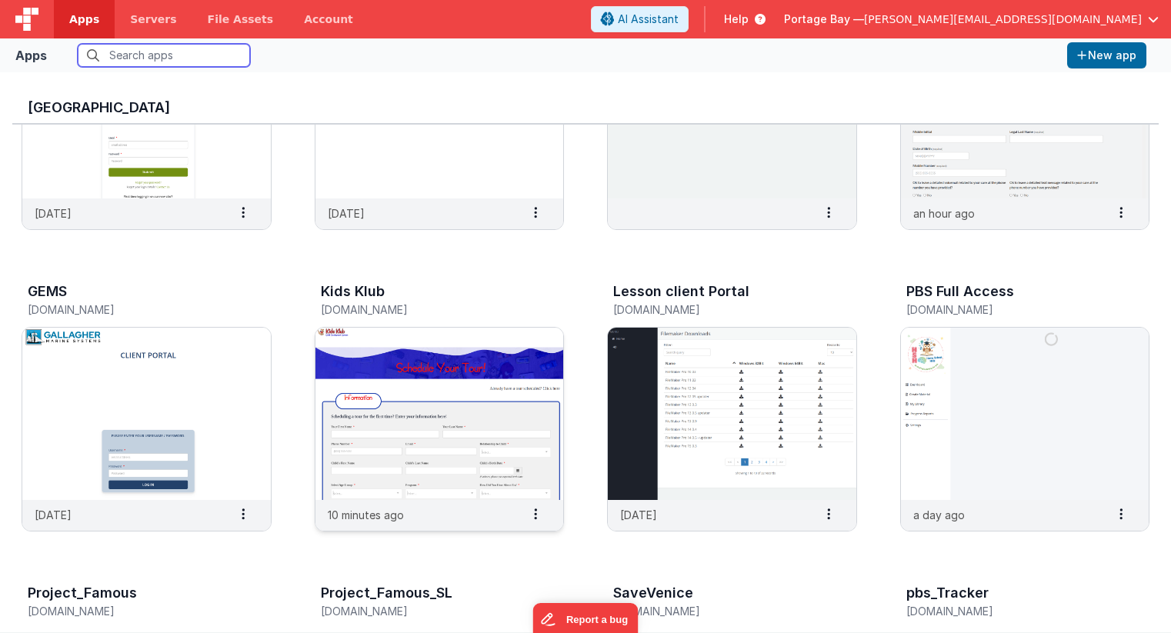
scroll to position [175, 0]
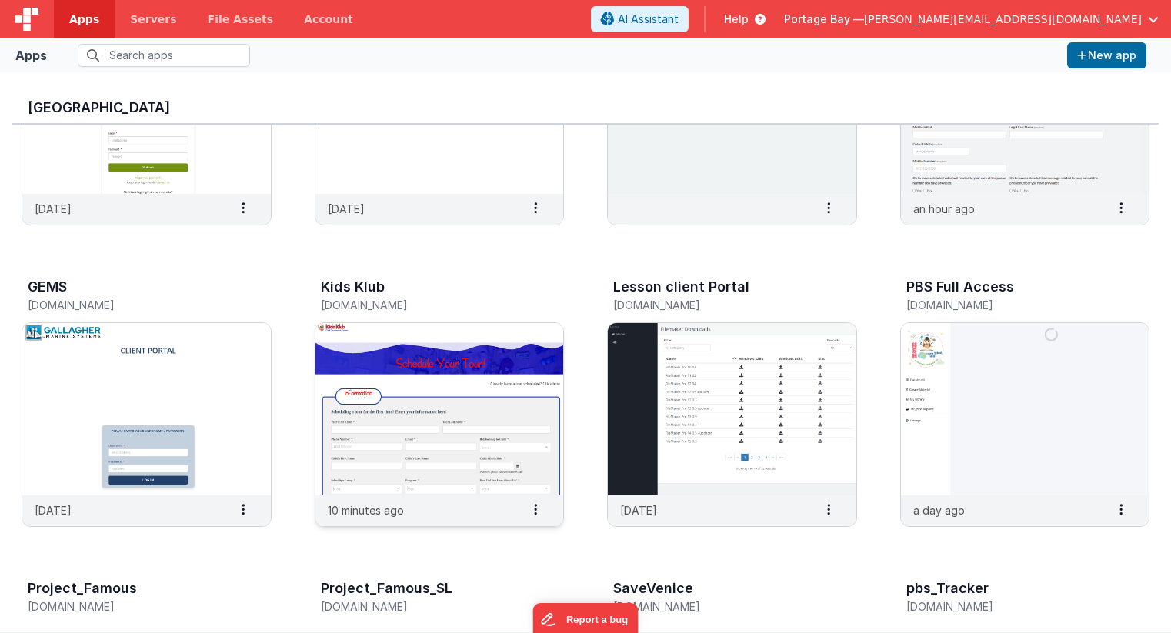
click at [420, 361] on img at bounding box center [439, 409] width 248 height 172
